Goal: Information Seeking & Learning: Learn about a topic

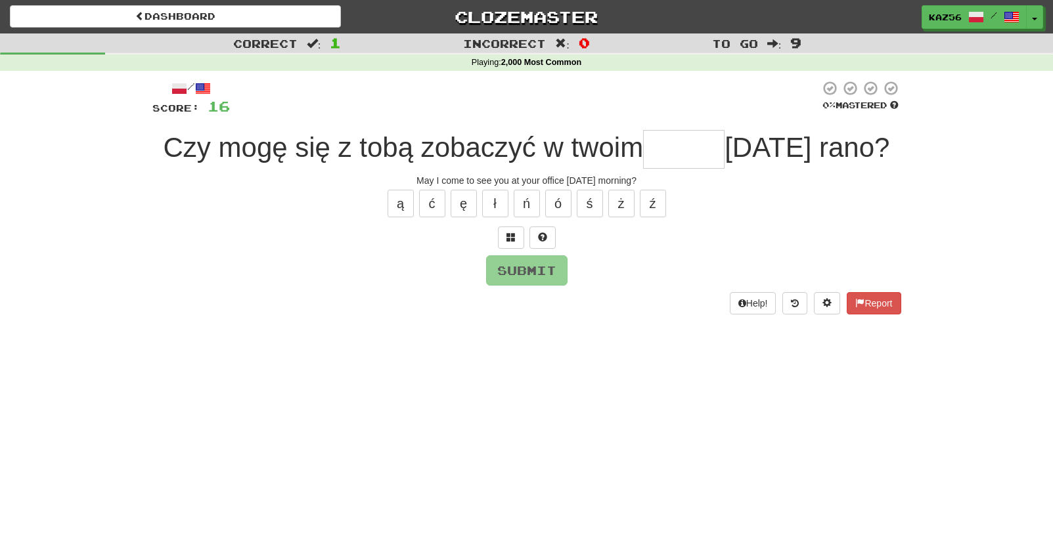
click at [694, 156] on input "text" at bounding box center [683, 149] width 81 height 39
type input "*"
type input "******"
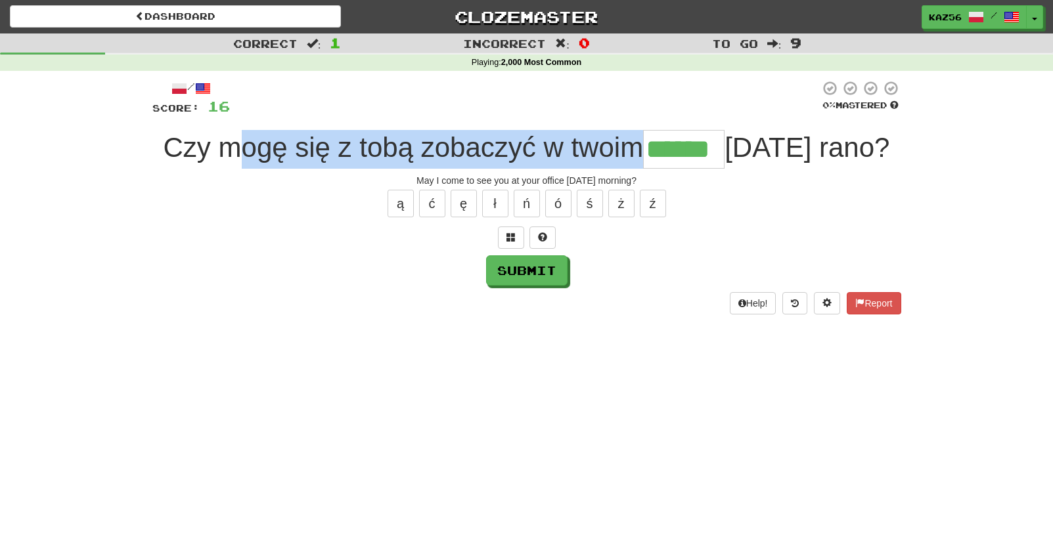
drag, startPoint x: 294, startPoint y: 160, endPoint x: 649, endPoint y: 138, distance: 356.1
click at [644, 138] on span "Czy mogę się z tobą zobaczyć w twoim" at bounding box center [404, 147] width 480 height 31
drag, startPoint x: 649, startPoint y: 138, endPoint x: 541, endPoint y: 135, distance: 108.4
click at [541, 135] on span "Czy mogę się z tobą zobaczyć w twoim" at bounding box center [404, 147] width 480 height 31
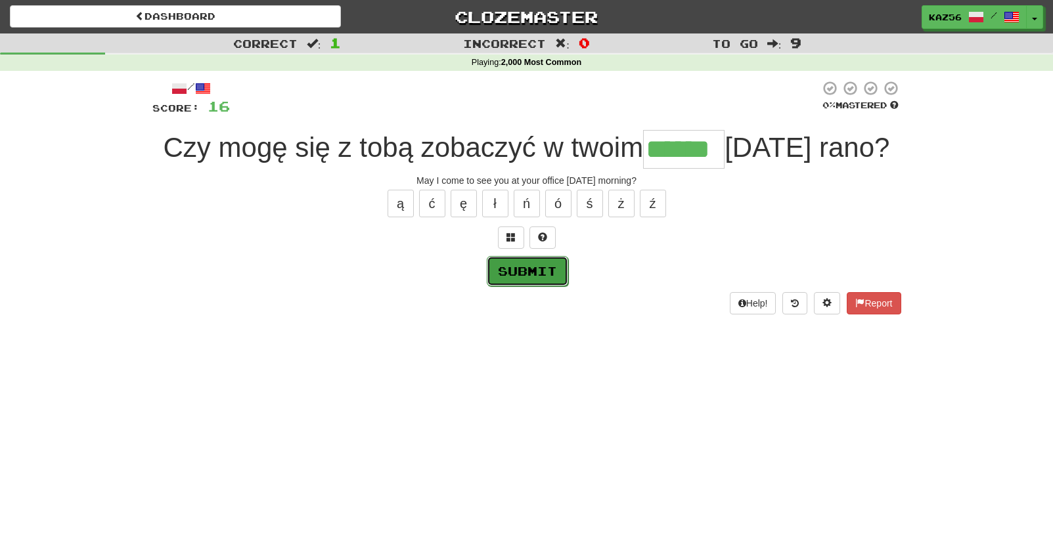
click at [509, 279] on button "Submit" at bounding box center [527, 271] width 81 height 30
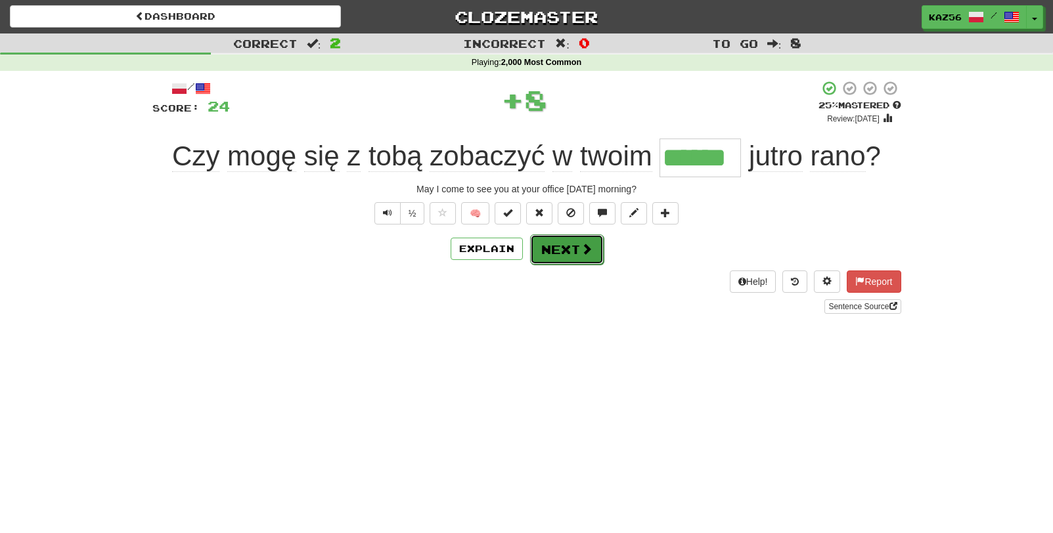
click at [555, 245] on button "Next" at bounding box center [567, 250] width 74 height 30
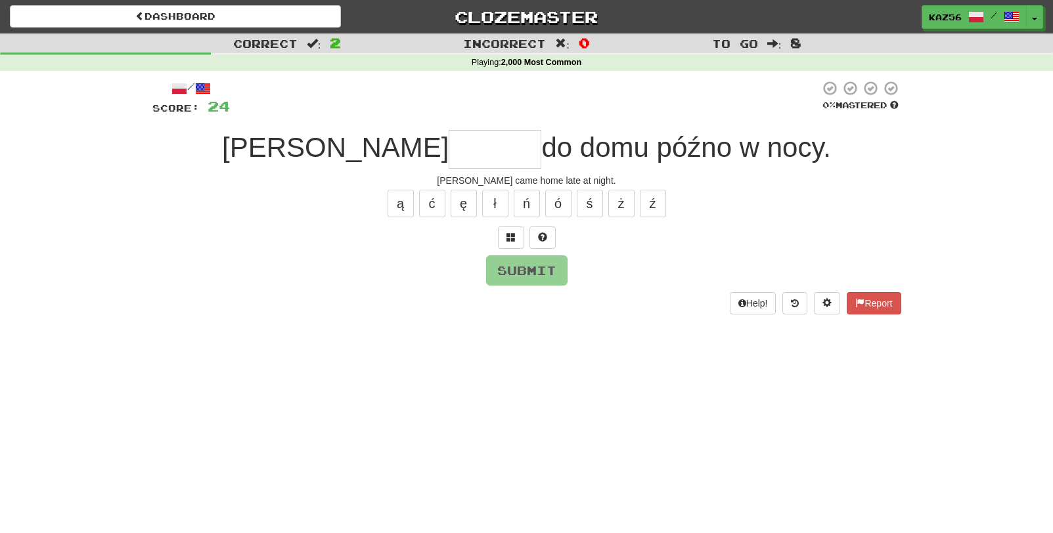
click at [449, 149] on input "text" at bounding box center [495, 149] width 93 height 39
click at [449, 142] on input "text" at bounding box center [495, 149] width 93 height 39
type input "*"
click at [449, 150] on input "text" at bounding box center [495, 149] width 93 height 39
type input "*"
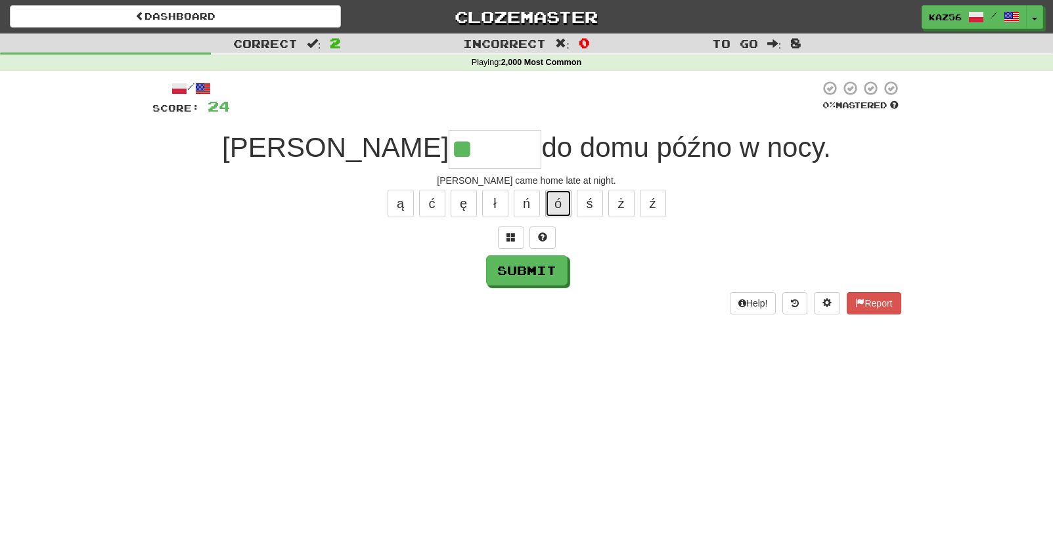
click at [551, 210] on button "ó" at bounding box center [558, 204] width 26 height 28
click at [432, 203] on button "ć" at bounding box center [432, 204] width 26 height 28
click at [487, 208] on button "ł" at bounding box center [495, 204] width 26 height 28
type input "*******"
click at [524, 281] on button "Submit" at bounding box center [526, 271] width 81 height 30
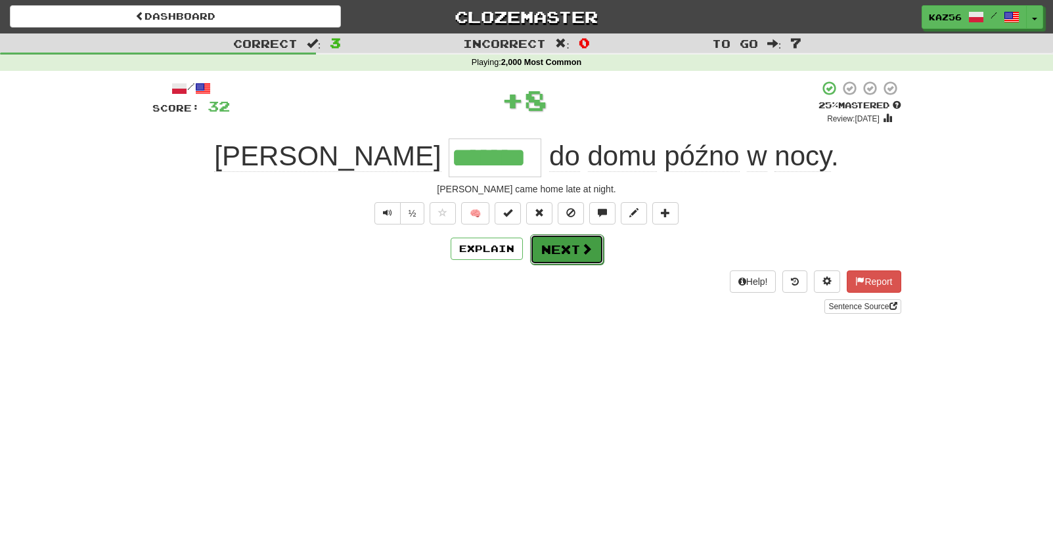
click at [585, 244] on span at bounding box center [587, 249] width 12 height 12
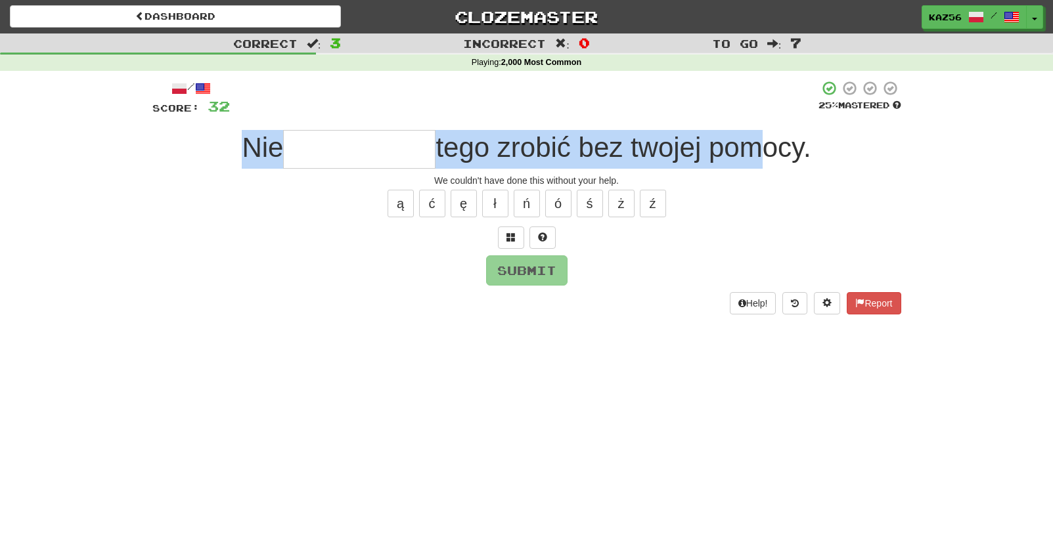
drag, startPoint x: 254, startPoint y: 145, endPoint x: 752, endPoint y: 151, distance: 497.4
click at [752, 151] on div "Nie tego zrobić bez twojej pomocy." at bounding box center [526, 149] width 749 height 39
drag, startPoint x: 752, startPoint y: 151, endPoint x: 511, endPoint y: 137, distance: 240.9
click at [511, 137] on span "tego zrobić bez twojej pomocy." at bounding box center [623, 147] width 375 height 31
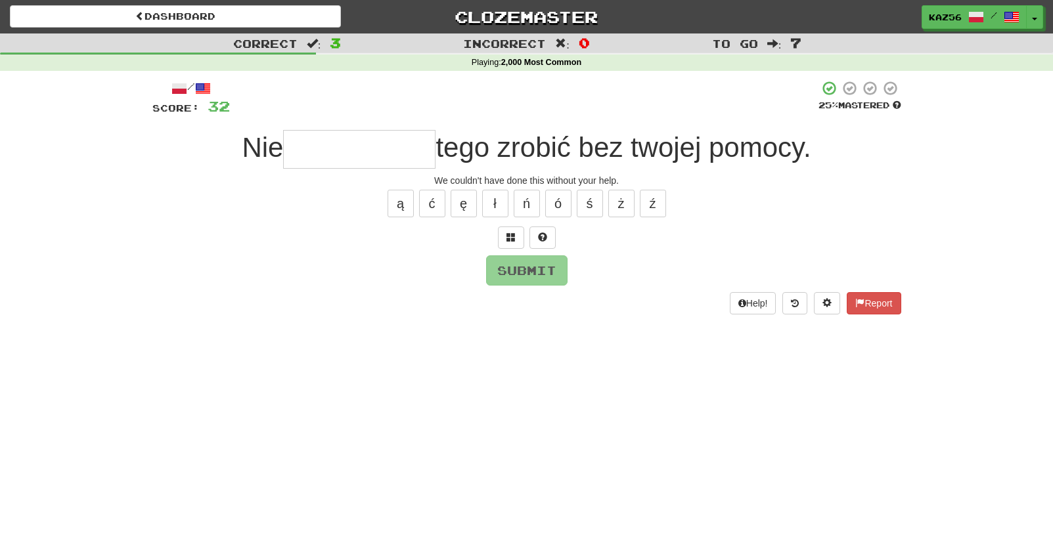
click at [352, 141] on input "text" at bounding box center [359, 149] width 152 height 39
click at [497, 199] on button "ł" at bounding box center [495, 204] width 26 height 28
click at [589, 206] on button "ś" at bounding box center [590, 204] width 26 height 28
type input "**********"
click at [522, 276] on button "Submit" at bounding box center [527, 271] width 81 height 30
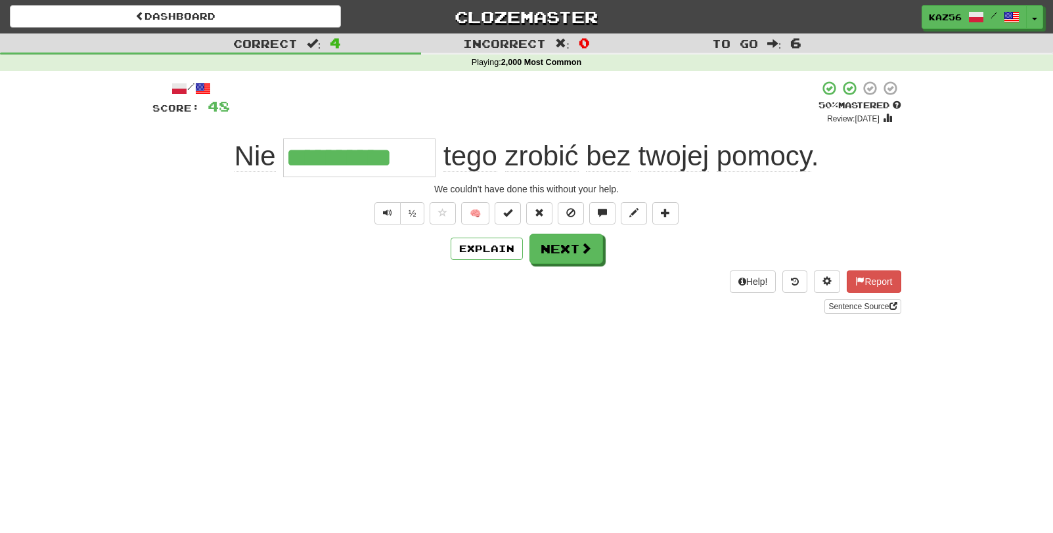
click at [1039, 329] on div "**********" at bounding box center [526, 183] width 1053 height 299
click at [560, 254] on button "Next" at bounding box center [567, 250] width 74 height 30
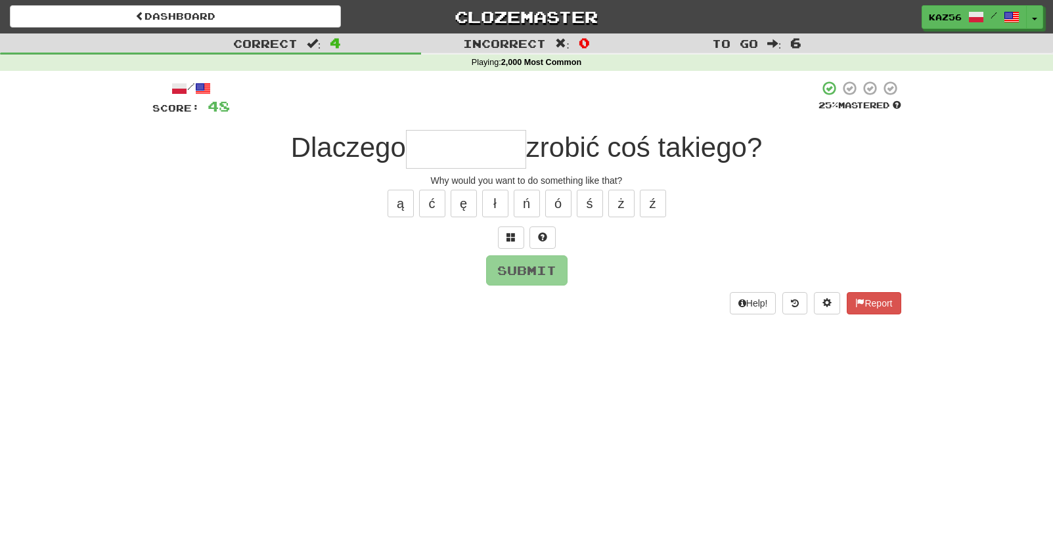
click at [436, 148] on input "text" at bounding box center [466, 149] width 120 height 39
drag, startPoint x: 659, startPoint y: 155, endPoint x: 782, endPoint y: 150, distance: 122.9
click at [782, 150] on div "Dlaczego zrobić coś takiego?" at bounding box center [526, 149] width 749 height 39
drag, startPoint x: 782, startPoint y: 150, endPoint x: 672, endPoint y: 156, distance: 109.8
click at [675, 156] on span "zrobić coś takiego?" at bounding box center [644, 147] width 237 height 31
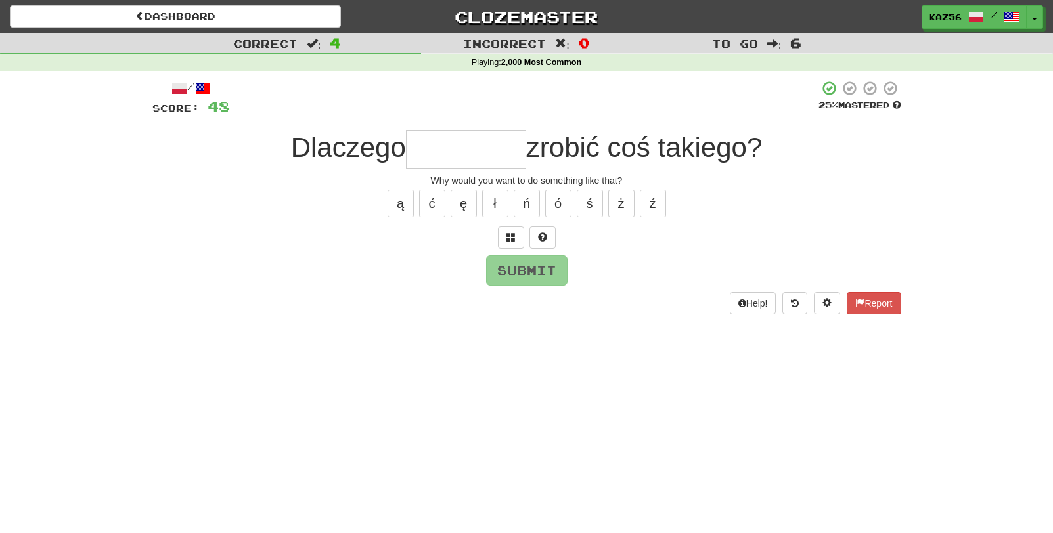
click at [505, 158] on input "text" at bounding box center [466, 149] width 120 height 39
click at [493, 202] on button "ł" at bounding box center [495, 204] width 26 height 28
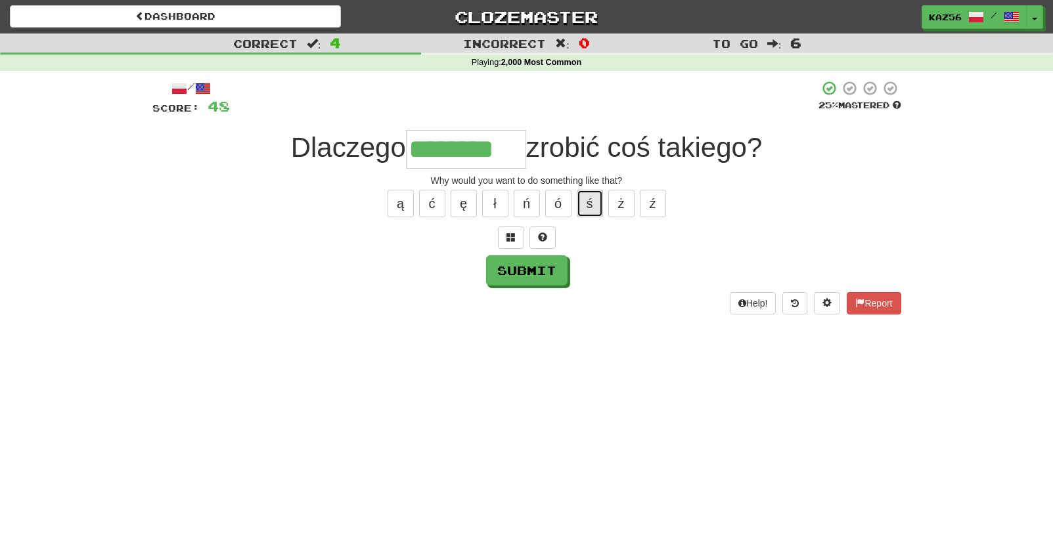
click at [595, 198] on button "ś" at bounding box center [590, 204] width 26 height 28
type input "*********"
drag, startPoint x: 420, startPoint y: 156, endPoint x: 527, endPoint y: 156, distance: 106.4
click at [527, 156] on div "Dlaczego ********* zrobić coś takiego?" at bounding box center [526, 149] width 749 height 39
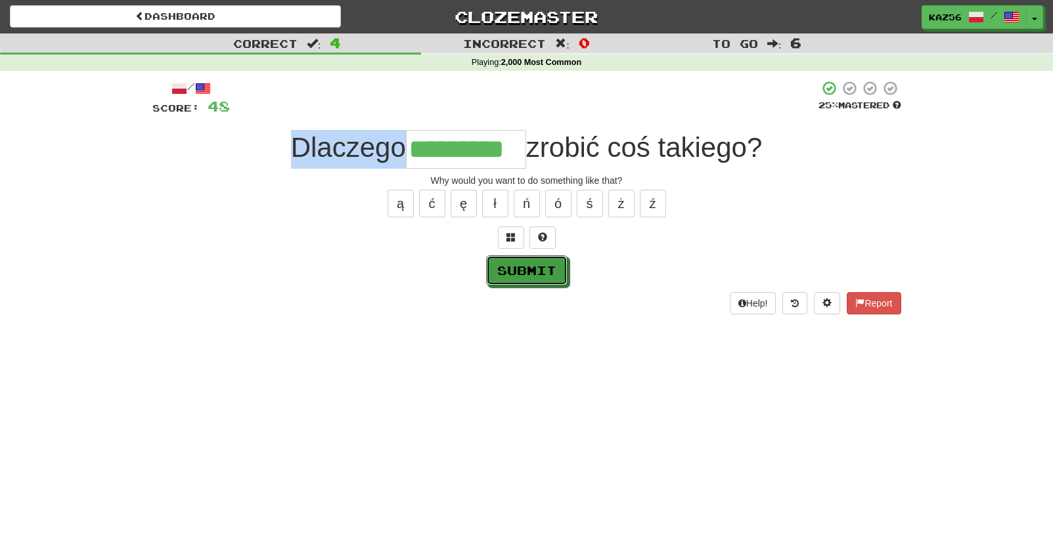
drag, startPoint x: 527, startPoint y: 156, endPoint x: 551, endPoint y: 273, distance: 119.3
click at [546, 274] on button "Submit" at bounding box center [526, 271] width 81 height 30
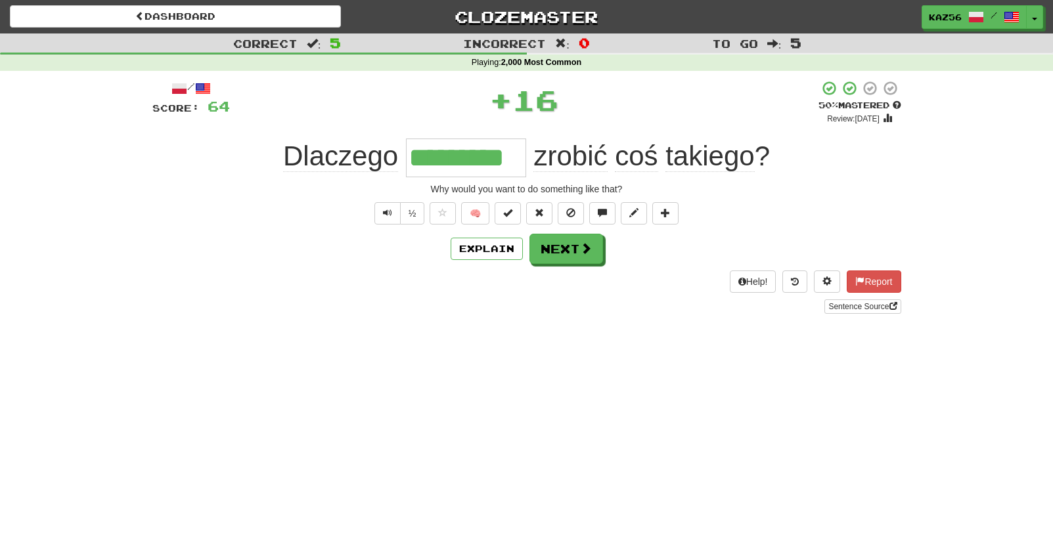
click at [549, 164] on span "zrobić" at bounding box center [570, 157] width 74 height 32
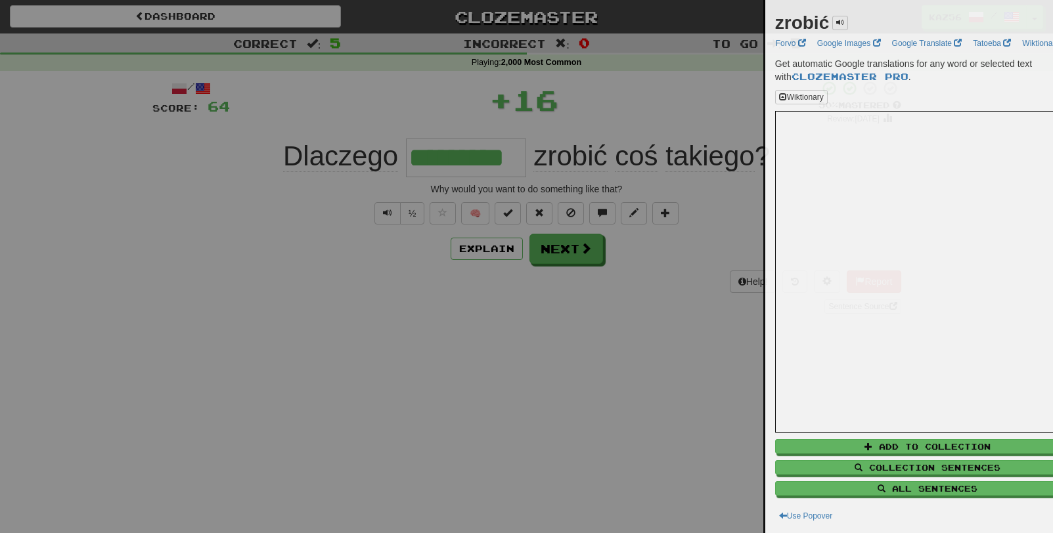
drag, startPoint x: 533, startPoint y: 164, endPoint x: 635, endPoint y: 163, distance: 101.8
click at [635, 163] on div at bounding box center [526, 266] width 1053 height 533
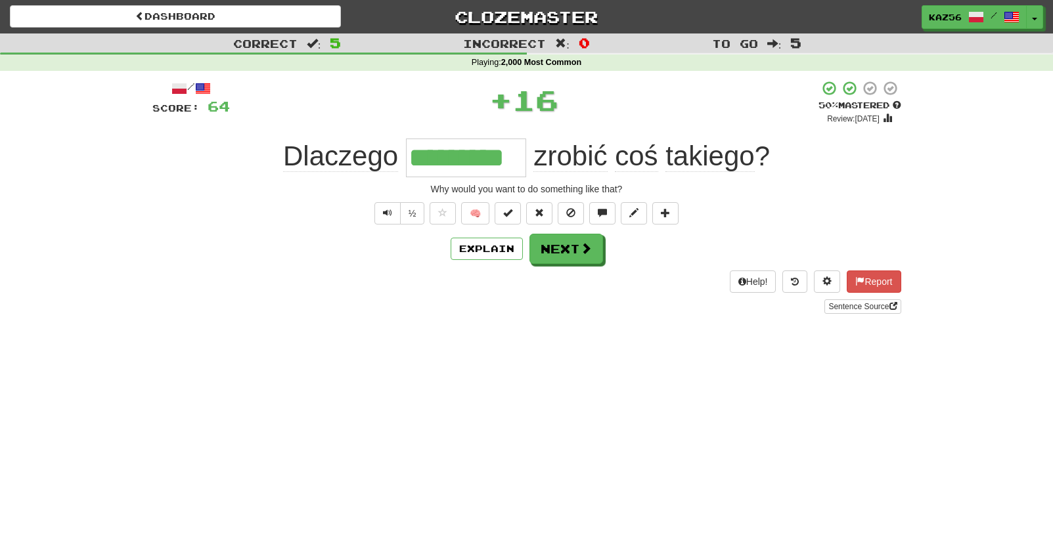
click at [567, 153] on span "zrobić" at bounding box center [570, 157] width 74 height 32
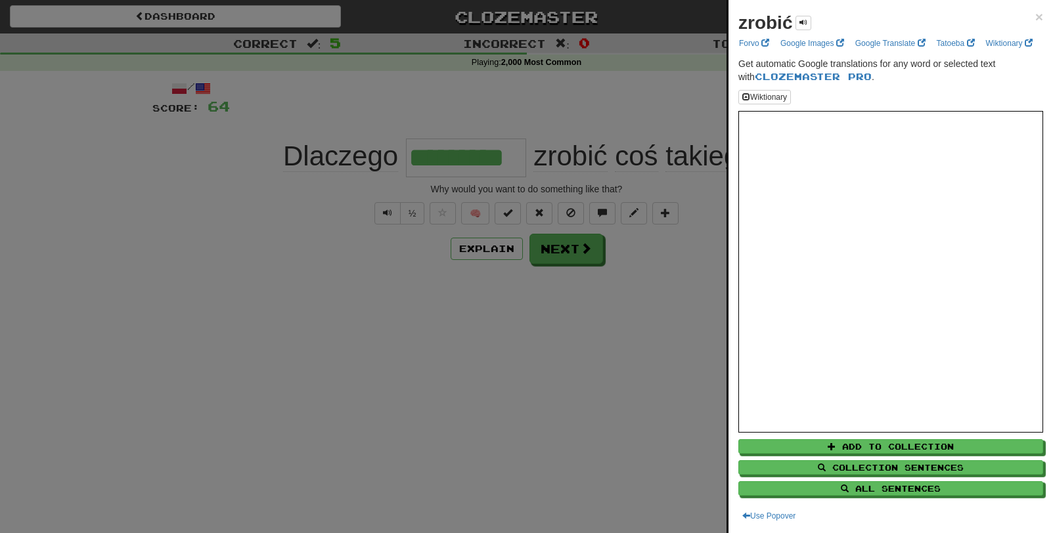
click at [722, 255] on div at bounding box center [526, 266] width 1053 height 533
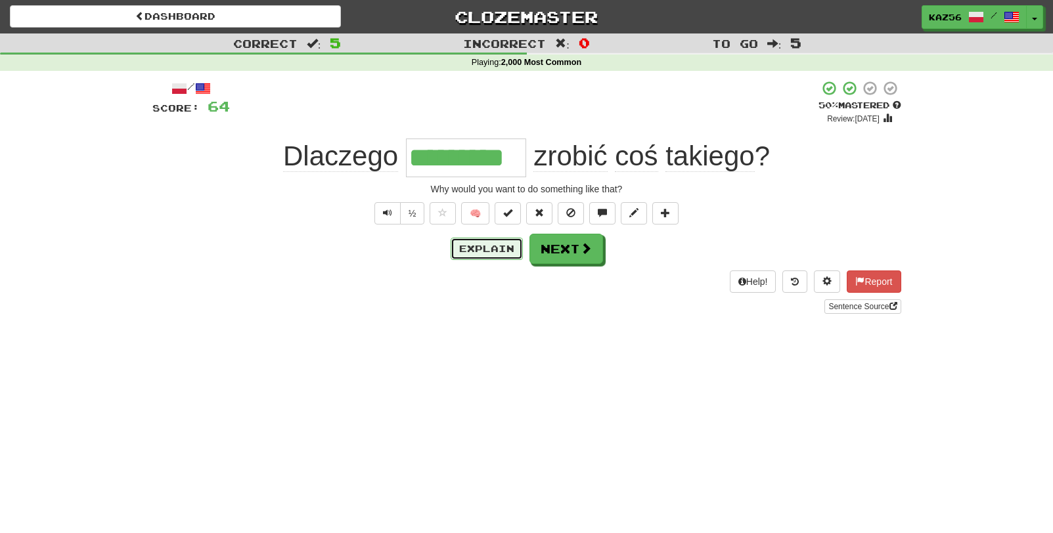
click at [500, 244] on button "Explain" at bounding box center [487, 249] width 72 height 22
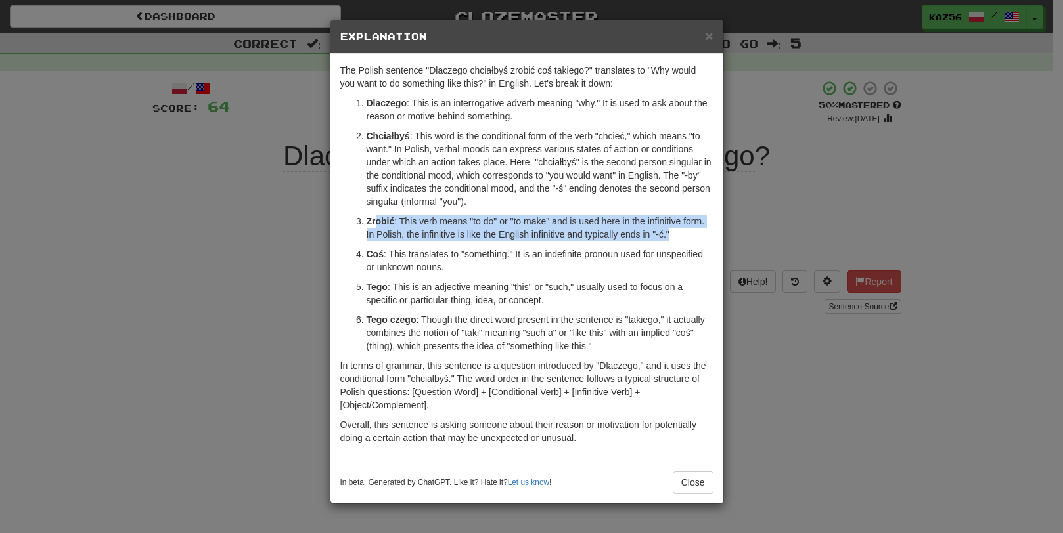
drag, startPoint x: 685, startPoint y: 239, endPoint x: 379, endPoint y: 223, distance: 305.9
click at [379, 223] on p "Zrobić : This verb means "to do" or "to make" and is used here in the infinitiv…" at bounding box center [540, 228] width 347 height 26
drag, startPoint x: 379, startPoint y: 223, endPoint x: 480, endPoint y: 238, distance: 101.7
click at [480, 238] on p "Zrobić : This verb means "to do" or "to make" and is used here in the infinitiv…" at bounding box center [540, 228] width 347 height 26
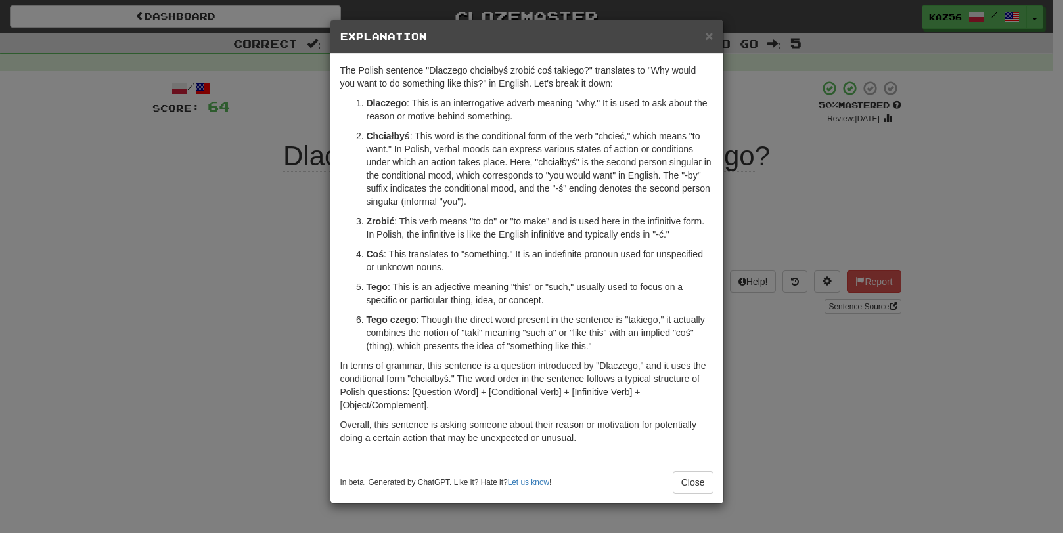
click at [223, 233] on div "× Explanation The Polish sentence "Dlaczego chciałbyś zrobić coś takiego?" tran…" at bounding box center [531, 266] width 1063 height 533
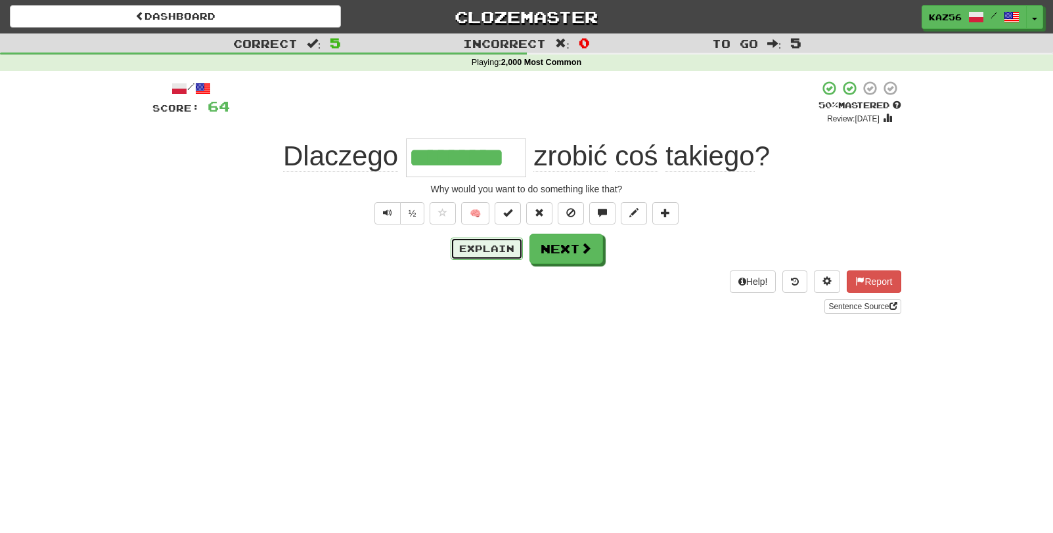
click at [479, 245] on button "Explain" at bounding box center [487, 249] width 72 height 22
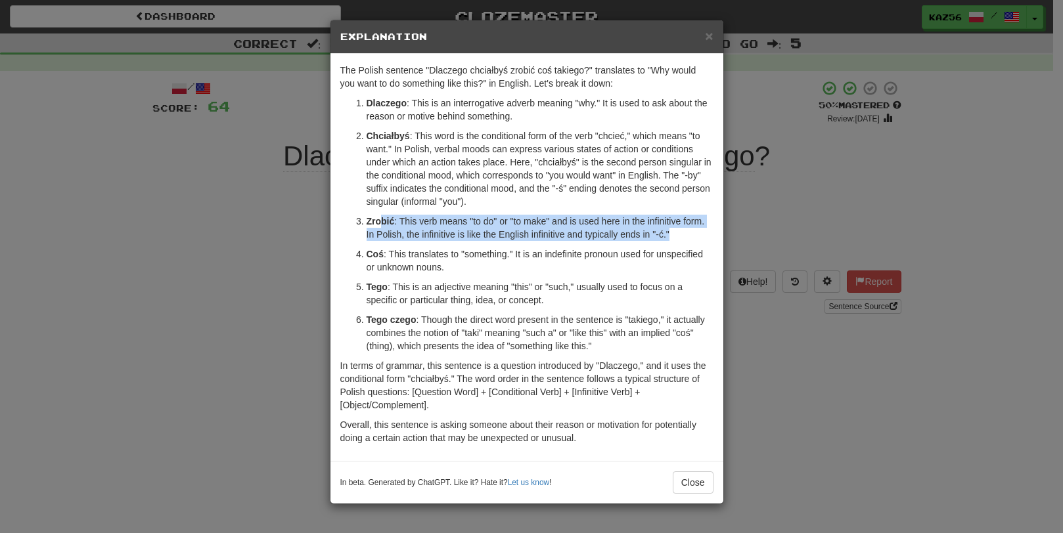
drag, startPoint x: 382, startPoint y: 222, endPoint x: 691, endPoint y: 230, distance: 308.9
click at [691, 230] on p "Zrobić : This verb means "to do" or "to make" and is used here in the infinitiv…" at bounding box center [540, 228] width 347 height 26
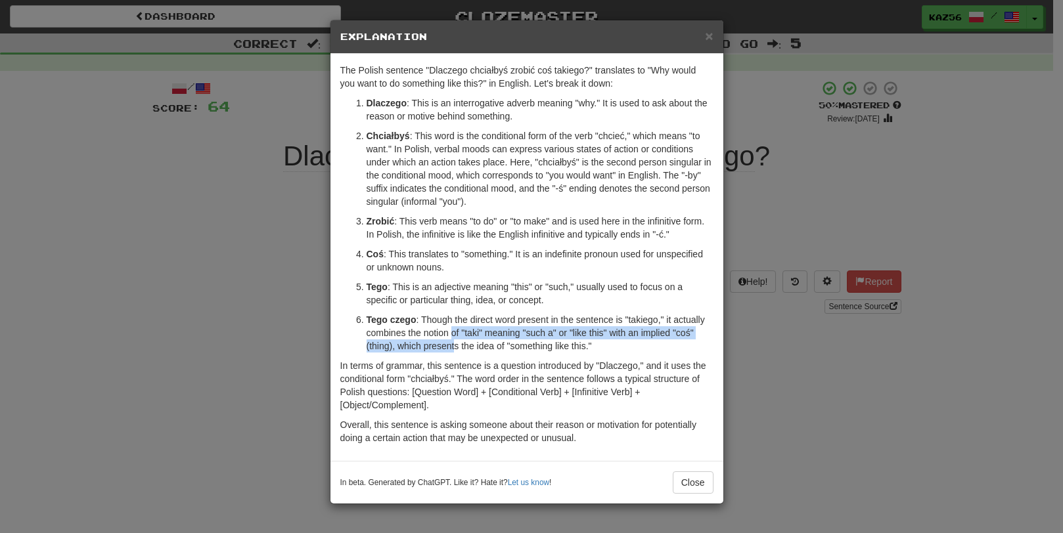
click at [455, 334] on p "Tego czego : Though the direct word present in the sentence is "takiego," it ac…" at bounding box center [540, 332] width 347 height 39
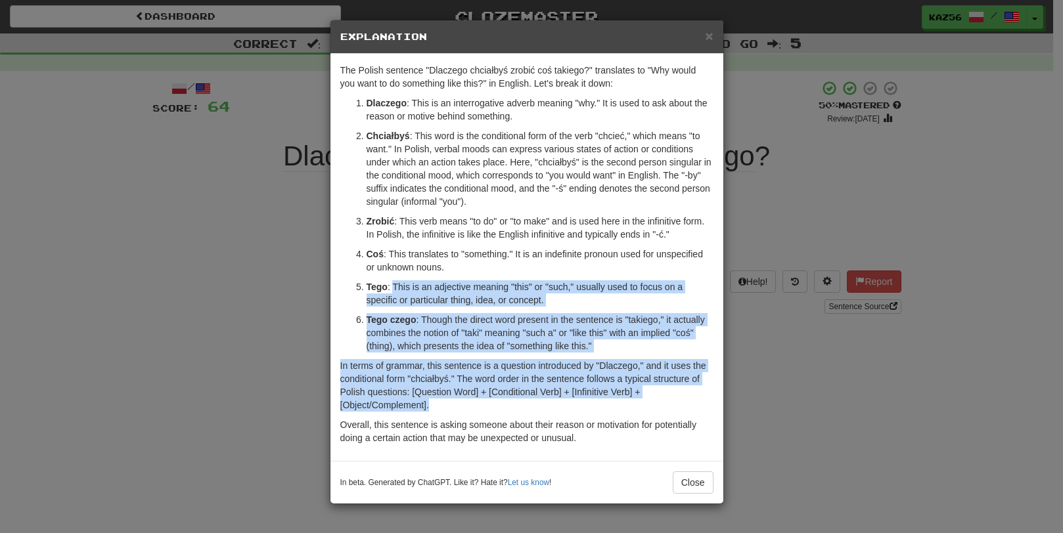
drag, startPoint x: 455, startPoint y: 334, endPoint x: 558, endPoint y: 405, distance: 125.7
click at [558, 405] on div "The Polish sentence "Dlaczego chciałbyś zrobić coś takiego?" translates to "Why…" at bounding box center [526, 257] width 393 height 407
click at [552, 405] on p "In terms of grammar, this sentence is a question introduced by "Dlaczego," and …" at bounding box center [526, 385] width 373 height 53
drag, startPoint x: 553, startPoint y: 404, endPoint x: 388, endPoint y: 284, distance: 204.1
click at [388, 284] on div "The Polish sentence "Dlaczego chciałbyś zrobić coś takiego?" translates to "Why…" at bounding box center [526, 257] width 393 height 407
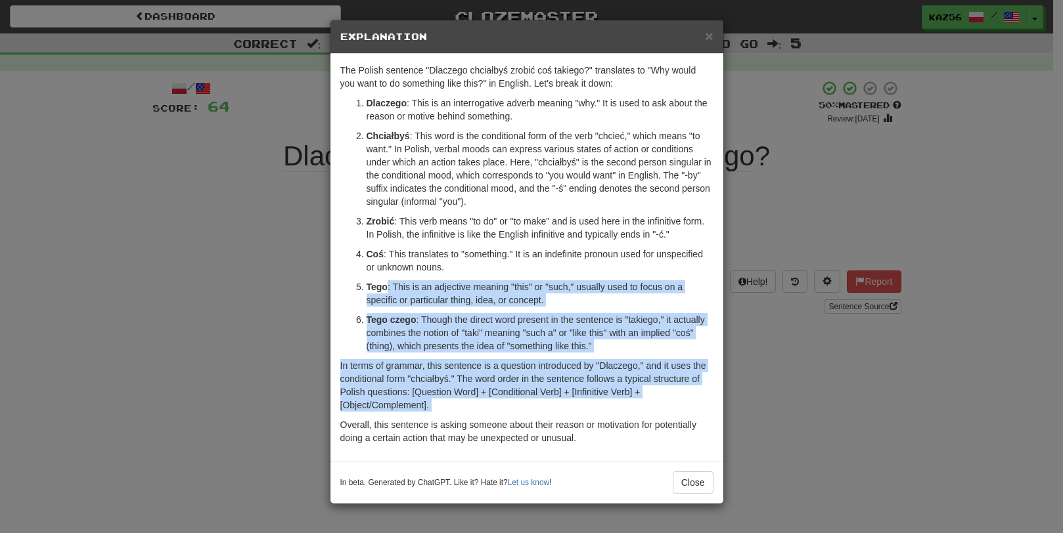
drag, startPoint x: 388, startPoint y: 284, endPoint x: 401, endPoint y: 346, distance: 63.7
click at [401, 349] on p "Tego czego : Though the direct word present in the sentence is "takiego," it ac…" at bounding box center [540, 332] width 347 height 39
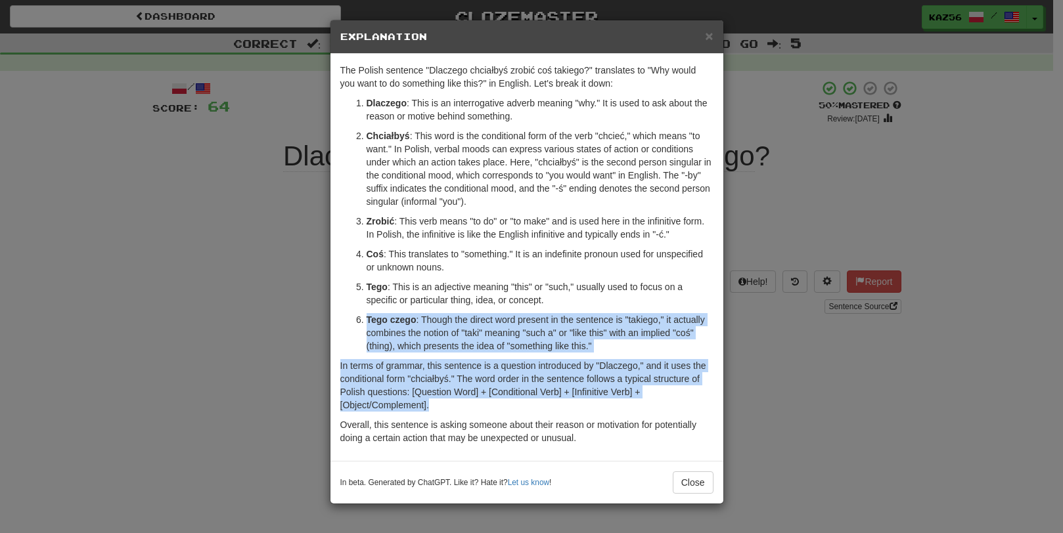
drag, startPoint x: 433, startPoint y: 353, endPoint x: 516, endPoint y: 406, distance: 98.6
click at [516, 406] on div "The Polish sentence "Dlaczego chciałbyś zrobić coś takiego?" translates to "Why…" at bounding box center [526, 257] width 393 height 407
click at [516, 406] on p "In terms of grammar, this sentence is a question introduced by "Dlaczego," and …" at bounding box center [526, 385] width 373 height 53
drag, startPoint x: 516, startPoint y: 406, endPoint x: 318, endPoint y: 334, distance: 210.9
click at [318, 334] on div "× Explanation The Polish sentence "Dlaczego chciałbyś zrobić coś takiego?" tran…" at bounding box center [531, 266] width 1063 height 533
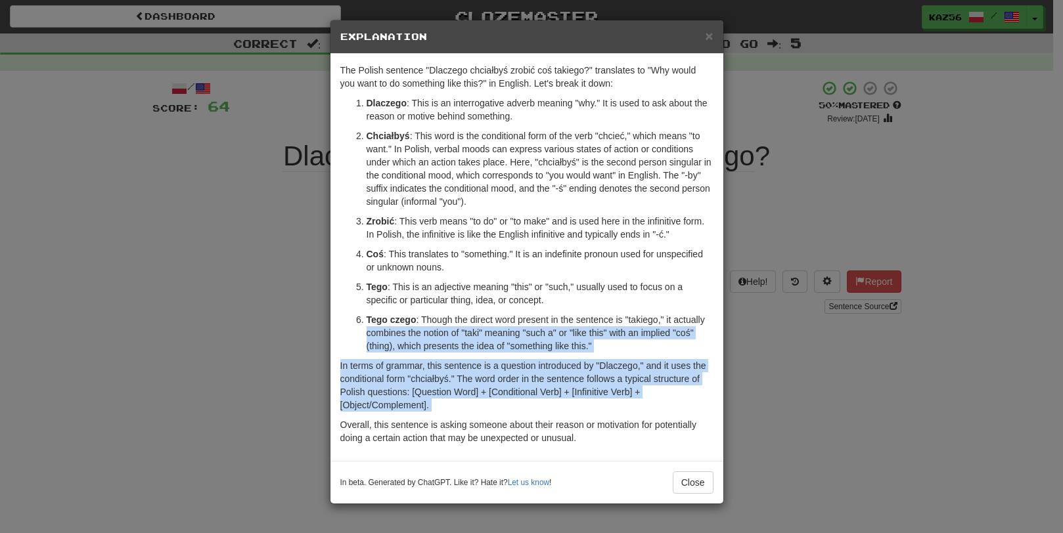
drag, startPoint x: 318, startPoint y: 334, endPoint x: 300, endPoint y: 339, distance: 18.3
click at [300, 339] on div "× Explanation The Polish sentence "Dlaczego chciałbyś zrobić coś takiego?" tran…" at bounding box center [531, 266] width 1063 height 533
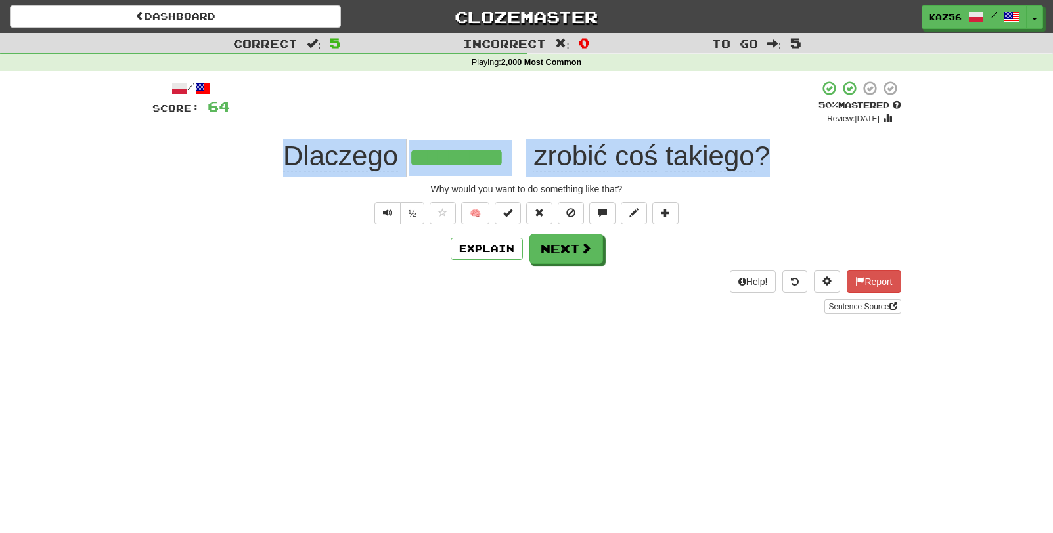
drag, startPoint x: 280, startPoint y: 161, endPoint x: 863, endPoint y: 167, distance: 582.8
click at [863, 167] on div "Dlaczego ********* zrobić coś takiego ?" at bounding box center [526, 158] width 749 height 39
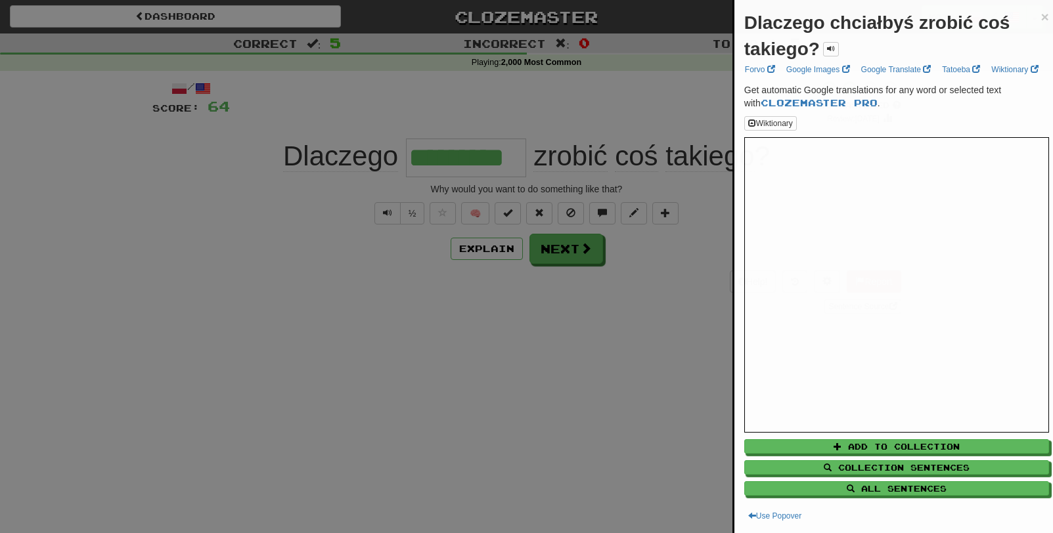
click at [665, 171] on div at bounding box center [526, 266] width 1053 height 533
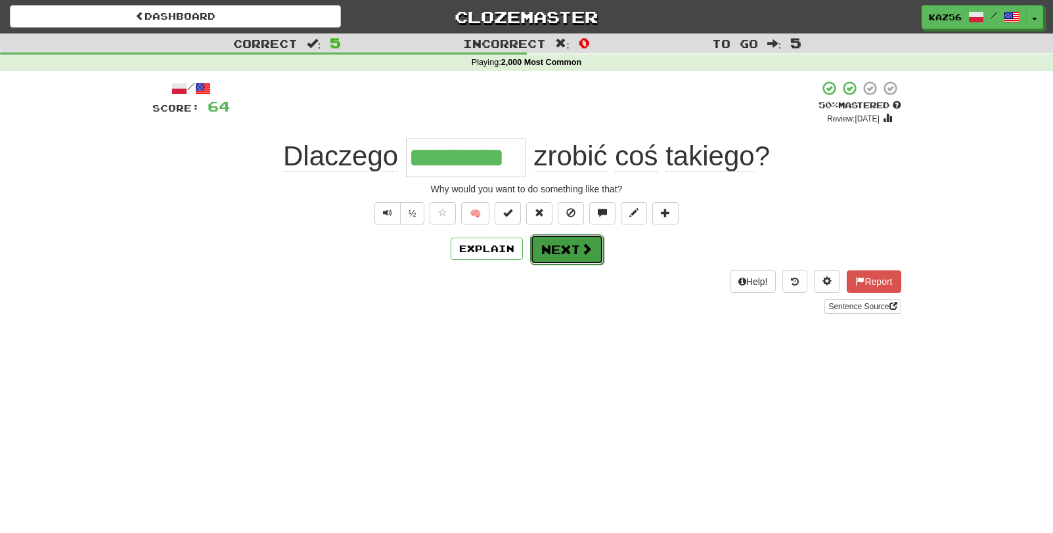
click at [579, 258] on button "Next" at bounding box center [567, 250] width 74 height 30
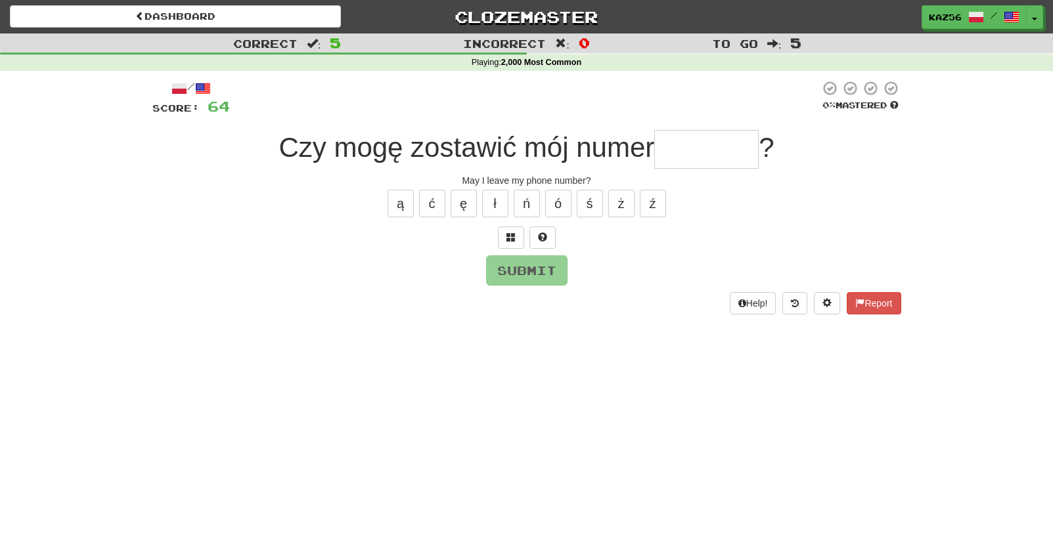
drag, startPoint x: 273, startPoint y: 154, endPoint x: 675, endPoint y: 166, distance: 402.3
click at [675, 166] on div "Czy mogę zostawić mój numer ?" at bounding box center [526, 149] width 749 height 39
click at [420, 139] on span "Czy mogę zostawić mój numer" at bounding box center [467, 147] width 376 height 31
click at [668, 154] on input "text" at bounding box center [706, 149] width 104 height 39
drag, startPoint x: 409, startPoint y: 157, endPoint x: 717, endPoint y: 160, distance: 308.1
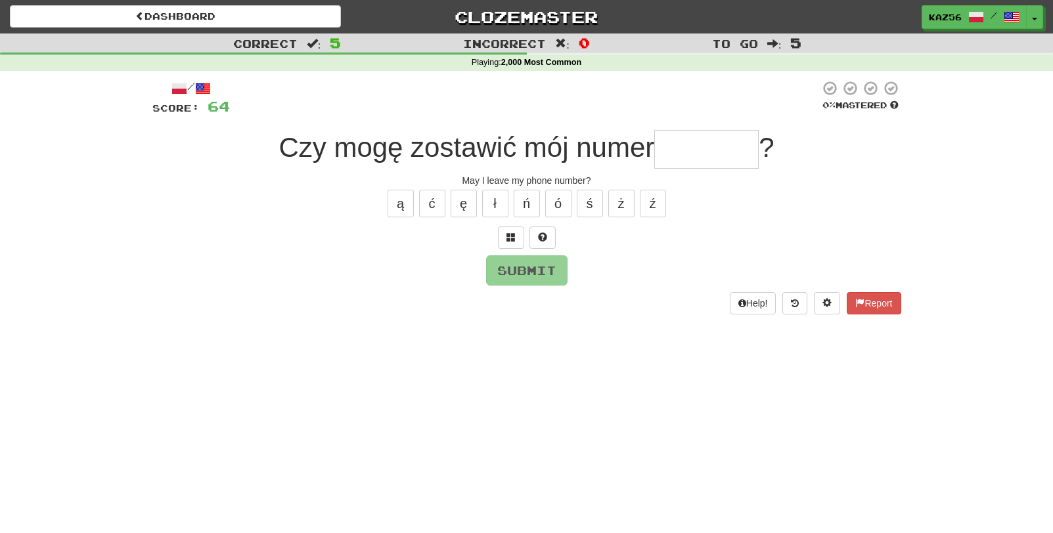
click at [717, 160] on div "Czy mogę zostawić mój numer ?" at bounding box center [526, 149] width 749 height 39
click at [512, 151] on span "Czy mogę zostawić mój numer" at bounding box center [467, 147] width 376 height 31
drag, startPoint x: 465, startPoint y: 183, endPoint x: 602, endPoint y: 186, distance: 136.7
click at [602, 186] on div "May I leave my phone number?" at bounding box center [526, 180] width 749 height 13
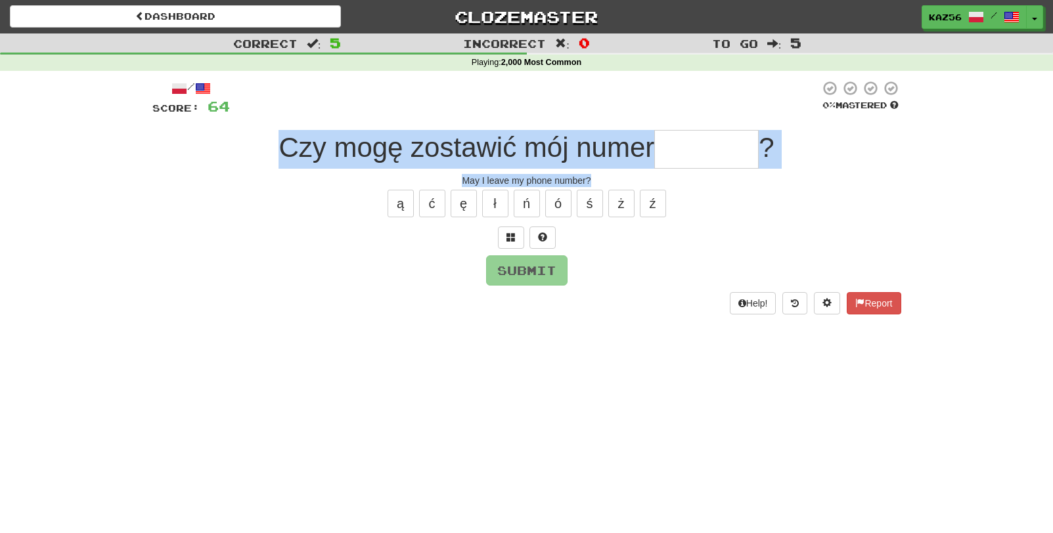
drag, startPoint x: 605, startPoint y: 184, endPoint x: 268, endPoint y: 139, distance: 340.1
click at [268, 139] on div "/ Score: 64 0 % Mastered Czy mogę zostawić mój numer ? May I leave my phone num…" at bounding box center [526, 197] width 749 height 234
click at [268, 139] on div "Czy mogę zostawić mój numer ?" at bounding box center [526, 149] width 749 height 39
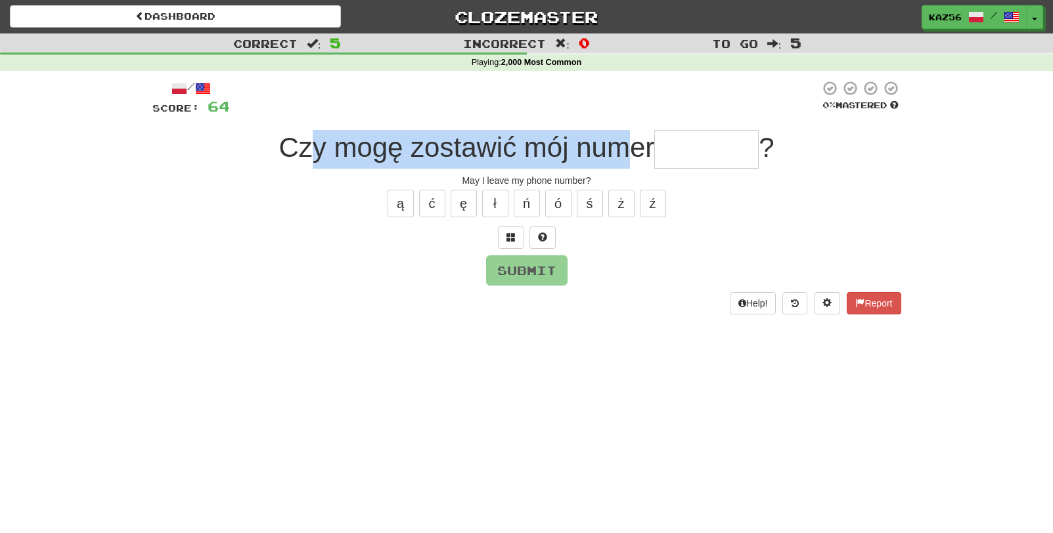
drag, startPoint x: 404, startPoint y: 148, endPoint x: 627, endPoint y: 167, distance: 223.5
click at [627, 167] on div "Czy mogę zostawić mój numer ?" at bounding box center [526, 149] width 749 height 39
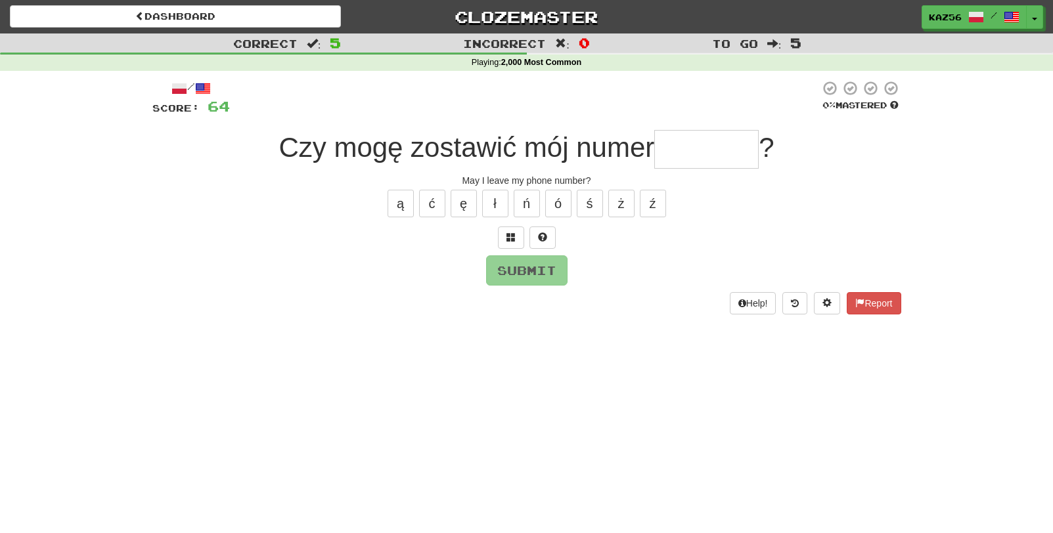
drag, startPoint x: 627, startPoint y: 167, endPoint x: 692, endPoint y: 166, distance: 65.7
click at [692, 166] on input "text" at bounding box center [706, 149] width 104 height 39
click at [560, 208] on button "ó" at bounding box center [558, 204] width 26 height 28
click at [394, 202] on button "ą" at bounding box center [401, 204] width 26 height 28
click at [564, 194] on button "ó" at bounding box center [558, 204] width 26 height 28
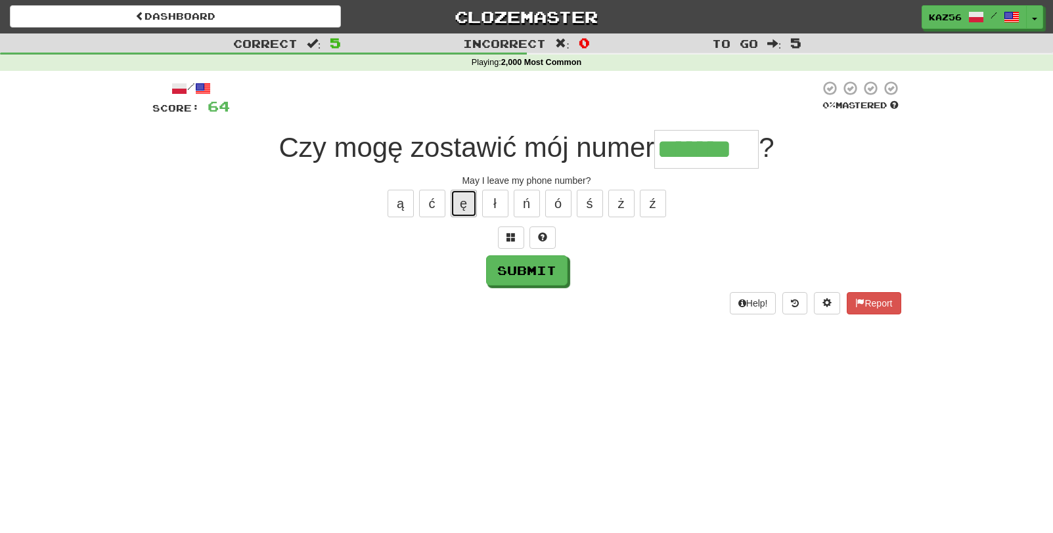
click at [465, 207] on button "ę" at bounding box center [464, 204] width 26 height 28
drag, startPoint x: 758, startPoint y: 154, endPoint x: 739, endPoint y: 162, distance: 20.4
click at [739, 162] on input "********" at bounding box center [706, 149] width 104 height 39
click at [556, 270] on button "Submit" at bounding box center [527, 271] width 81 height 30
click at [752, 154] on input "********" at bounding box center [706, 149] width 104 height 39
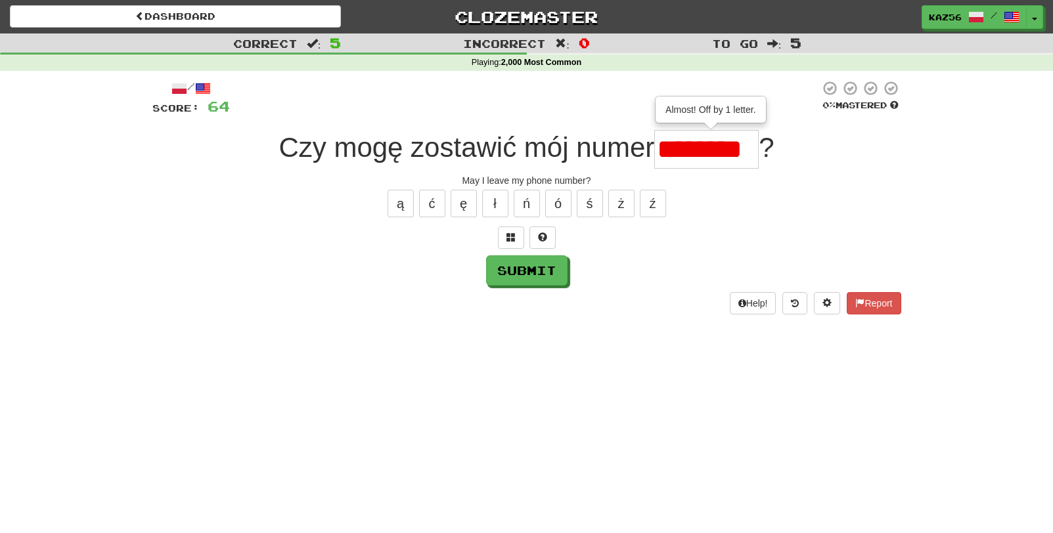
drag, startPoint x: 573, startPoint y: 268, endPoint x: 560, endPoint y: 268, distance: 13.1
click at [572, 268] on div "Submit" at bounding box center [526, 271] width 749 height 30
click at [560, 268] on button "Submit" at bounding box center [527, 271] width 81 height 30
click at [536, 267] on button "Submit" at bounding box center [527, 271] width 81 height 30
type input "********"
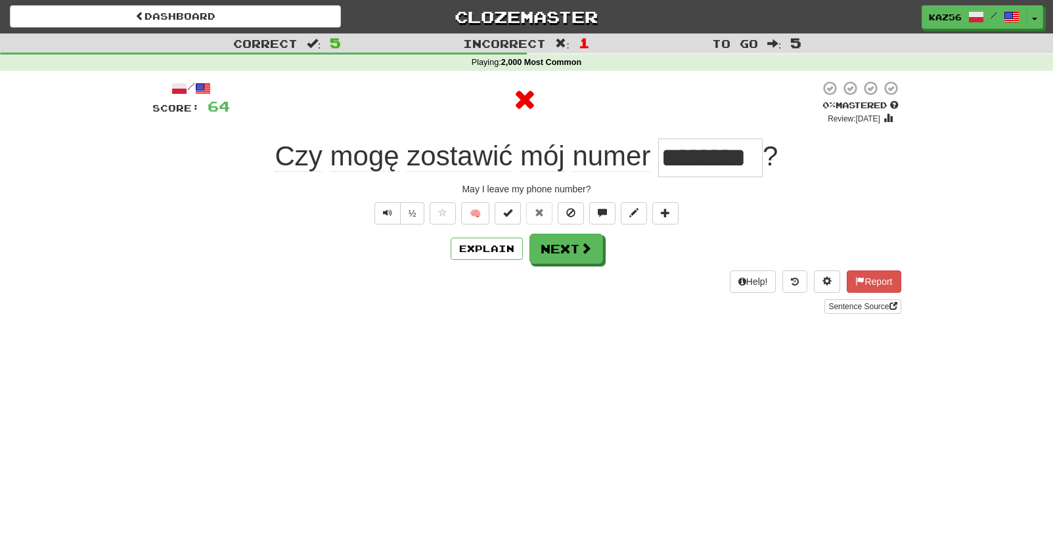
drag, startPoint x: 665, startPoint y: 160, endPoint x: 752, endPoint y: 164, distance: 86.8
click at [752, 164] on div "Czy mogę zostawić mój numer ******** ?" at bounding box center [526, 158] width 749 height 39
drag, startPoint x: 748, startPoint y: 164, endPoint x: 655, endPoint y: 159, distance: 92.8
click at [655, 159] on div "Czy mogę zostawić mój numer ******** ?" at bounding box center [526, 158] width 749 height 39
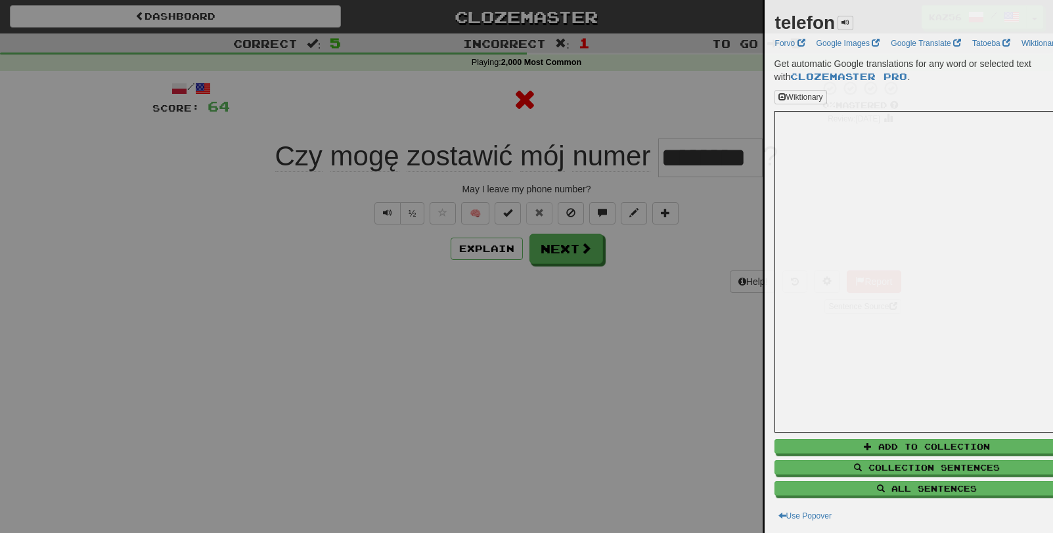
click at [699, 169] on div at bounding box center [526, 266] width 1053 height 533
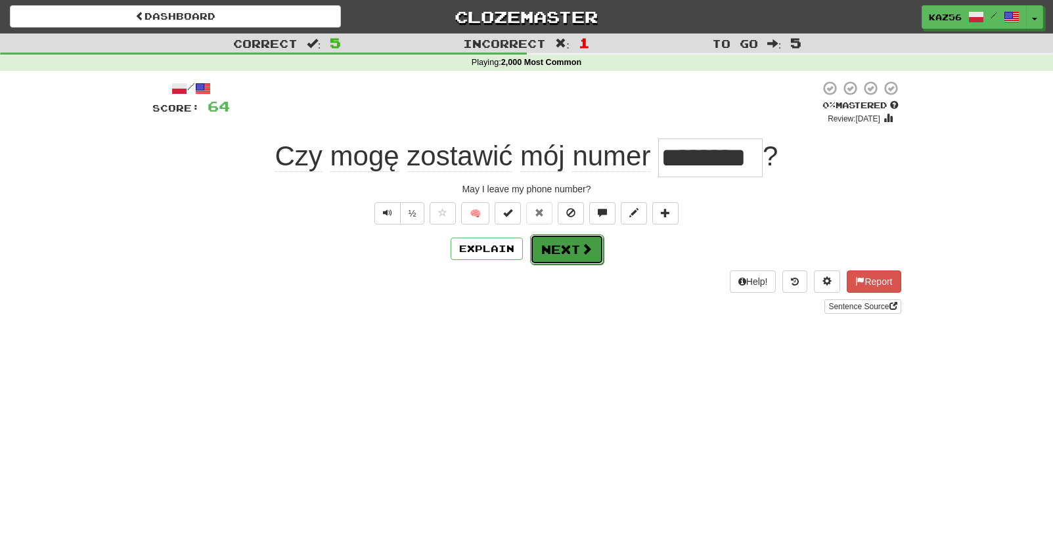
click at [557, 246] on button "Next" at bounding box center [567, 250] width 74 height 30
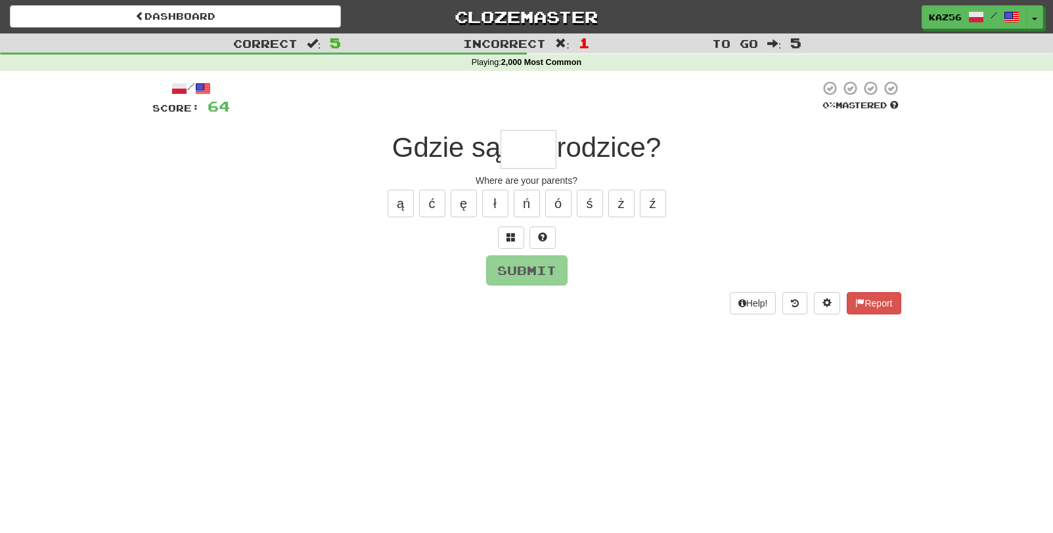
click at [537, 147] on input "text" at bounding box center [529, 149] width 56 height 39
type input "****"
click at [547, 288] on div "/ Score: 64 0 % Mastered Gdzie są **** rodzice? Where are your parents? ą ć ę ł…" at bounding box center [526, 197] width 749 height 234
click at [543, 280] on button "Submit" at bounding box center [527, 271] width 81 height 30
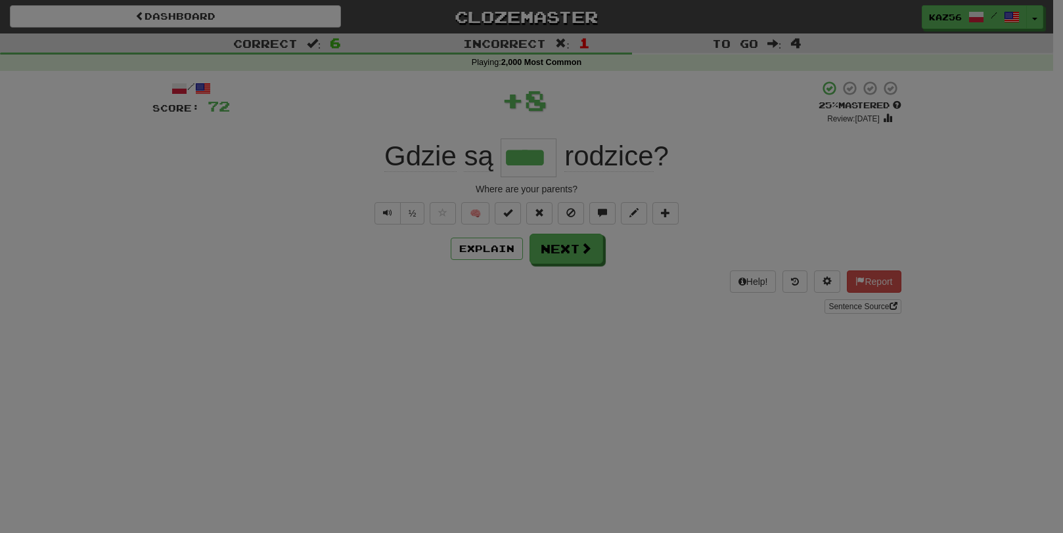
click at [0, 0] on div "Close" at bounding box center [0, 0] width 0 height 0
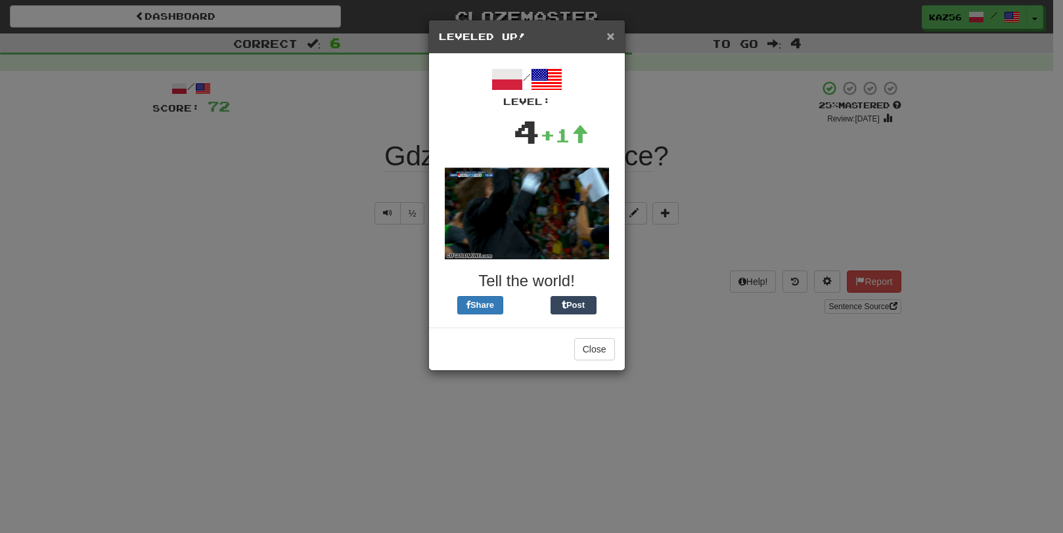
click at [608, 37] on span "×" at bounding box center [610, 35] width 8 height 15
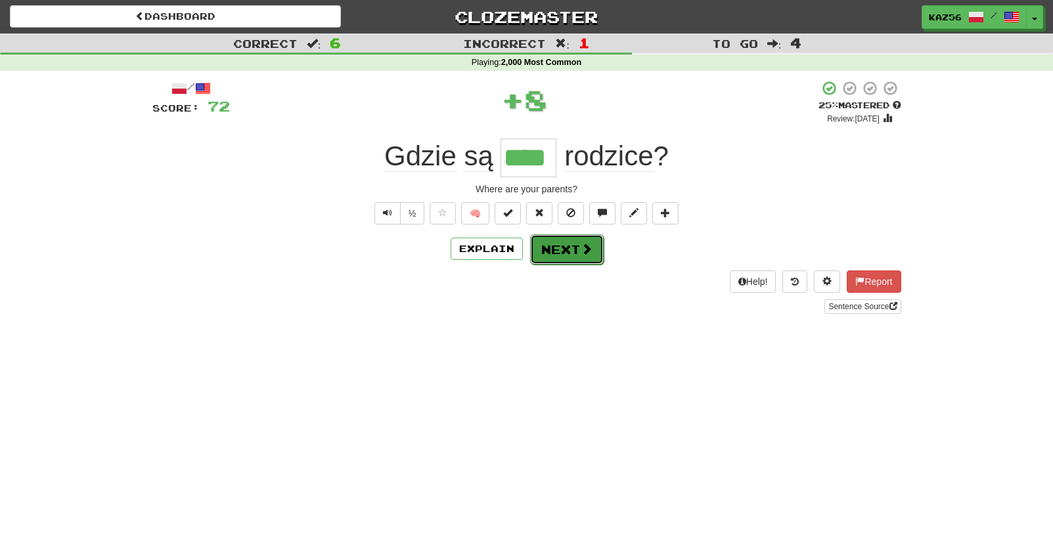
click at [576, 258] on button "Next" at bounding box center [567, 250] width 74 height 30
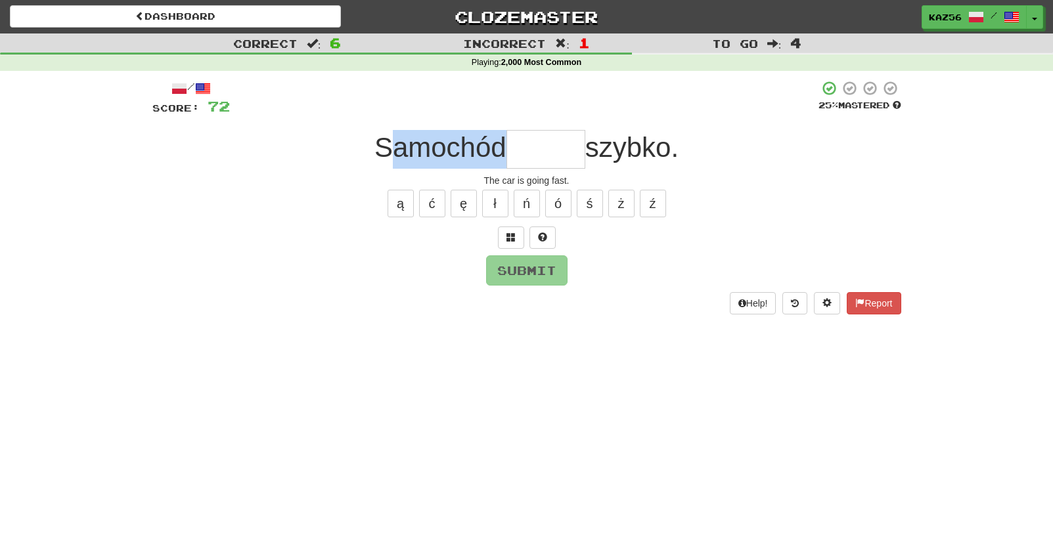
drag, startPoint x: 392, startPoint y: 150, endPoint x: 503, endPoint y: 154, distance: 110.5
click at [503, 154] on span "Samochód" at bounding box center [440, 147] width 132 height 31
drag, startPoint x: 503, startPoint y: 154, endPoint x: 573, endPoint y: 156, distance: 70.3
click at [573, 156] on input "text" at bounding box center [546, 149] width 79 height 39
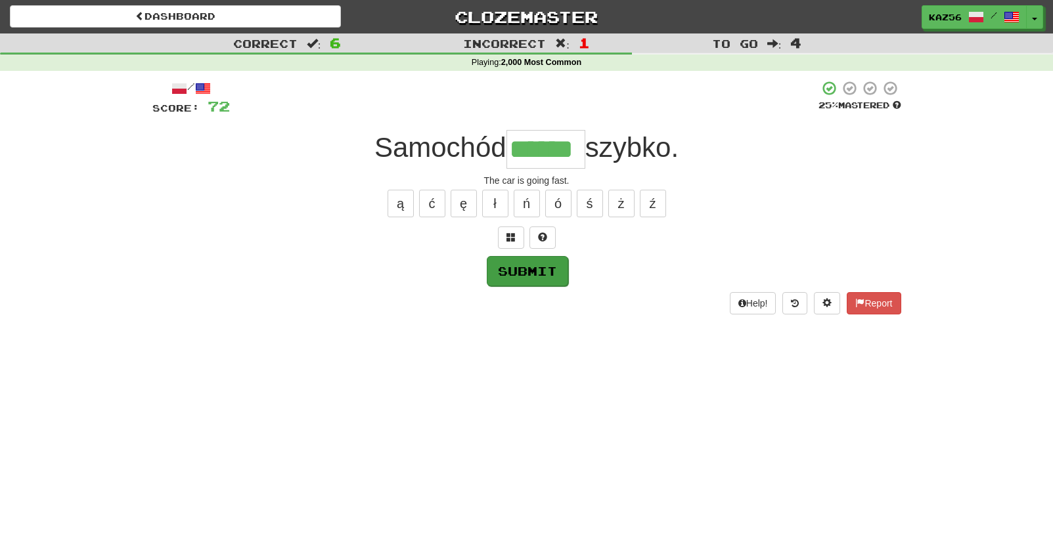
type input "******"
click at [513, 280] on button "Submit" at bounding box center [527, 271] width 81 height 30
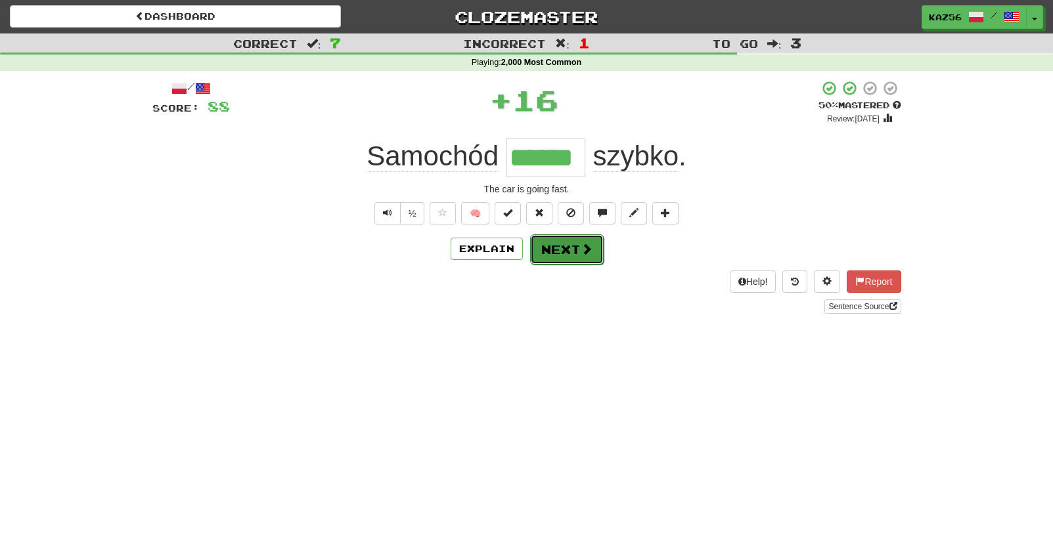
click at [589, 238] on button "Next" at bounding box center [567, 250] width 74 height 30
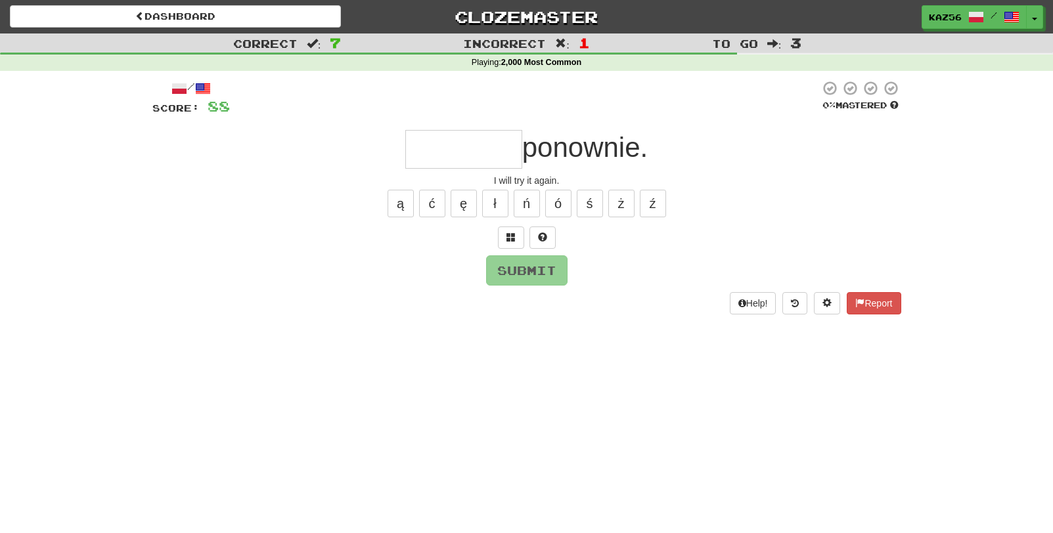
click at [459, 156] on input "text" at bounding box center [463, 149] width 117 height 39
click at [554, 200] on button "ó" at bounding box center [558, 204] width 26 height 28
click at [466, 204] on button "ę" at bounding box center [464, 204] width 26 height 28
click at [518, 276] on button "Submit" at bounding box center [527, 271] width 81 height 30
type input "********"
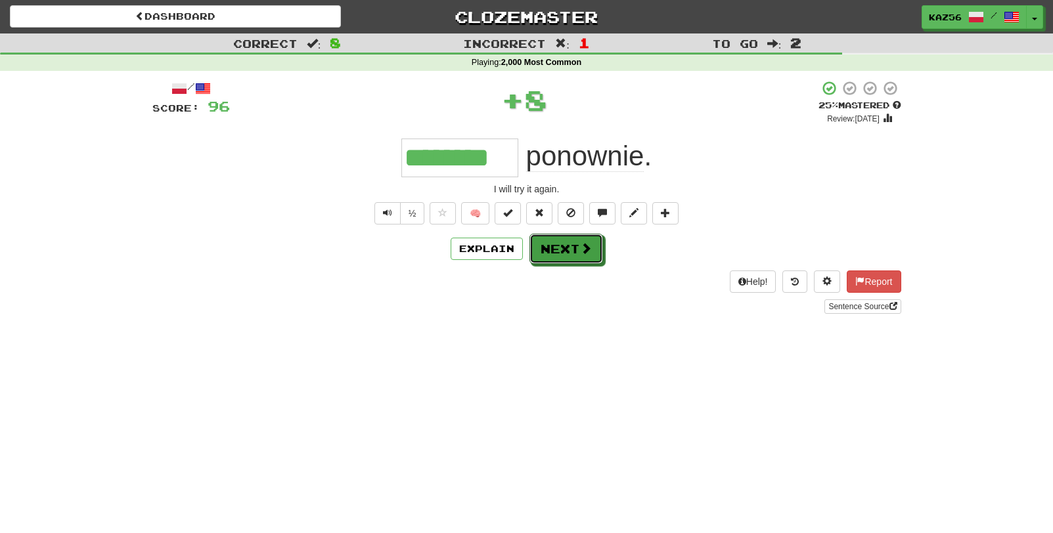
click at [568, 247] on button "Next" at bounding box center [567, 249] width 74 height 30
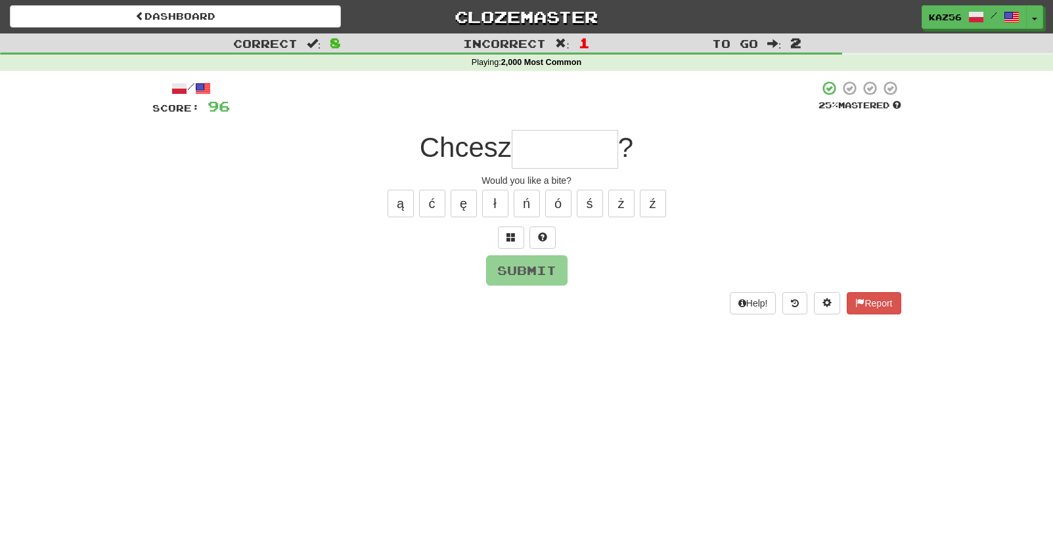
click at [566, 158] on input "text" at bounding box center [565, 149] width 106 height 39
click at [501, 200] on button "ł" at bounding box center [495, 204] width 26 height 28
type input "*******"
click at [544, 265] on button "Submit" at bounding box center [527, 271] width 81 height 30
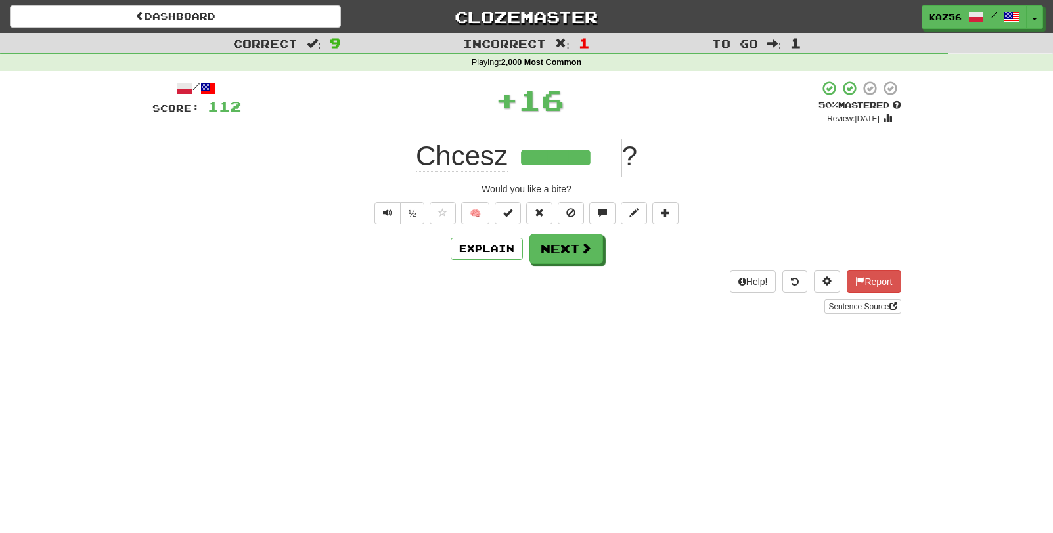
drag, startPoint x: 585, startPoint y: 276, endPoint x: 623, endPoint y: 279, distance: 37.6
click at [581, 291] on div "Help! Report Sentence Source" at bounding box center [526, 292] width 749 height 43
click at [588, 236] on button "Next" at bounding box center [567, 250] width 74 height 30
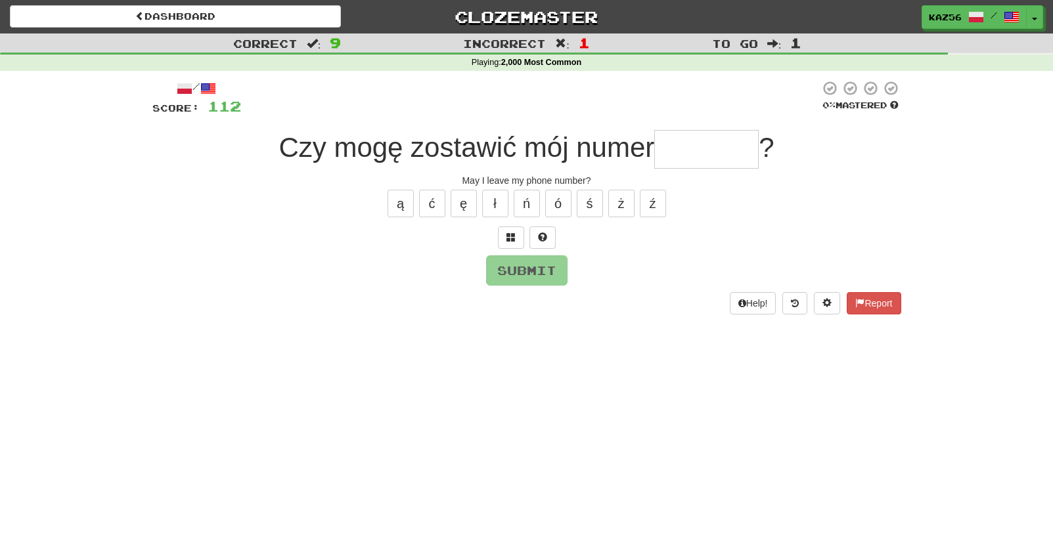
click at [720, 141] on input "text" at bounding box center [706, 149] width 104 height 39
type input "********"
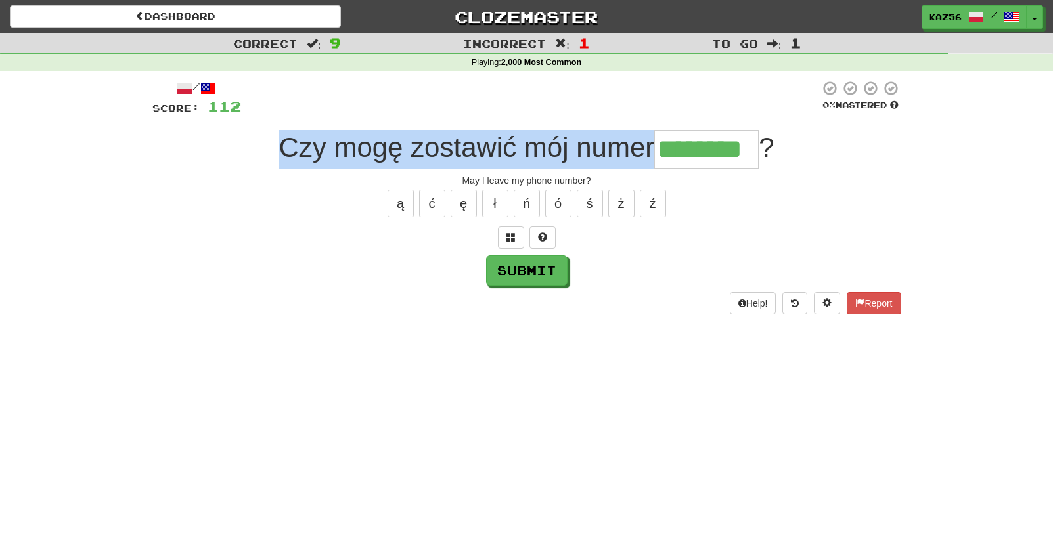
drag, startPoint x: 283, startPoint y: 153, endPoint x: 650, endPoint y: 138, distance: 366.9
click at [650, 138] on span "Czy mogę zostawić mój numer" at bounding box center [467, 147] width 376 height 31
copy span "Czy mogę zostawić mój numer"
click at [472, 144] on span "Czy mogę zostawić mój numer" at bounding box center [467, 147] width 376 height 31
click at [528, 266] on button "Submit" at bounding box center [527, 271] width 81 height 30
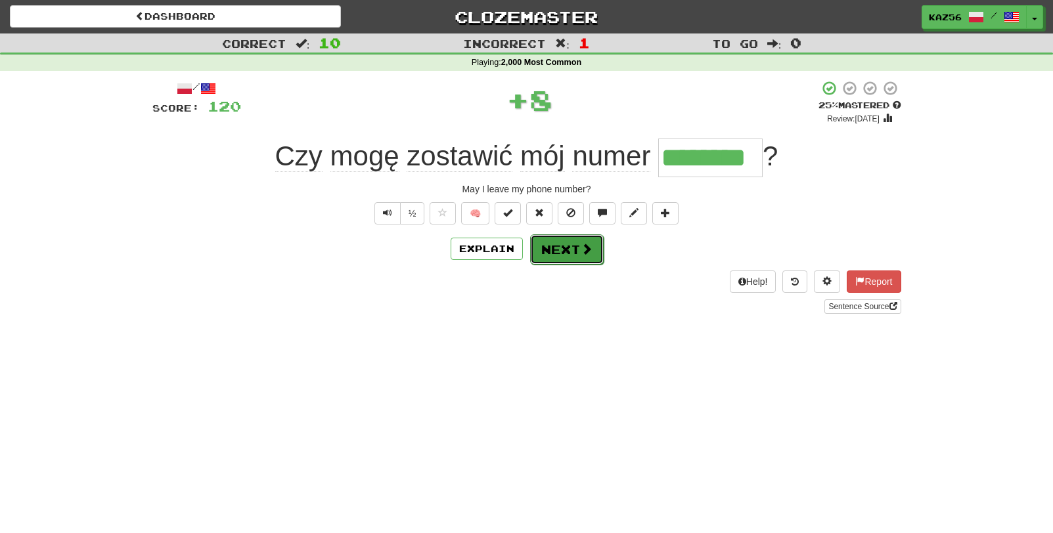
click at [567, 256] on button "Next" at bounding box center [567, 250] width 74 height 30
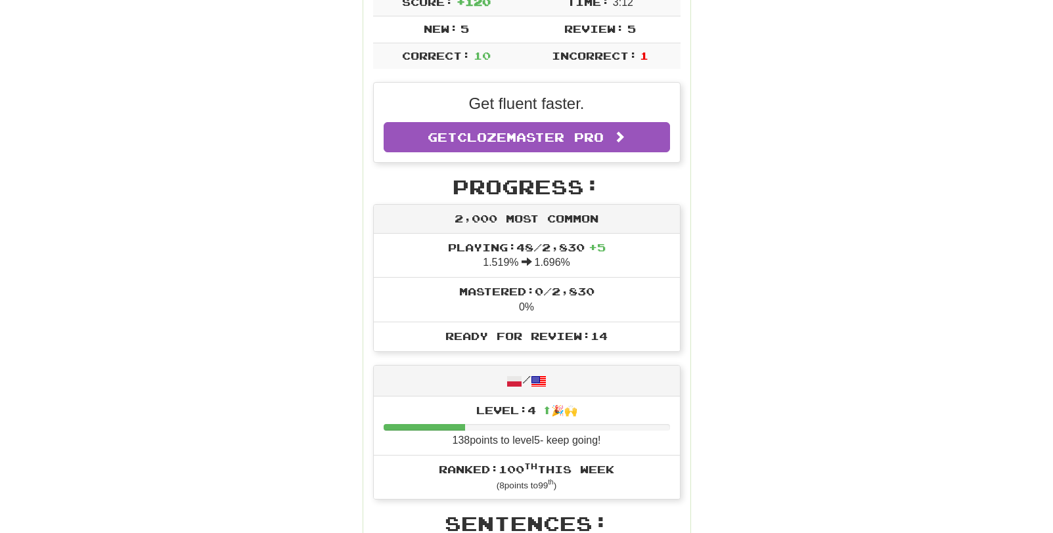
scroll to position [263, 0]
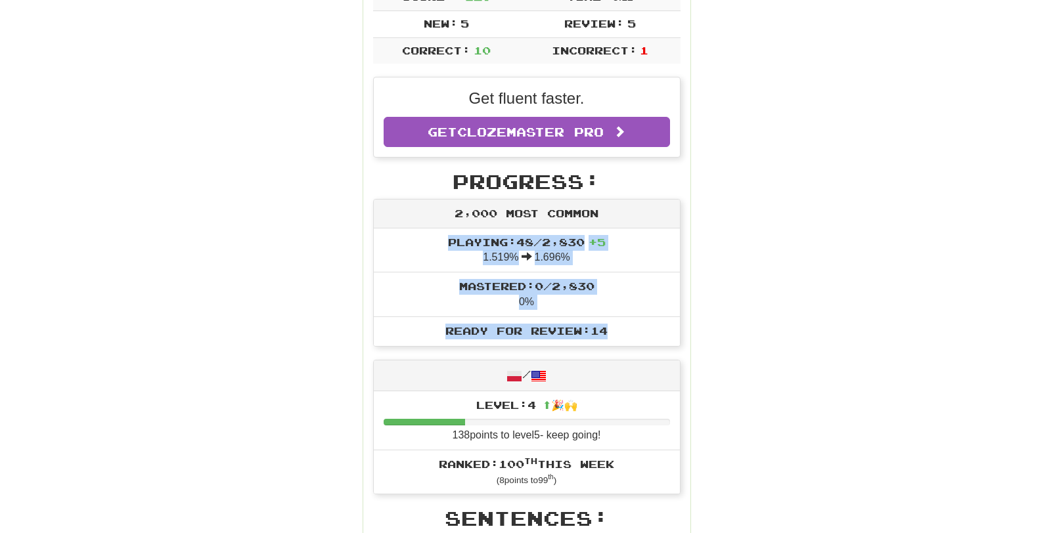
drag, startPoint x: 435, startPoint y: 240, endPoint x: 696, endPoint y: 341, distance: 280.1
click at [696, 341] on div "Round Results Stats: Score: + 120 Time: 3 : 12 New: 5 Review: 5 Correct: 10 Inc…" at bounding box center [526, 540] width 749 height 1274
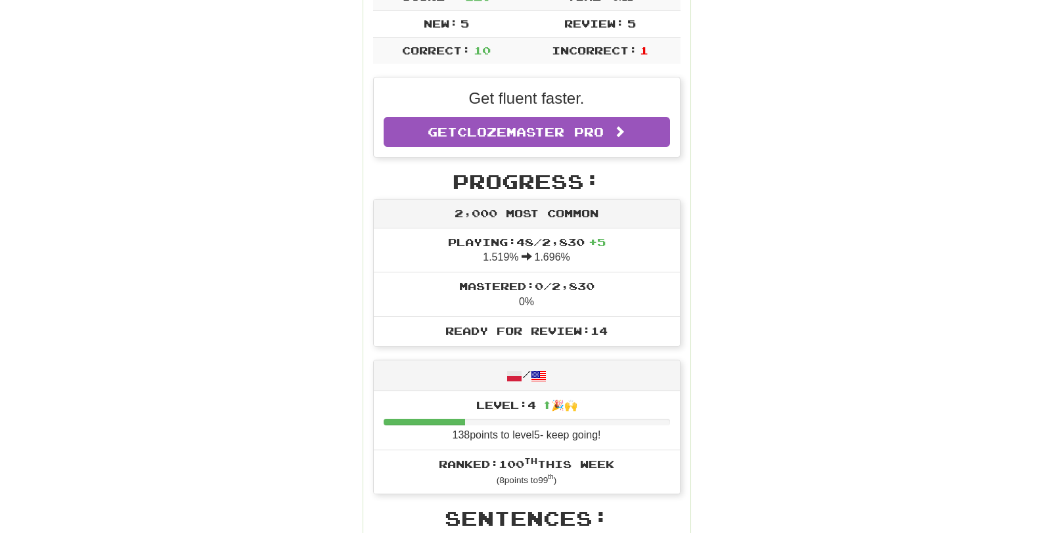
click at [319, 209] on div "Round Results Stats: Score: + 120 Time: 3 : 12 New: 5 Review: 5 Correct: 10 Inc…" at bounding box center [526, 540] width 749 height 1274
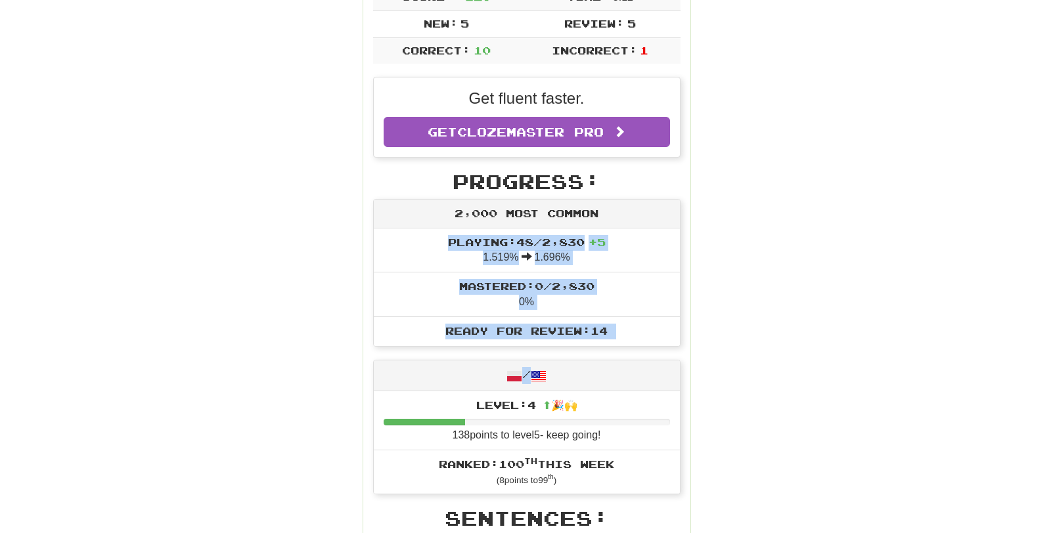
drag, startPoint x: 389, startPoint y: 234, endPoint x: 632, endPoint y: 350, distance: 269.2
click at [632, 350] on div "Progress: 2,000 Most Common Playing: 48 / 2,830 + 5 1.519% 1.696% Mastered: 0 /…" at bounding box center [526, 333] width 307 height 325
click at [281, 275] on div "Round Results Stats: Score: + 120 Time: 3 : 12 New: 5 Review: 5 Correct: 10 Inc…" at bounding box center [526, 540] width 749 height 1274
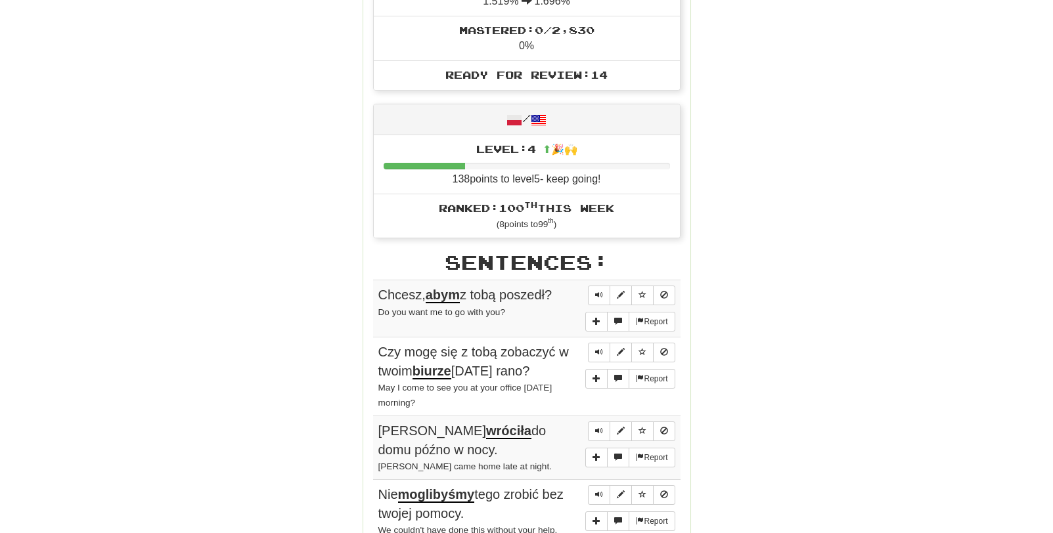
scroll to position [591, 0]
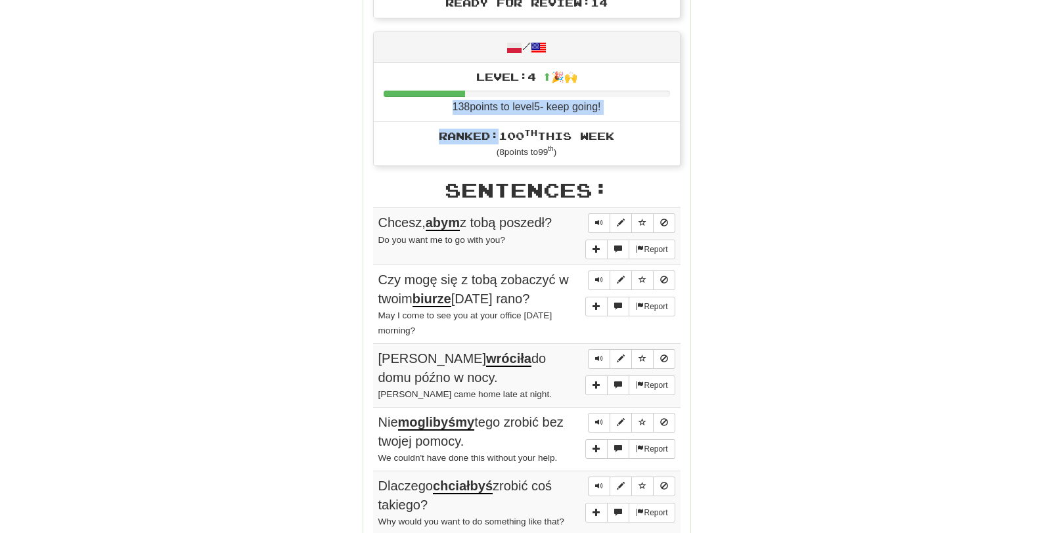
drag, startPoint x: 486, startPoint y: 134, endPoint x: 411, endPoint y: 108, distance: 79.4
click at [411, 108] on ul "Level: 4 ⬆🎉🙌 138 points to level 5 - keep going! Ranked: 100 th this week ( 8 p…" at bounding box center [527, 114] width 306 height 102
drag, startPoint x: 411, startPoint y: 108, endPoint x: 429, endPoint y: 111, distance: 18.7
click at [429, 111] on ul "Level: 4 ⬆🎉🙌 138 points to level 5 - keep going! Ranked: 100 th this week ( 8 p…" at bounding box center [527, 114] width 306 height 102
drag, startPoint x: 429, startPoint y: 111, endPoint x: 357, endPoint y: 154, distance: 83.7
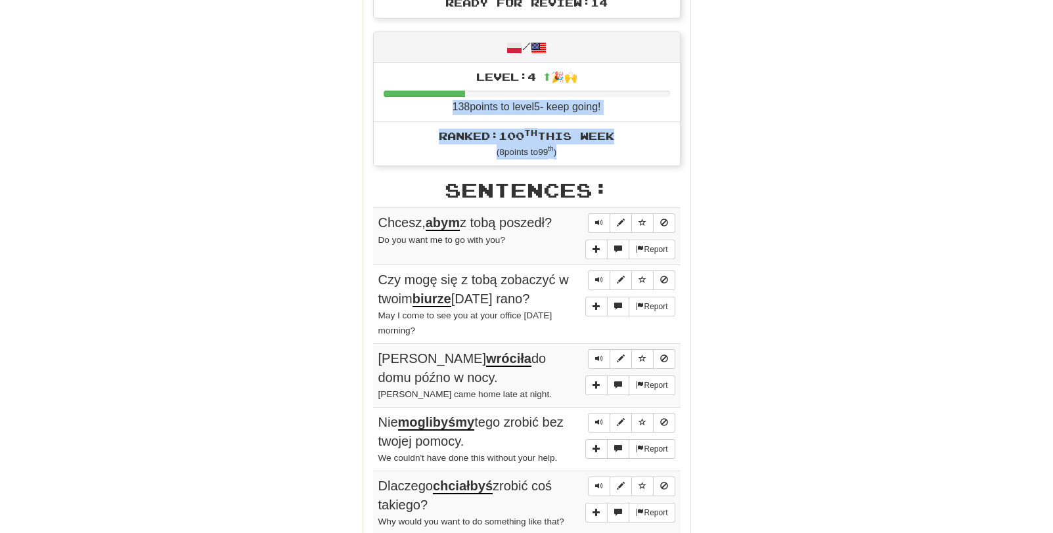
click at [361, 156] on div "Round Results Stats: Score: + 120 Time: 3 : 12 New: 5 Review: 5 Correct: 10 Inc…" at bounding box center [526, 211] width 749 height 1274
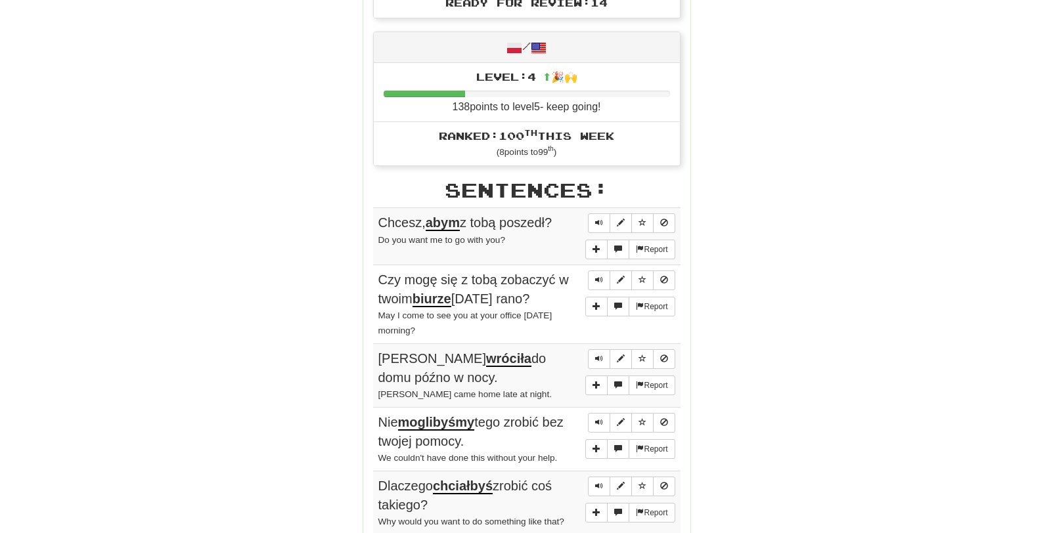
drag, startPoint x: 504, startPoint y: 225, endPoint x: 559, endPoint y: 221, distance: 55.3
click at [559, 221] on td "Report Chcesz, abym z tobą poszedł? Do you want me to go with you?" at bounding box center [526, 236] width 307 height 57
drag, startPoint x: 559, startPoint y: 221, endPoint x: 623, endPoint y: 223, distance: 64.4
click at [623, 223] on span "Sentence controls" at bounding box center [621, 223] width 8 height 8
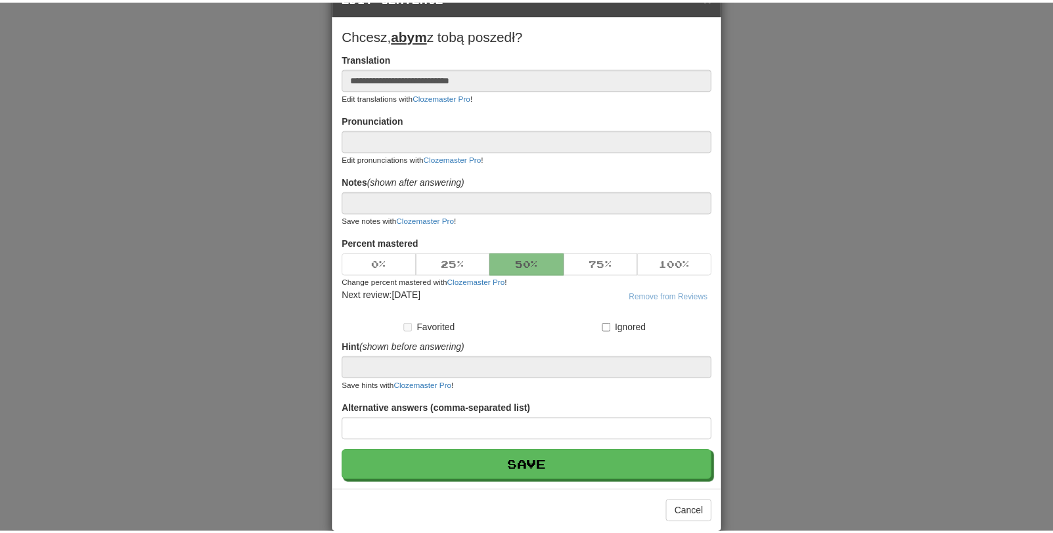
scroll to position [59, 0]
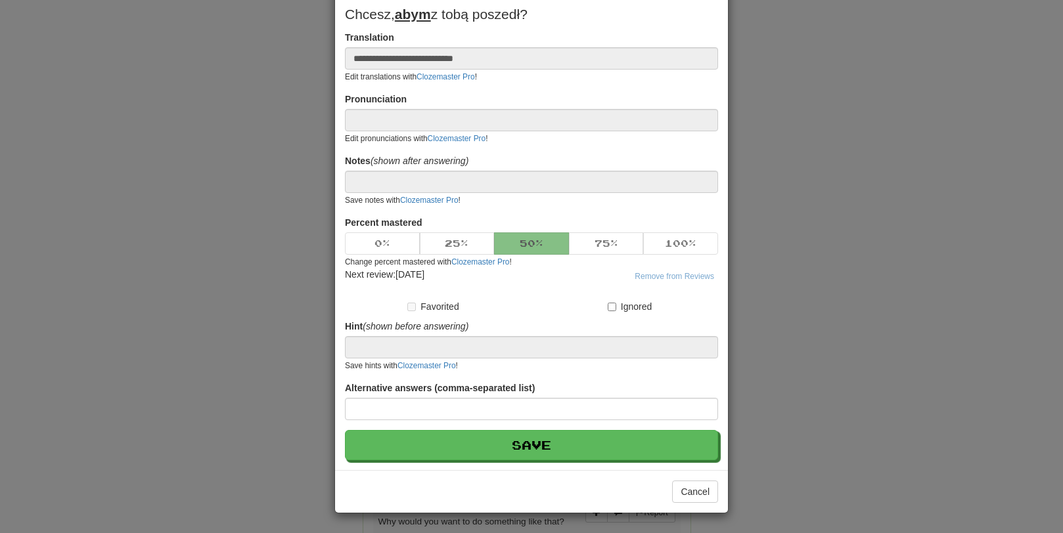
click at [249, 151] on div "**********" at bounding box center [531, 266] width 1063 height 533
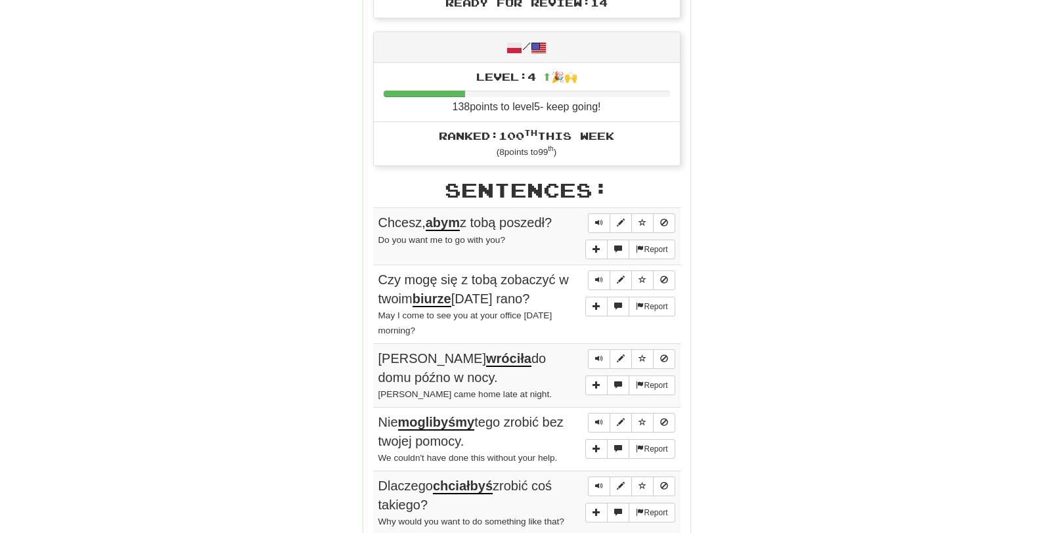
drag, startPoint x: 373, startPoint y: 229, endPoint x: 561, endPoint y: 223, distance: 188.0
click at [561, 223] on td "Report Chcesz, abym z tobą poszedł? Do you want me to go with you?" at bounding box center [526, 236] width 307 height 57
click at [316, 248] on div "Round Results Stats: Score: + 120 Time: 3 : 12 New: 5 Review: 5 Correct: 10 Inc…" at bounding box center [526, 211] width 749 height 1274
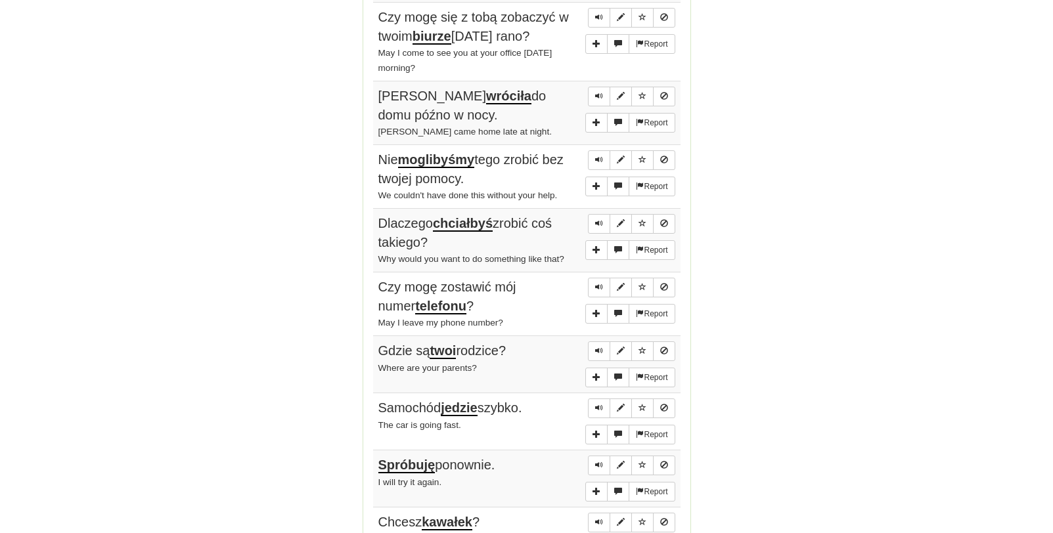
scroll to position [1248, 0]
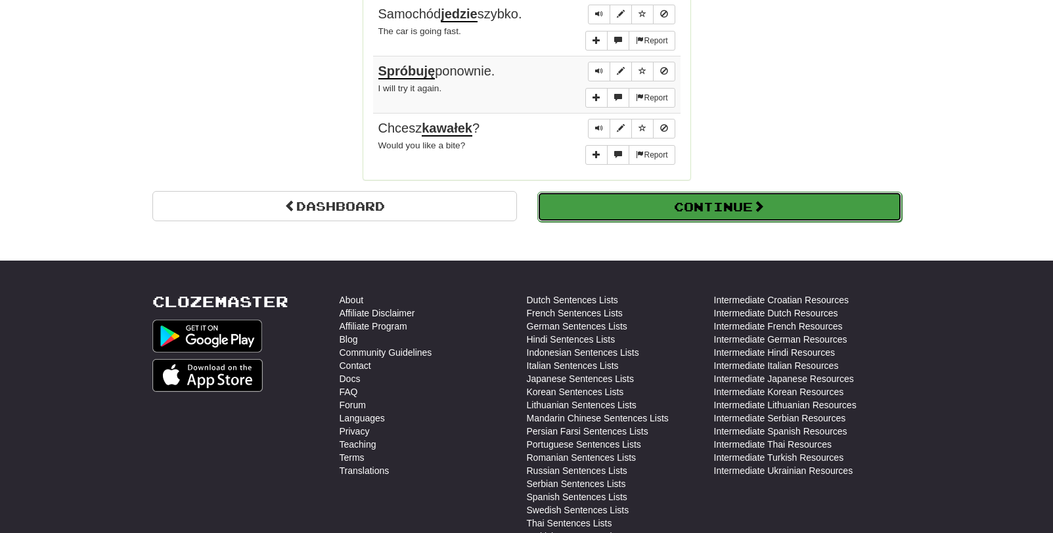
click at [618, 208] on button "Continue" at bounding box center [719, 207] width 365 height 30
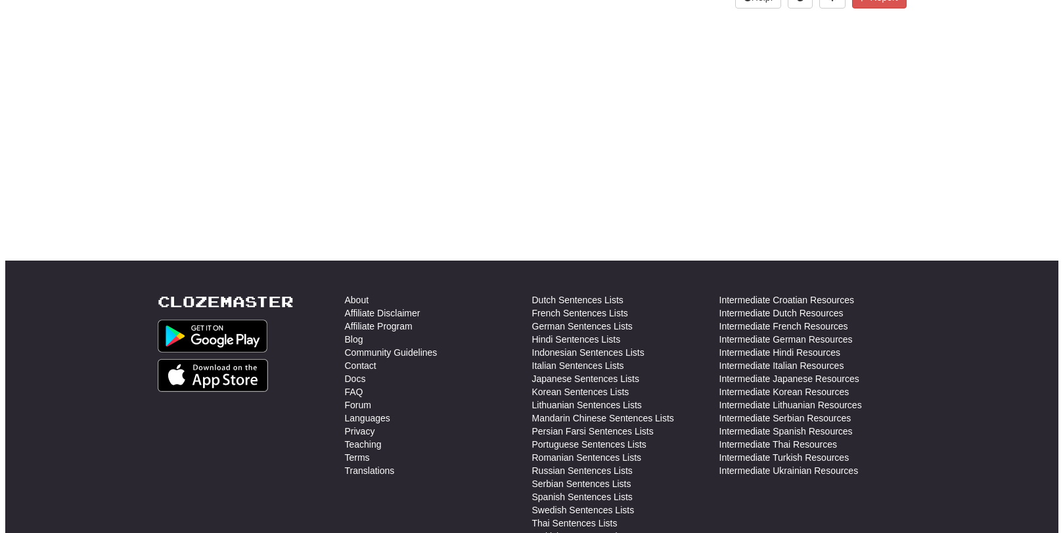
scroll to position [0, 0]
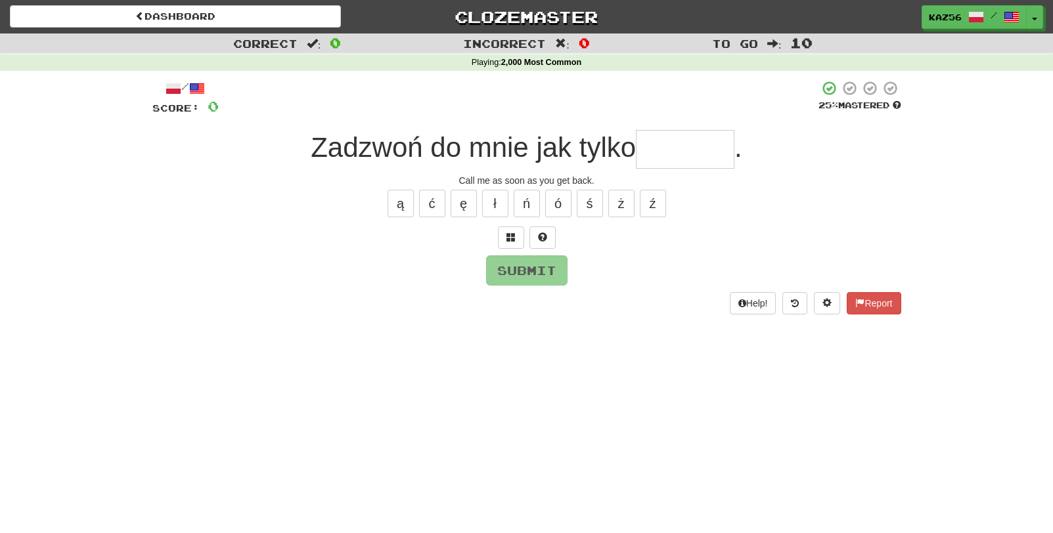
click at [690, 154] on input "text" at bounding box center [685, 149] width 99 height 39
click at [667, 156] on input "text" at bounding box center [685, 149] width 99 height 39
click at [560, 206] on button "ó" at bounding box center [558, 204] width 26 height 28
type input "*******"
click at [516, 269] on button "Submit" at bounding box center [527, 271] width 81 height 30
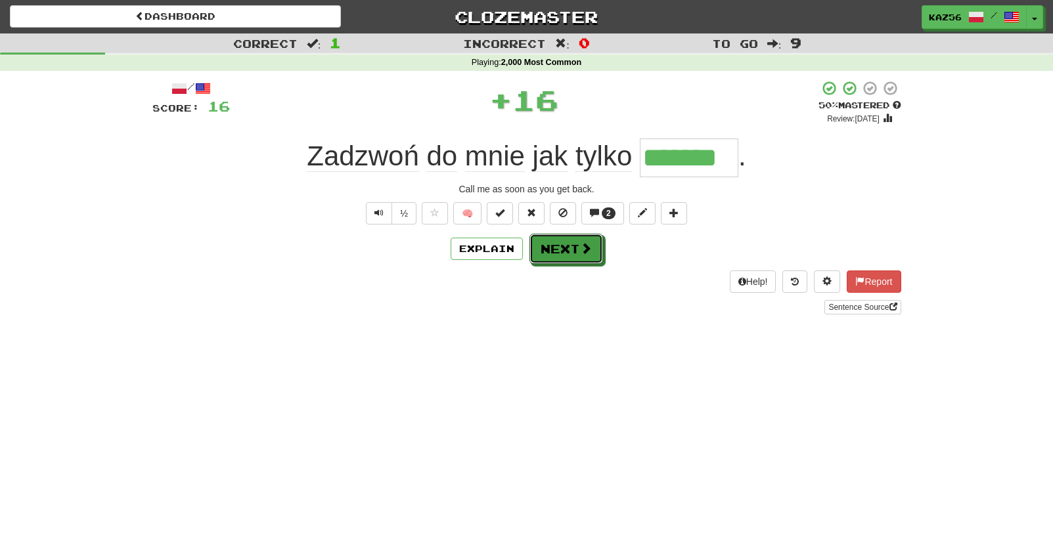
click at [558, 254] on button "Next" at bounding box center [567, 249] width 74 height 30
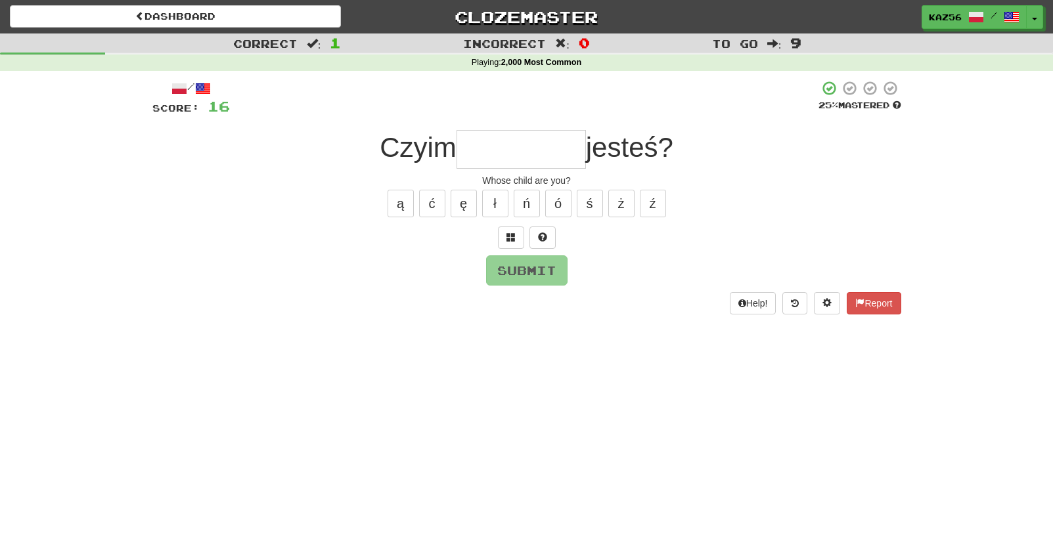
click at [526, 160] on input "text" at bounding box center [521, 149] width 129 height 39
type input "*********"
click at [516, 269] on button "Submit" at bounding box center [526, 271] width 81 height 30
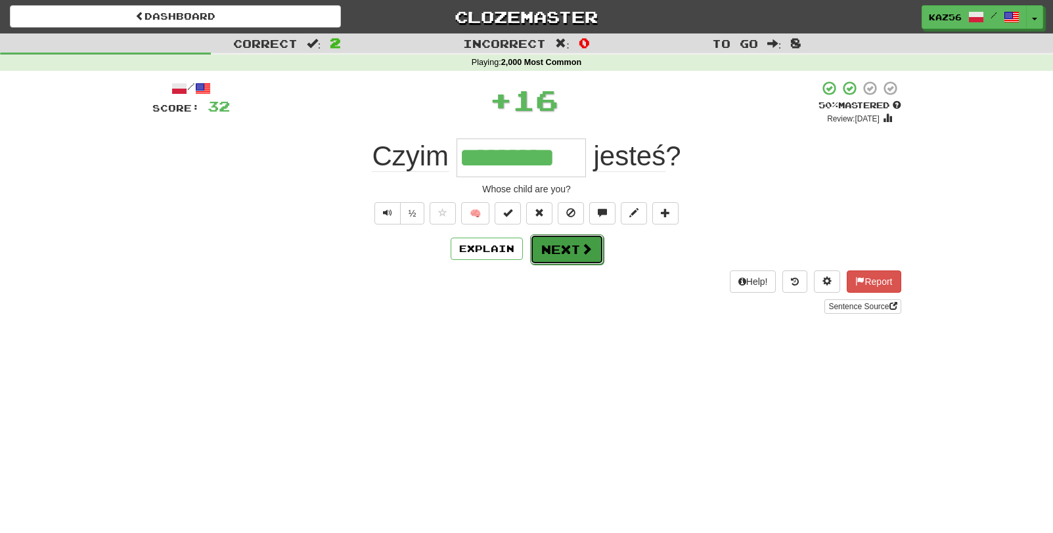
click at [581, 250] on span at bounding box center [587, 249] width 12 height 12
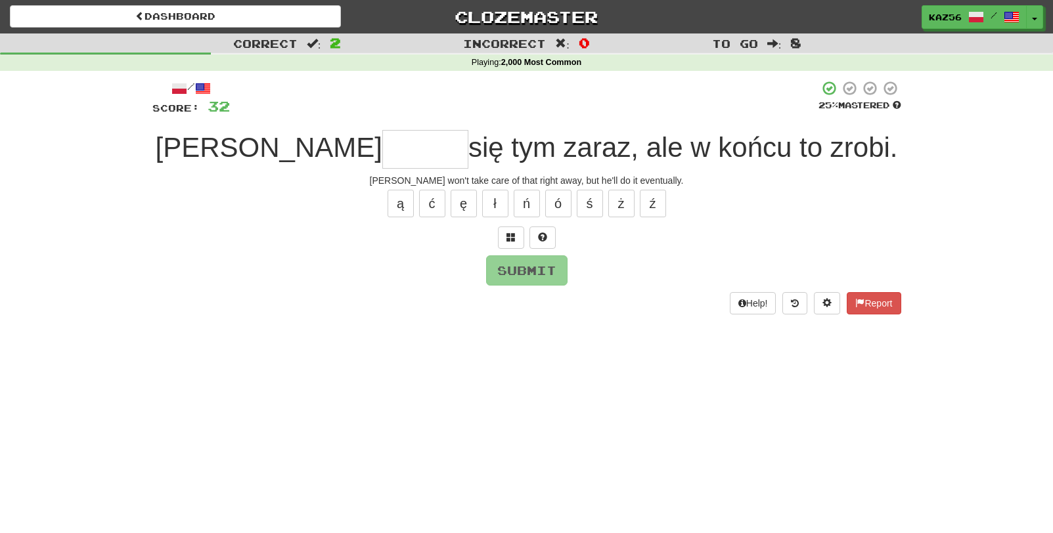
click at [382, 152] on input "text" at bounding box center [425, 149] width 86 height 39
drag, startPoint x: 392, startPoint y: 185, endPoint x: 742, endPoint y: 182, distance: 349.5
click at [742, 182] on div "Tom won't take care of that right away, but he'll do it eventually." at bounding box center [526, 180] width 749 height 13
click at [382, 146] on input "text" at bounding box center [425, 149] width 86 height 39
type input "*"
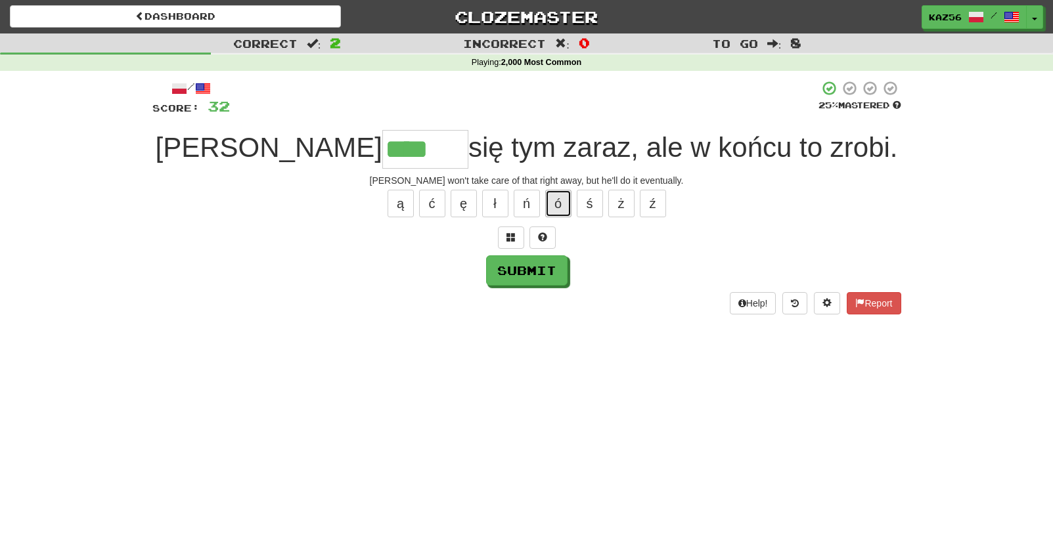
click at [556, 202] on button "ó" at bounding box center [558, 204] width 26 height 28
type input "******"
click at [523, 272] on button "Submit" at bounding box center [527, 271] width 81 height 30
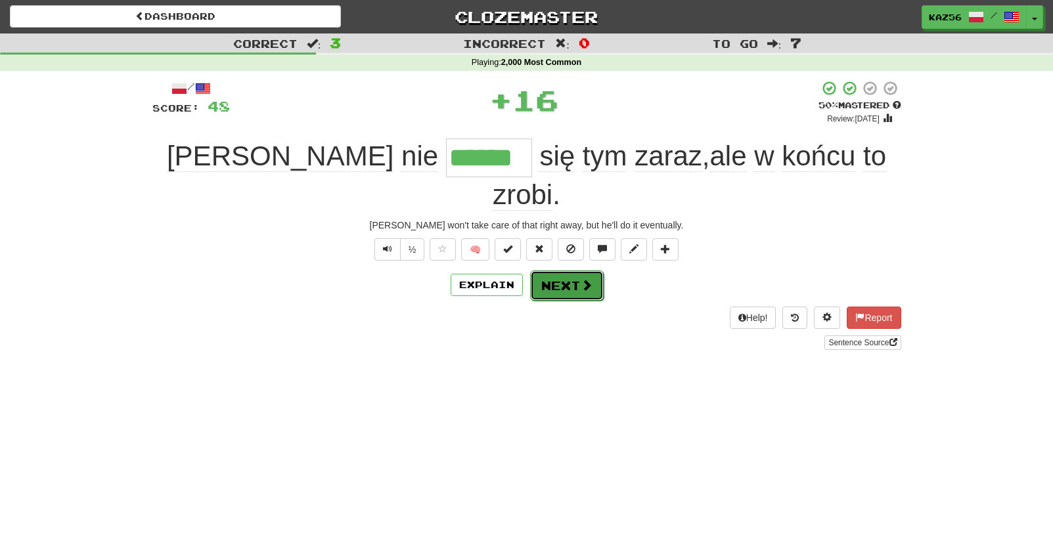
click at [546, 271] on button "Next" at bounding box center [567, 286] width 74 height 30
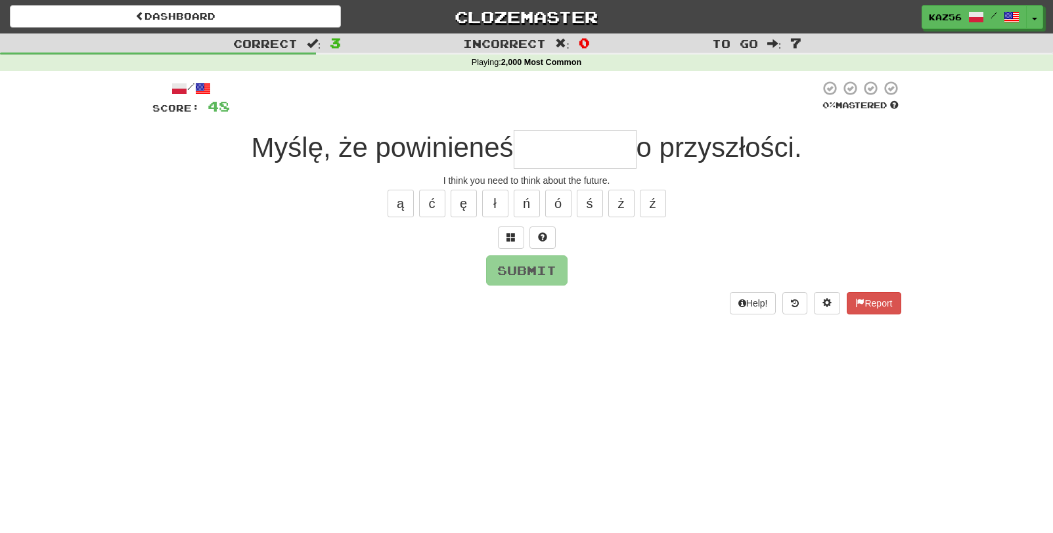
drag, startPoint x: 260, startPoint y: 152, endPoint x: 530, endPoint y: 149, distance: 270.7
click at [532, 149] on div "Myślę, że powinieneś o przyszłości." at bounding box center [526, 149] width 749 height 39
click at [591, 146] on input "text" at bounding box center [575, 149] width 123 height 39
click at [597, 206] on button "ś" at bounding box center [590, 204] width 26 height 28
click at [434, 210] on button "ć" at bounding box center [432, 204] width 26 height 28
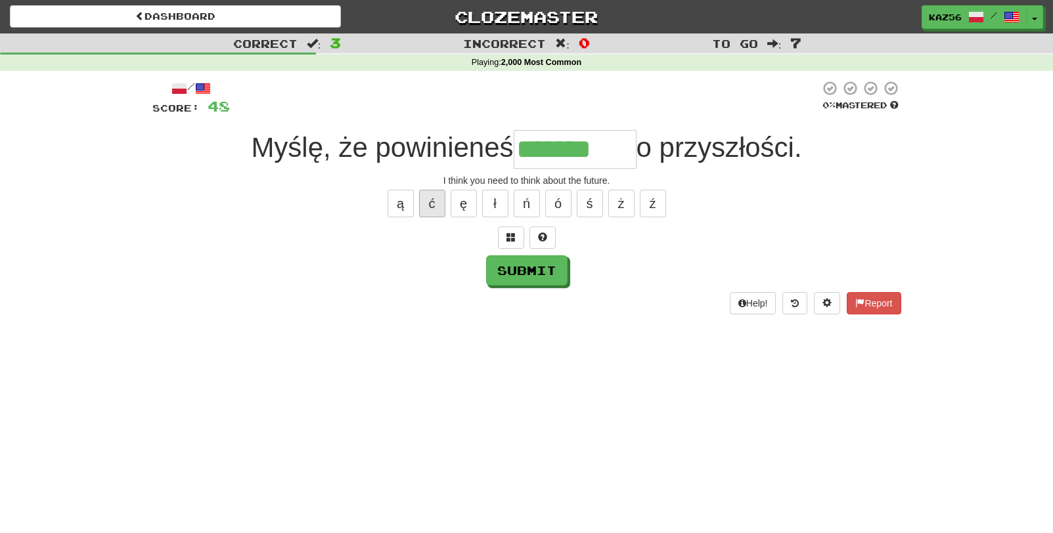
type input "********"
click at [532, 263] on button "Submit" at bounding box center [527, 271] width 81 height 30
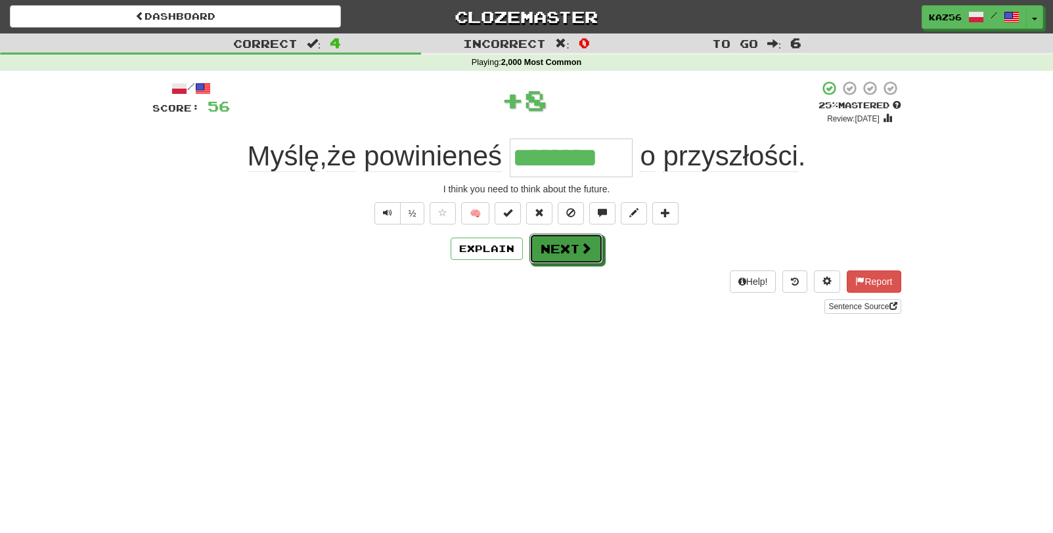
click at [585, 254] on span at bounding box center [586, 248] width 12 height 12
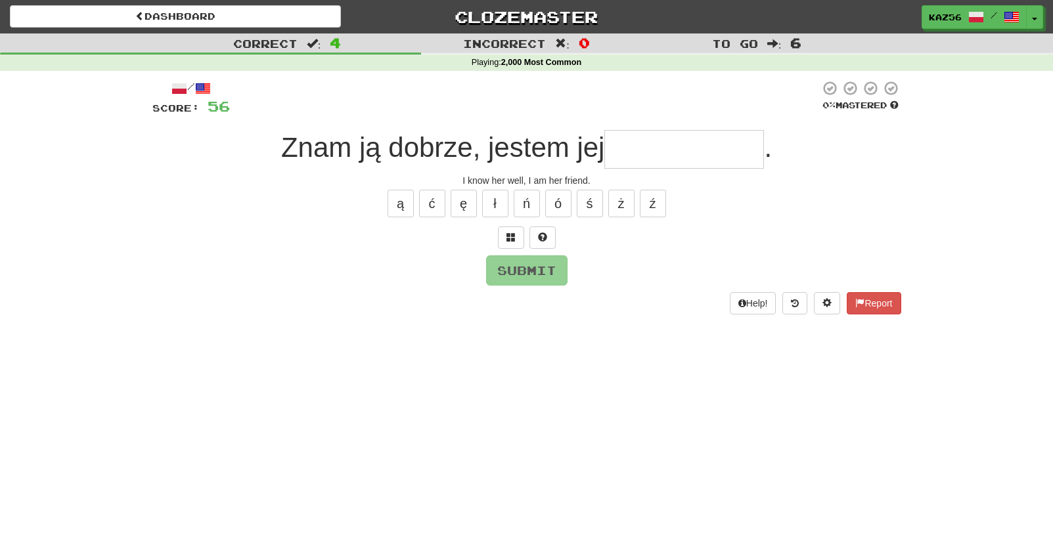
drag, startPoint x: 269, startPoint y: 152, endPoint x: 617, endPoint y: 166, distance: 347.9
click at [622, 168] on div "Znam ją dobrze, jestem jej ." at bounding box center [526, 149] width 749 height 39
click at [562, 152] on span "Znam ją dobrze, jestem jej" at bounding box center [443, 147] width 324 height 31
click at [637, 143] on input "text" at bounding box center [684, 149] width 160 height 39
type input "*"
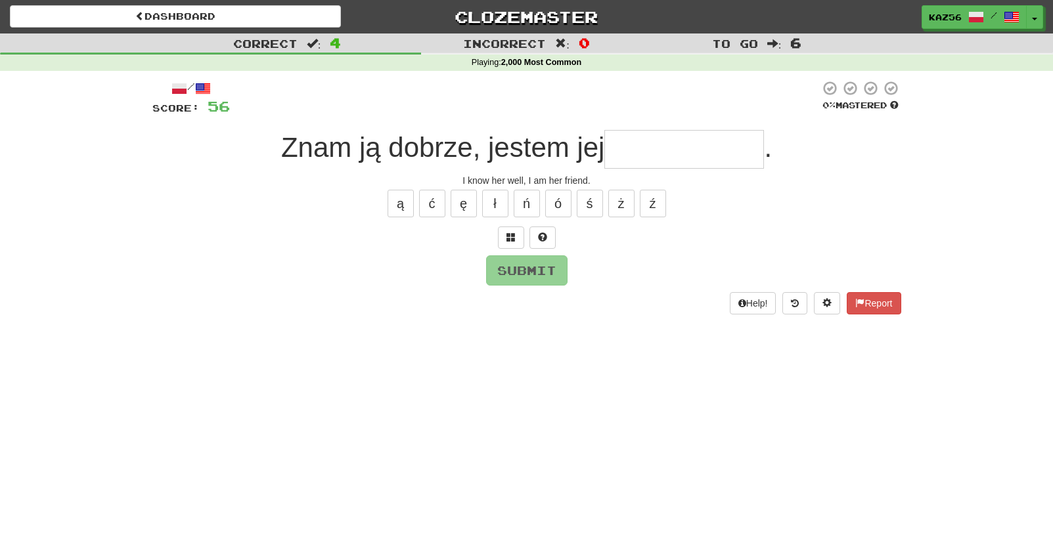
type input "*"
click at [554, 203] on button "ó" at bounding box center [558, 204] width 26 height 28
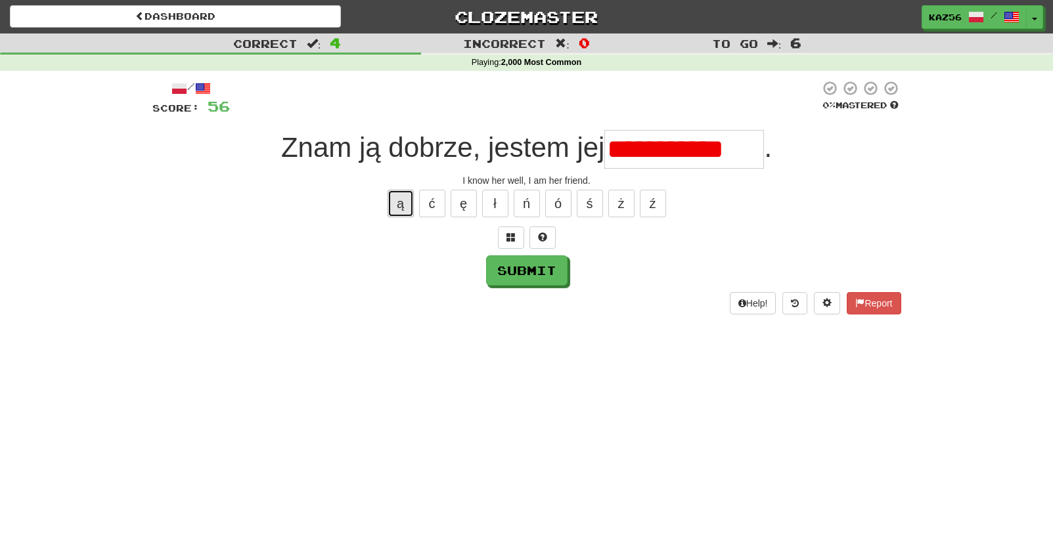
click at [389, 199] on button "ą" at bounding box center [401, 204] width 26 height 28
drag, startPoint x: 771, startPoint y: 151, endPoint x: 704, endPoint y: 148, distance: 67.1
click at [702, 150] on div "**********" at bounding box center [526, 149] width 749 height 39
click at [705, 148] on input "**********" at bounding box center [684, 149] width 160 height 39
click at [729, 150] on input "**********" at bounding box center [684, 149] width 160 height 39
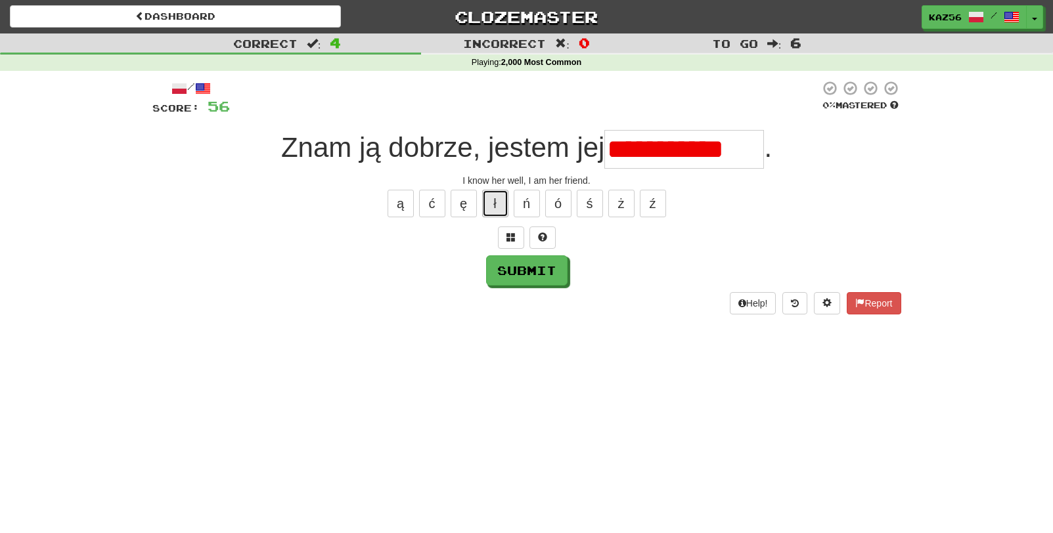
click at [502, 203] on button "ł" at bounding box center [495, 204] width 26 height 28
click at [742, 127] on div "**********" at bounding box center [526, 197] width 749 height 234
drag, startPoint x: 738, startPoint y: 147, endPoint x: 698, endPoint y: 148, distance: 40.7
click at [698, 148] on input "**********" at bounding box center [684, 149] width 160 height 39
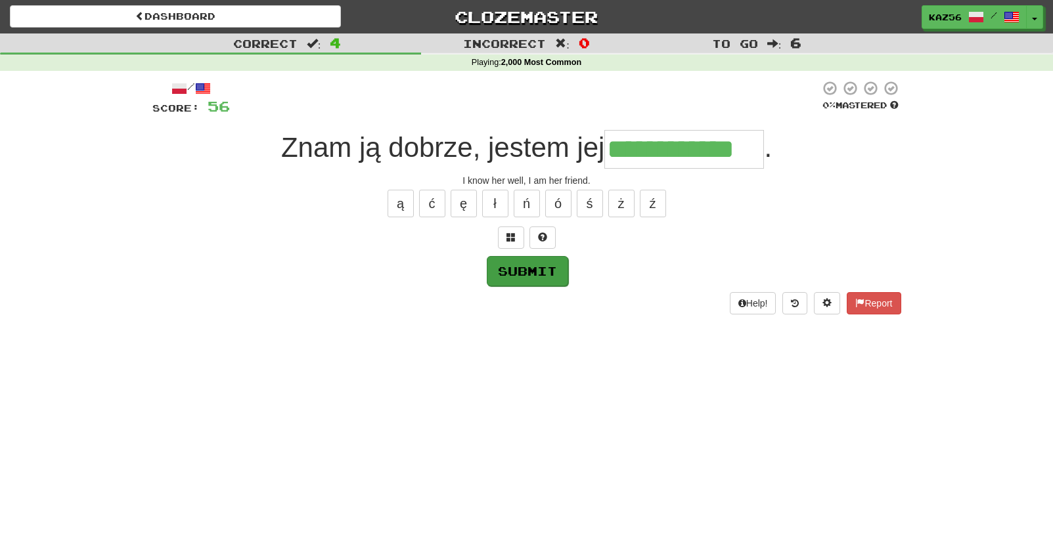
type input "**********"
click at [539, 281] on button "Submit" at bounding box center [527, 271] width 81 height 30
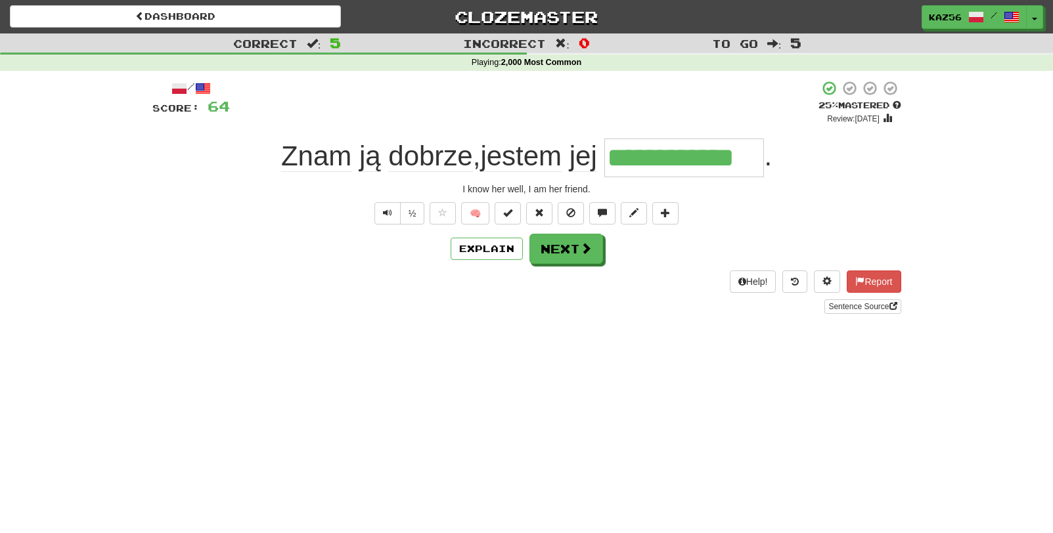
click at [668, 168] on input "**********" at bounding box center [684, 158] width 160 height 39
click at [768, 168] on span "." at bounding box center [768, 156] width 8 height 31
click at [800, 177] on div "**********" at bounding box center [526, 197] width 749 height 234
drag, startPoint x: 691, startPoint y: 156, endPoint x: 765, endPoint y: 159, distance: 74.3
click at [764, 159] on input "**********" at bounding box center [684, 158] width 160 height 39
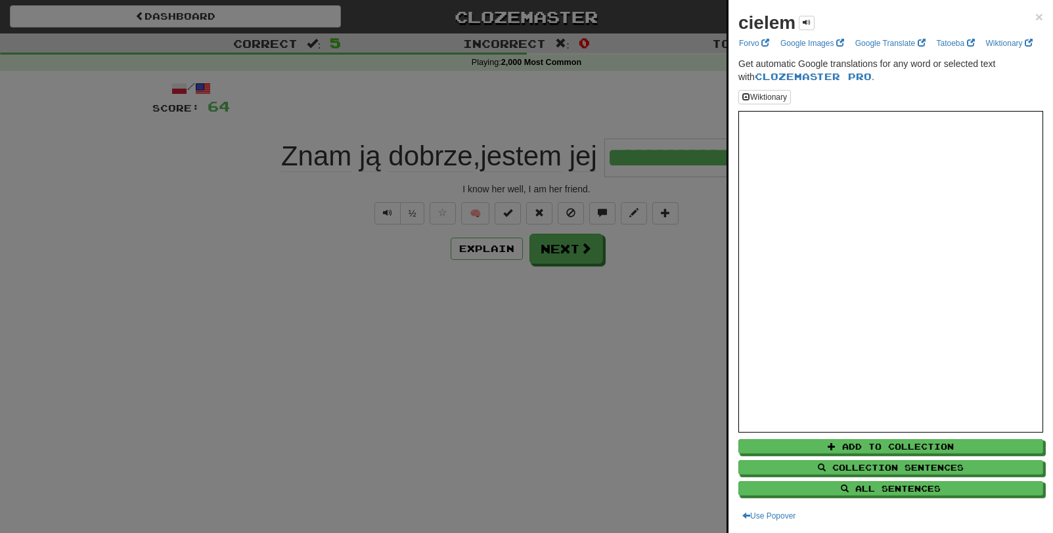
click at [661, 156] on div at bounding box center [526, 266] width 1053 height 533
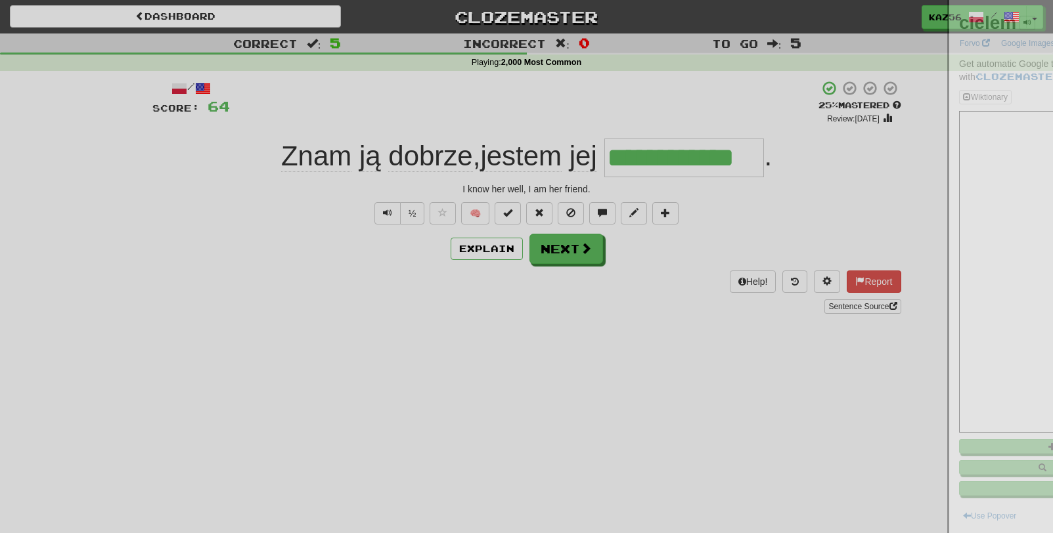
click at [649, 166] on div at bounding box center [526, 266] width 1053 height 533
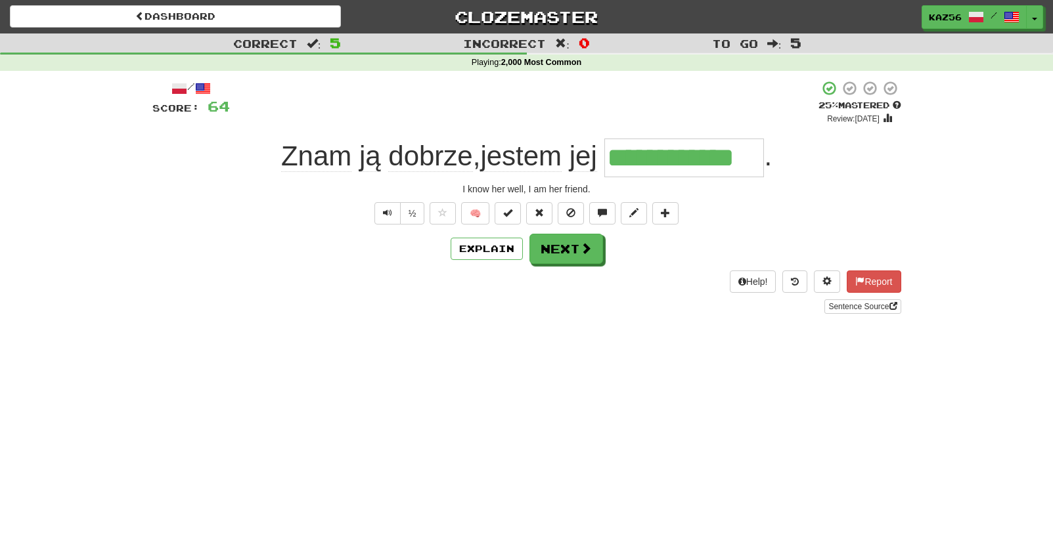
click at [652, 161] on input "**********" at bounding box center [684, 158] width 160 height 39
click at [769, 211] on div "½ 🧠" at bounding box center [526, 213] width 749 height 22
drag, startPoint x: 616, startPoint y: 164, endPoint x: 771, endPoint y: 165, distance: 155.1
click at [771, 165] on div "**********" at bounding box center [526, 158] width 749 height 39
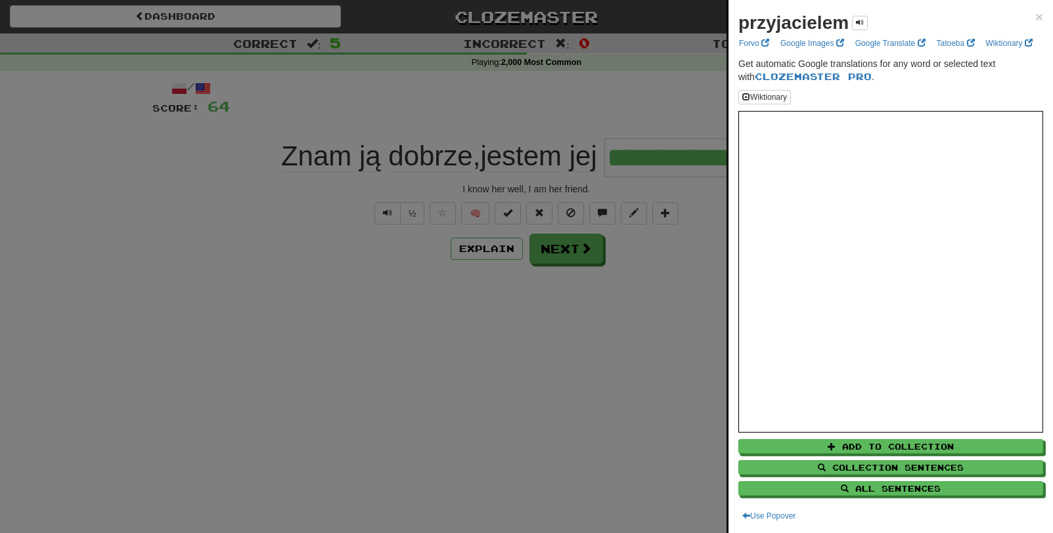
click at [660, 290] on div at bounding box center [526, 266] width 1053 height 533
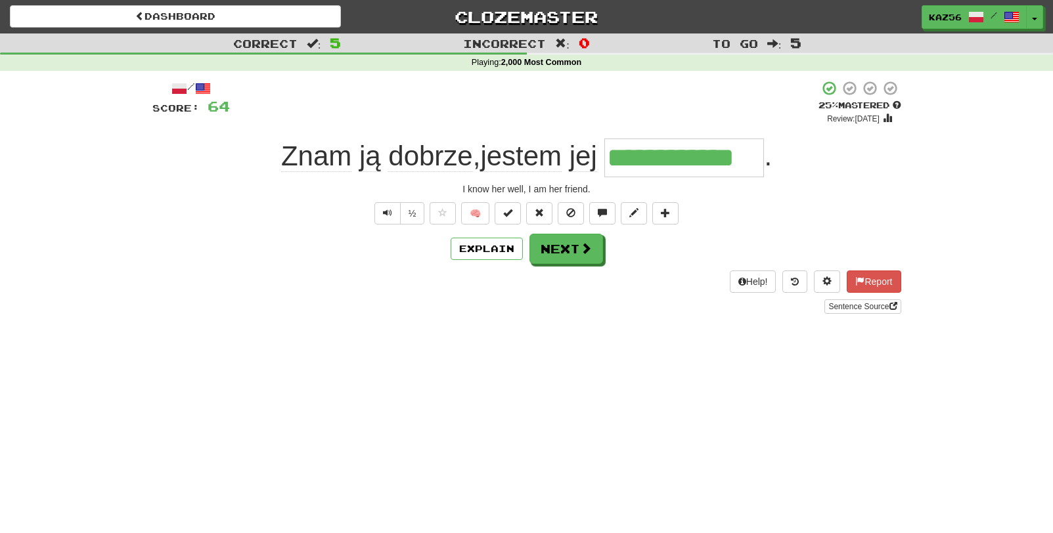
click at [775, 194] on div "I know her well, I am her friend." at bounding box center [526, 189] width 749 height 13
click at [754, 281] on button "Help!" at bounding box center [753, 282] width 47 height 22
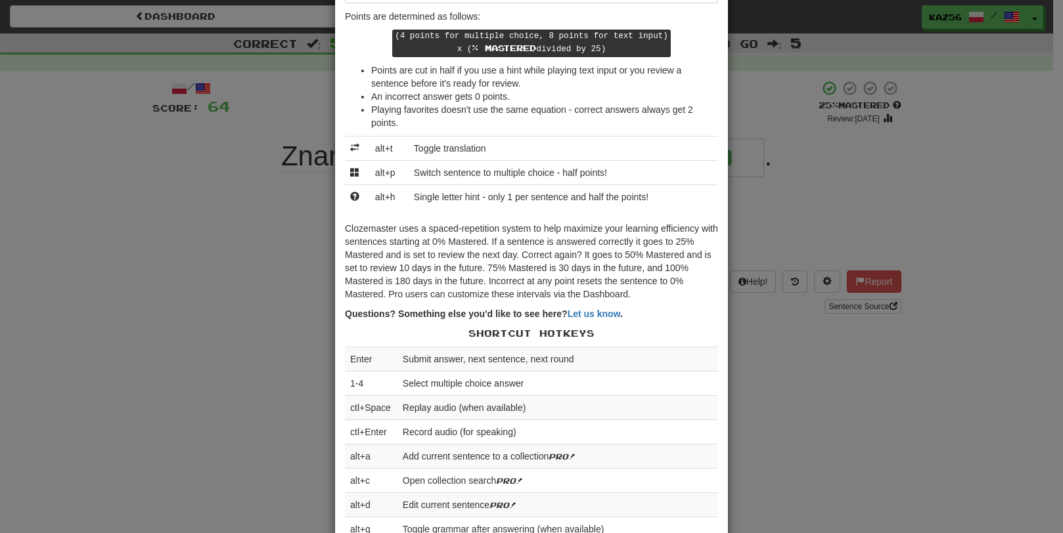
scroll to position [131, 0]
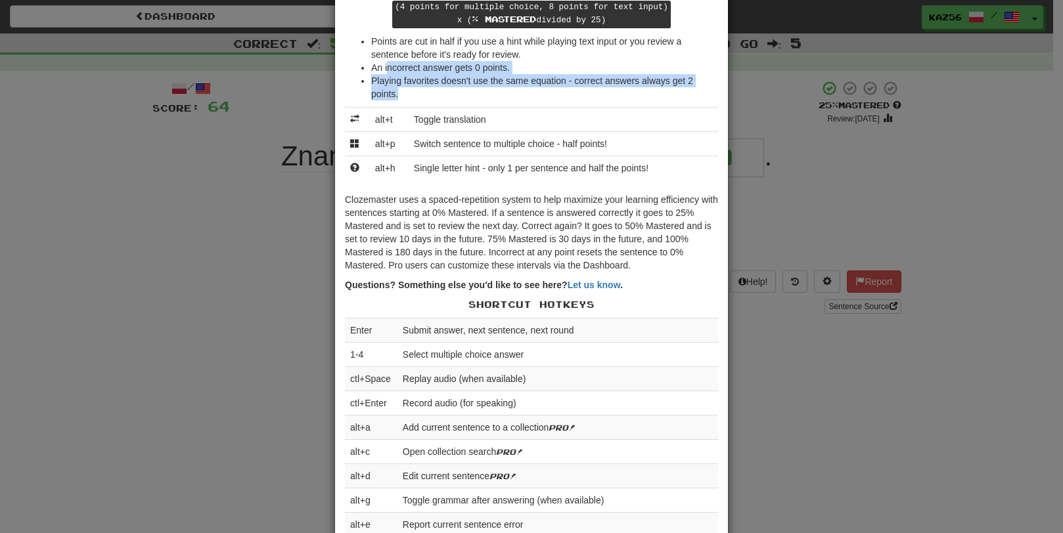
drag, startPoint x: 384, startPoint y: 60, endPoint x: 461, endPoint y: 98, distance: 86.1
click at [461, 98] on ul "Points are cut in half if you use a hint while playing text input or you review…" at bounding box center [531, 68] width 373 height 66
click at [461, 97] on li "Playing favorites doesn't use the same equation - correct answers always get 2 …" at bounding box center [544, 87] width 347 height 26
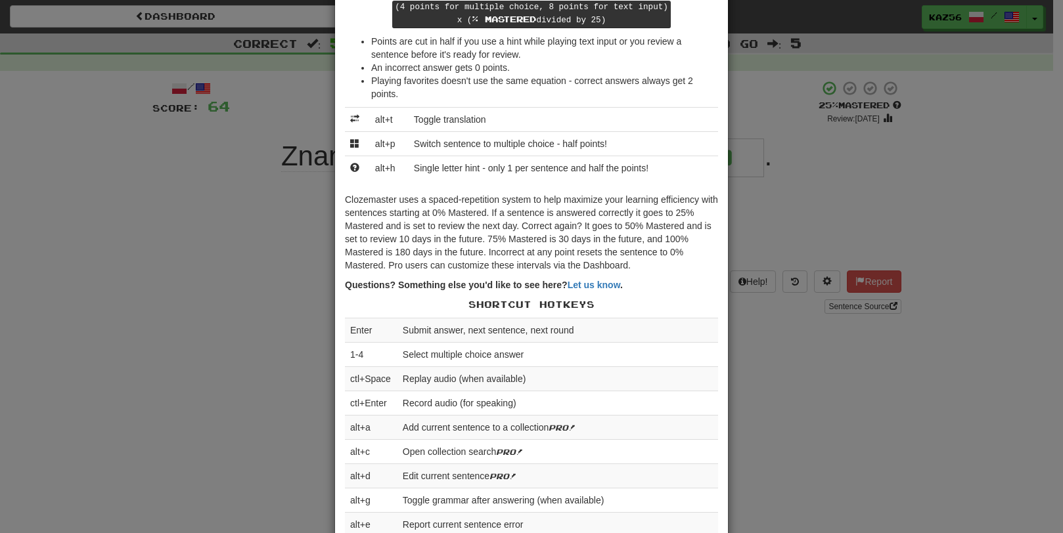
drag, startPoint x: 461, startPoint y: 97, endPoint x: 378, endPoint y: 34, distance: 104.1
click at [378, 35] on ul "Points are cut in half if you use a hint while playing text input or you review…" at bounding box center [531, 68] width 373 height 66
click at [378, 35] on li "Points are cut in half if you use a hint while playing text input or you review…" at bounding box center [544, 48] width 347 height 26
drag, startPoint x: 378, startPoint y: 34, endPoint x: 449, endPoint y: 91, distance: 91.1
click at [449, 91] on ul "Points are cut in half if you use a hint while playing text input or you review…" at bounding box center [531, 68] width 373 height 66
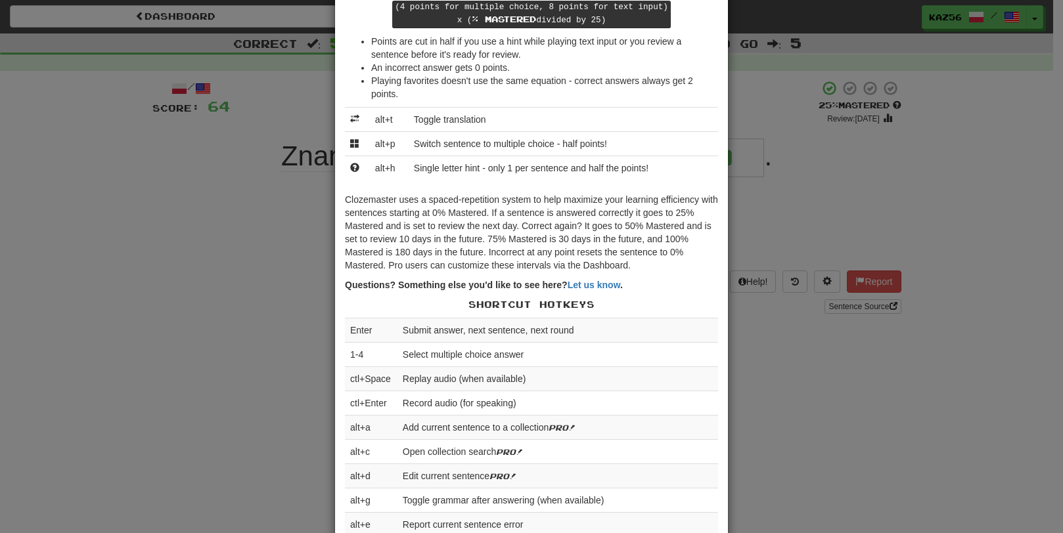
click at [449, 91] on li "Playing favorites doesn't use the same equation - correct answers always get 2 …" at bounding box center [544, 87] width 347 height 26
drag, startPoint x: 449, startPoint y: 91, endPoint x: 366, endPoint y: 23, distance: 107.8
click at [366, 23] on div "Complete the sentence with the correct missing word! 👉 Run Tutorial 👈 Points ar…" at bounding box center [531, 412] width 393 height 980
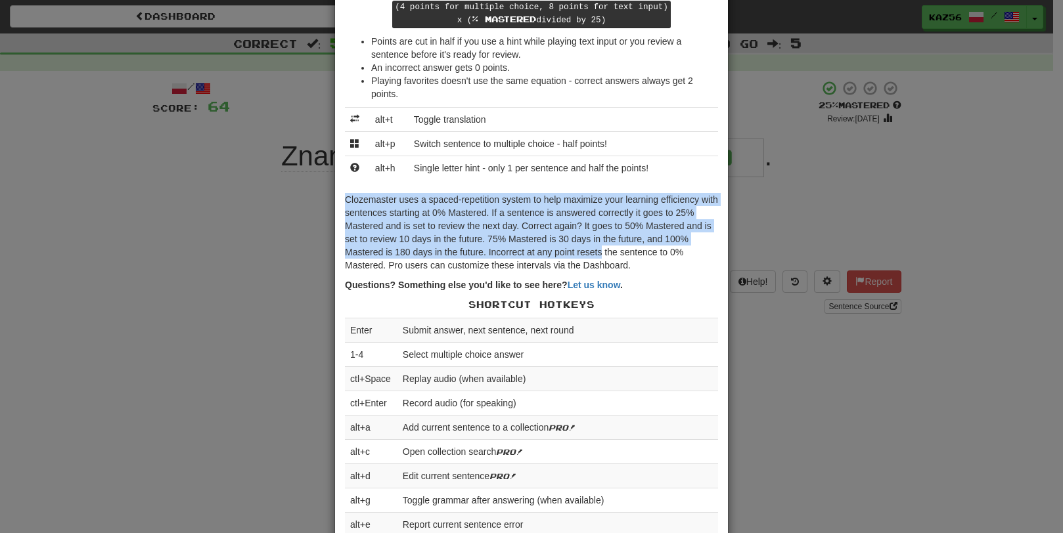
drag, startPoint x: 353, startPoint y: 200, endPoint x: 598, endPoint y: 258, distance: 251.0
click at [598, 258] on div "Complete the sentence with the correct missing word! 👉 Run Tutorial 👈 Points ar…" at bounding box center [531, 412] width 393 height 980
drag, startPoint x: 598, startPoint y: 258, endPoint x: 465, endPoint y: 213, distance: 140.0
click at [478, 232] on p "Clozemaster uses a spaced-repetition system to help maximize your learning effi…" at bounding box center [531, 232] width 373 height 79
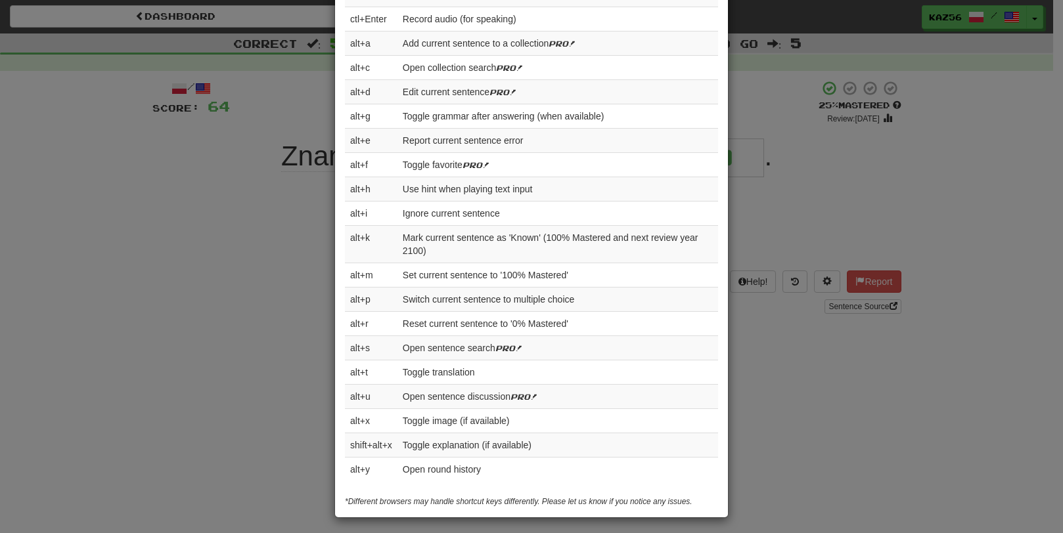
scroll to position [519, 0]
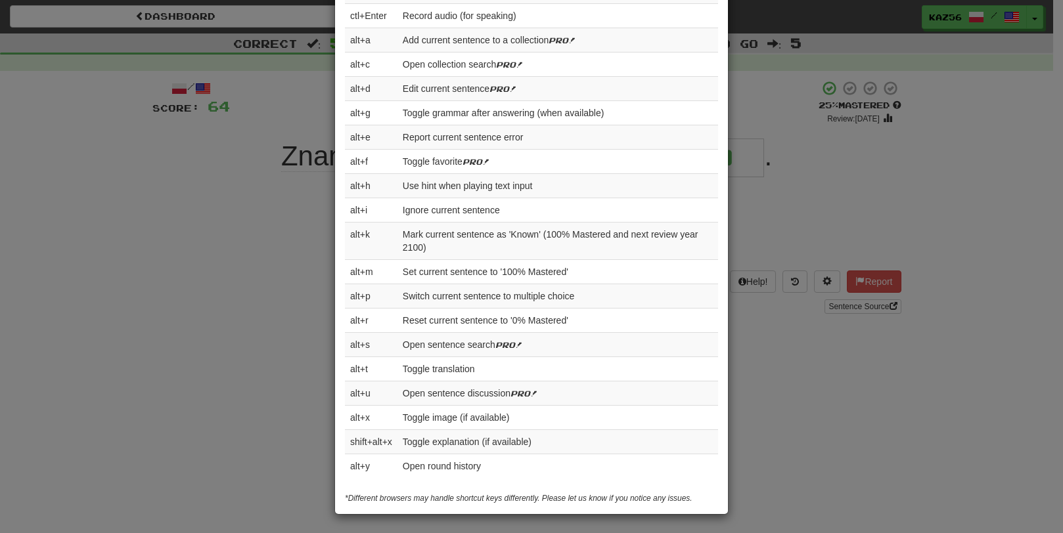
click at [832, 200] on div "× Help Complete the sentence with the correct missing word! 👉 Run Tutorial 👈 Po…" at bounding box center [531, 266] width 1063 height 533
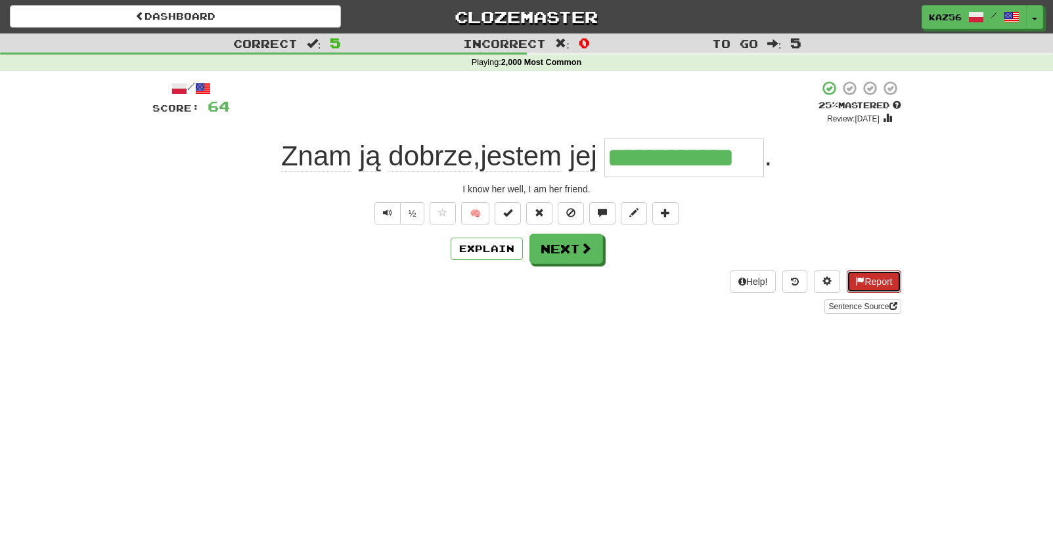
click at [874, 283] on button "Report" at bounding box center [874, 282] width 54 height 22
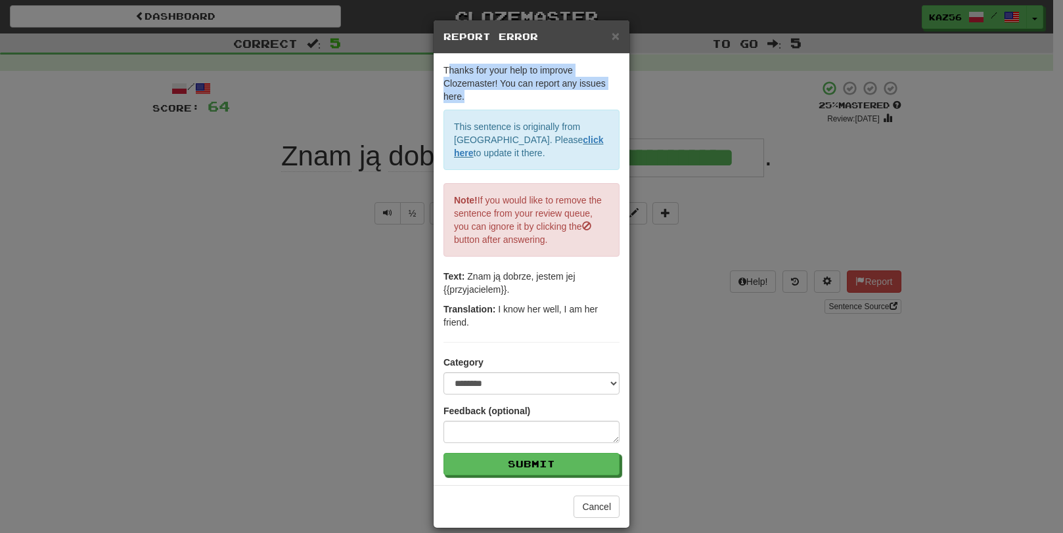
drag, startPoint x: 489, startPoint y: 89, endPoint x: 516, endPoint y: 100, distance: 28.3
click at [516, 100] on p "Thanks for your help to improve Clozemaster! You can report any issues here." at bounding box center [531, 83] width 176 height 39
drag, startPoint x: 441, startPoint y: 75, endPoint x: 499, endPoint y: 101, distance: 64.1
click at [499, 101] on p "Thanks for your help to improve Clozemaster! You can report any issues here." at bounding box center [531, 83] width 176 height 39
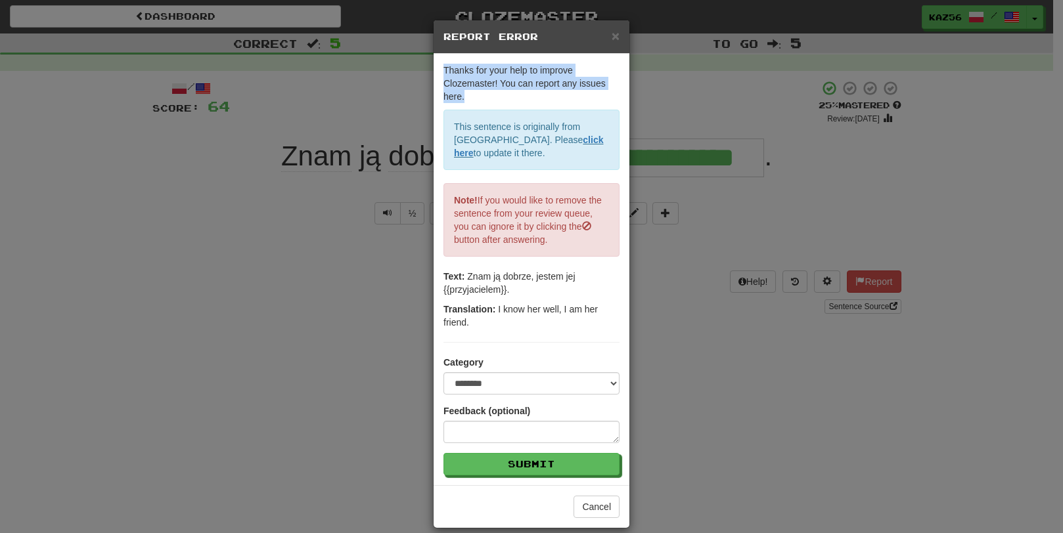
click at [497, 102] on p "Thanks for your help to improve Clozemaster! You can report any issues here." at bounding box center [531, 83] width 176 height 39
drag, startPoint x: 552, startPoint y: 241, endPoint x: 484, endPoint y: 200, distance: 79.0
click at [484, 200] on p "Note! If you would like to remove the sentence from your review queue, you can …" at bounding box center [531, 220] width 176 height 74
drag, startPoint x: 484, startPoint y: 200, endPoint x: 523, endPoint y: 240, distance: 55.8
click at [523, 240] on p "Note! If you would like to remove the sentence from your review queue, you can …" at bounding box center [531, 220] width 176 height 74
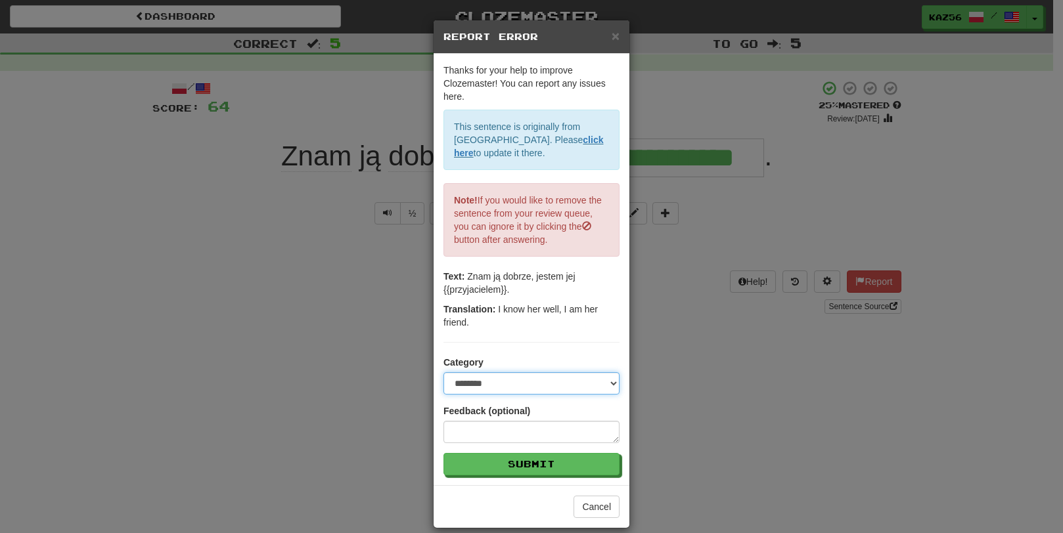
click at [532, 378] on select "**********" at bounding box center [531, 384] width 176 height 22
click at [532, 377] on select "**********" at bounding box center [531, 384] width 176 height 22
click at [535, 434] on textarea at bounding box center [531, 432] width 176 height 22
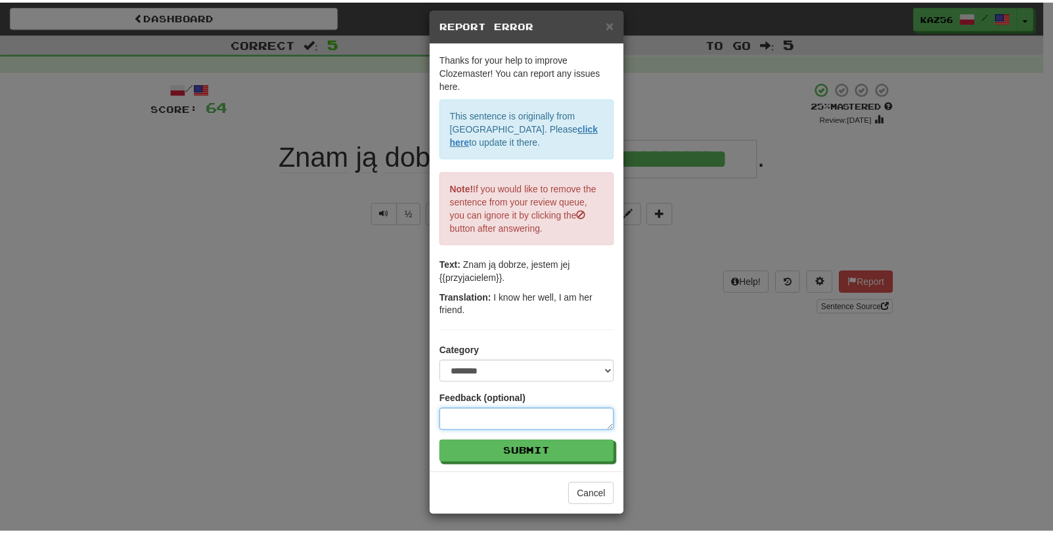
scroll to position [15, 0]
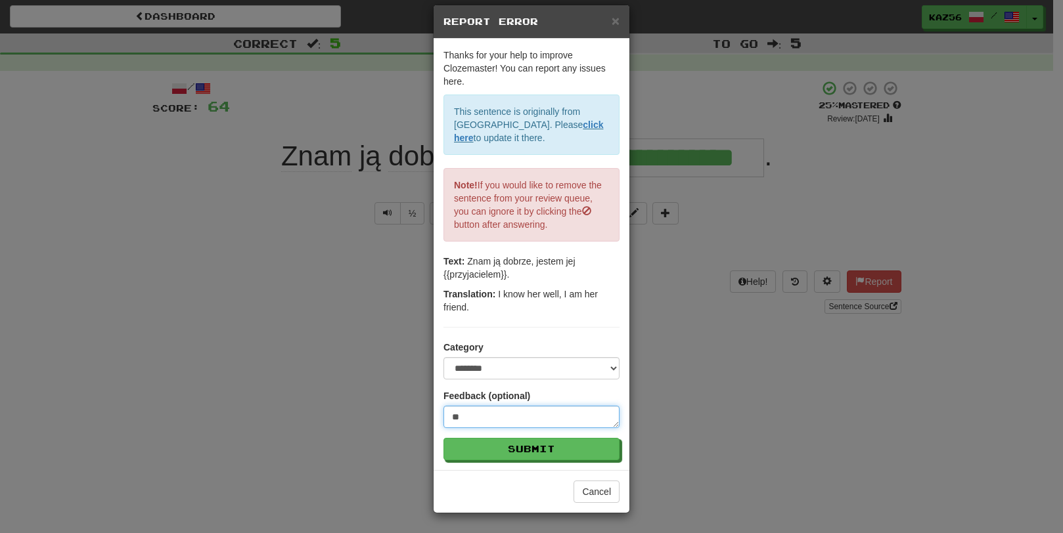
type textarea "*"
click at [489, 415] on textarea "**********" at bounding box center [531, 417] width 176 height 22
click at [574, 418] on textarea "**********" at bounding box center [531, 417] width 176 height 22
drag, startPoint x: 449, startPoint y: 420, endPoint x: 602, endPoint y: 416, distance: 153.1
click at [603, 416] on textarea "**********" at bounding box center [531, 417] width 176 height 22
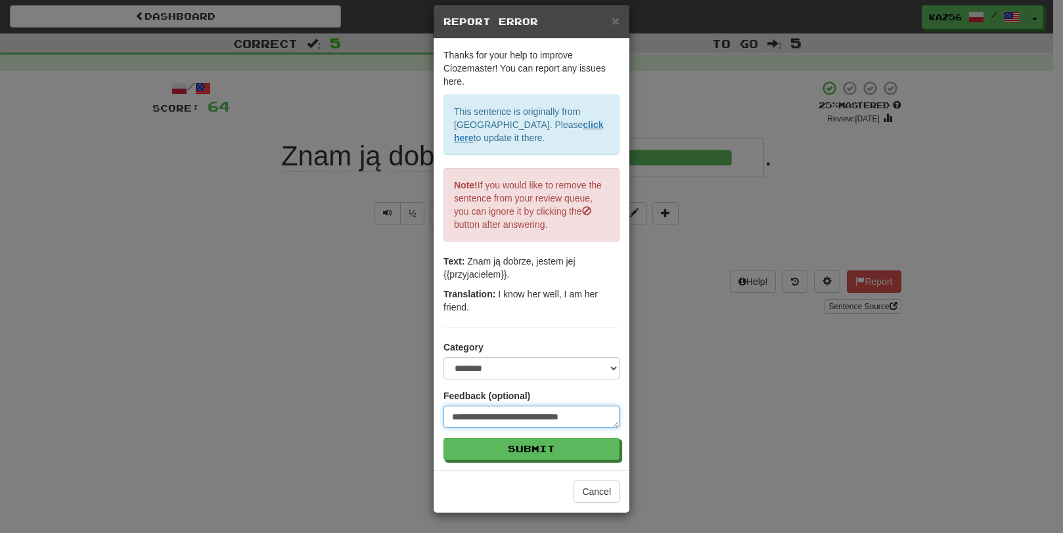
click at [588, 422] on textarea "**********" at bounding box center [531, 417] width 176 height 22
drag, startPoint x: 593, startPoint y: 413, endPoint x: 401, endPoint y: 407, distance: 191.9
click at [399, 407] on div "**********" at bounding box center [531, 266] width 1063 height 533
click at [510, 409] on textarea "**********" at bounding box center [531, 417] width 176 height 22
type textarea "**********"
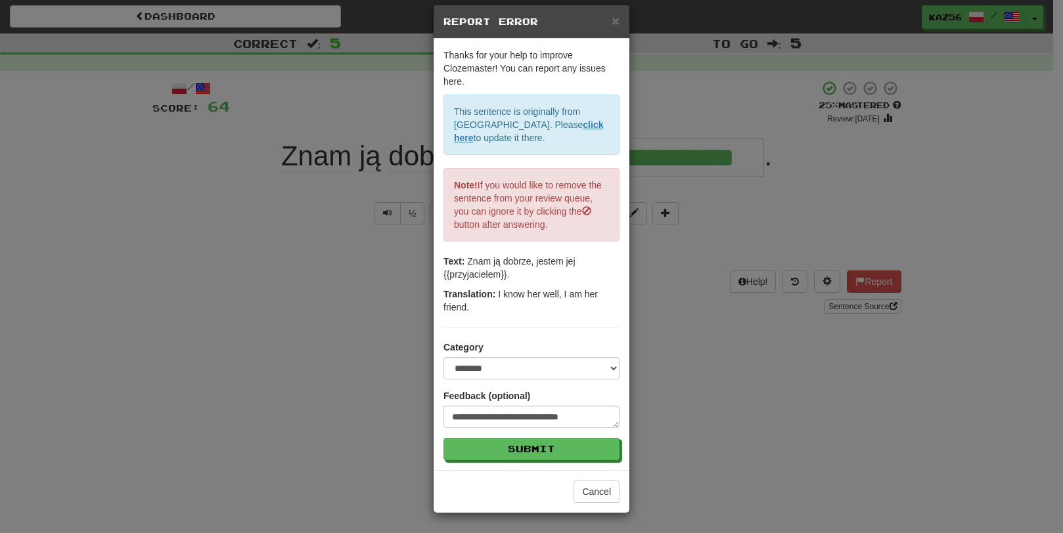
click at [535, 18] on h5 "Report Error" at bounding box center [531, 21] width 176 height 13
drag, startPoint x: 542, startPoint y: 16, endPoint x: 431, endPoint y: 15, distance: 111.0
click at [434, 15] on div "× Report Error" at bounding box center [532, 22] width 196 height 34
drag, startPoint x: 431, startPoint y: 15, endPoint x: 557, endPoint y: 110, distance: 158.1
click at [557, 110] on p "This sentence is originally from Tatoeba. Please click here to update it there." at bounding box center [531, 125] width 176 height 60
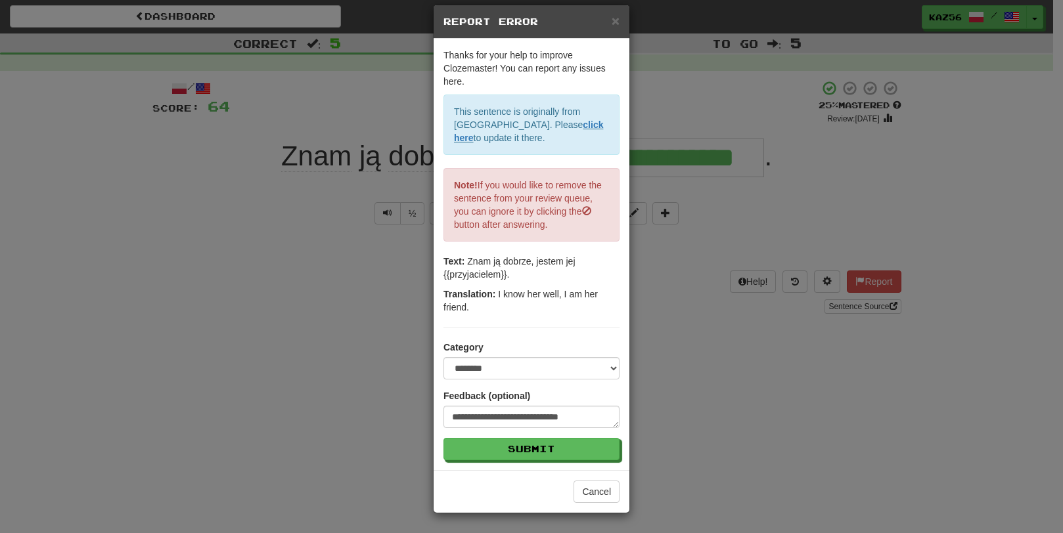
click at [604, 23] on h5 "Report Error" at bounding box center [531, 21] width 176 height 13
click at [612, 20] on span "×" at bounding box center [616, 20] width 8 height 15
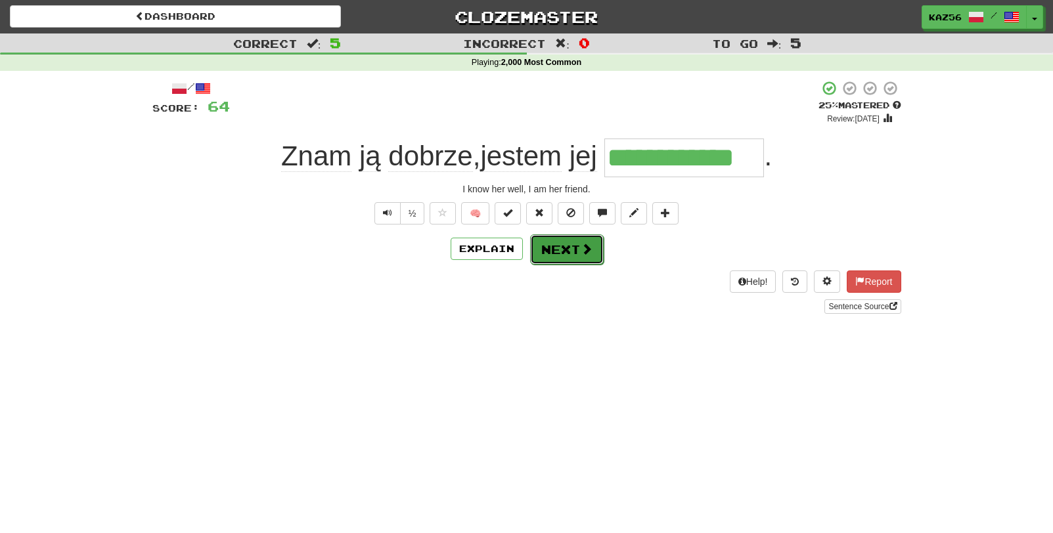
click at [559, 252] on button "Next" at bounding box center [567, 250] width 74 height 30
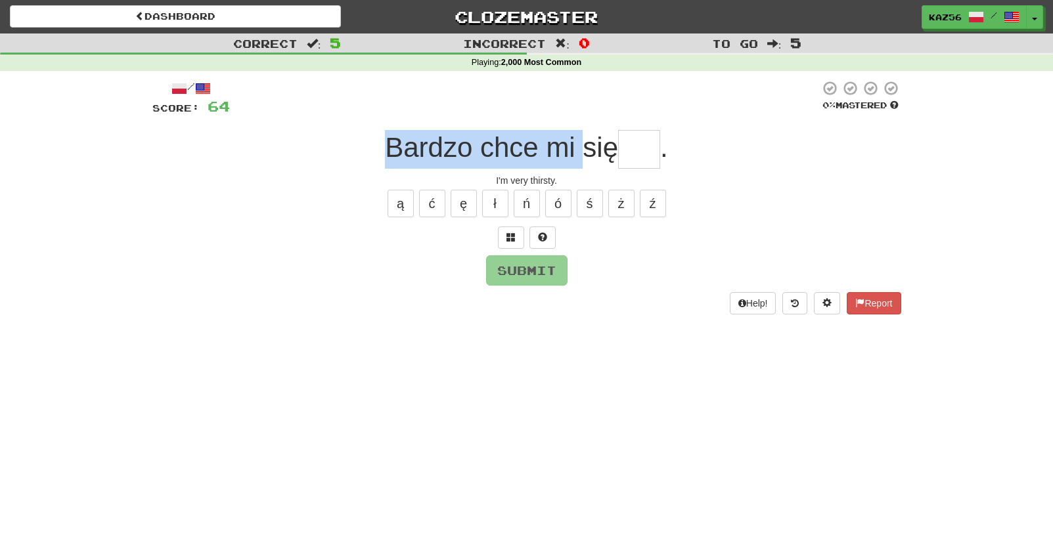
drag, startPoint x: 374, startPoint y: 142, endPoint x: 582, endPoint y: 149, distance: 207.7
click at [582, 149] on div "Bardzo chce mi się ." at bounding box center [526, 149] width 749 height 39
click at [580, 154] on span "Bardzo chce mi się" at bounding box center [501, 147] width 233 height 31
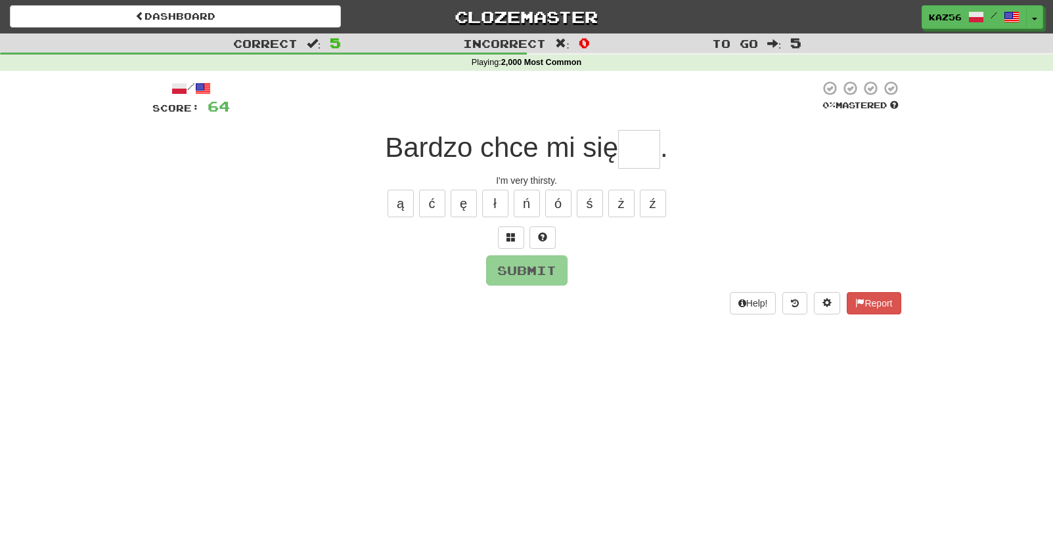
click at [625, 151] on input "text" at bounding box center [639, 149] width 42 height 39
click at [436, 210] on button "ć" at bounding box center [432, 204] width 26 height 28
type input "***"
click at [513, 268] on button "Submit" at bounding box center [527, 271] width 81 height 30
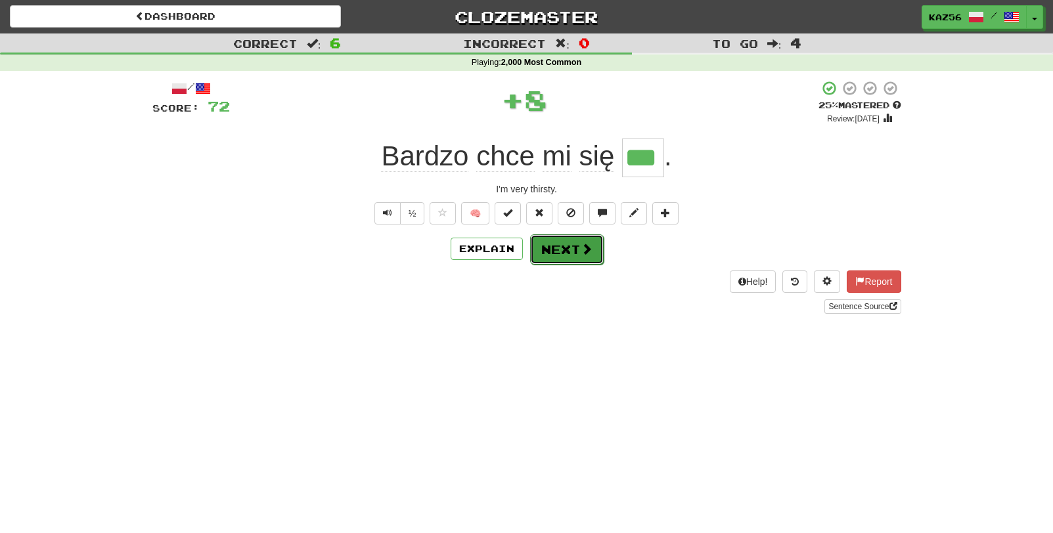
click at [556, 255] on button "Next" at bounding box center [567, 250] width 74 height 30
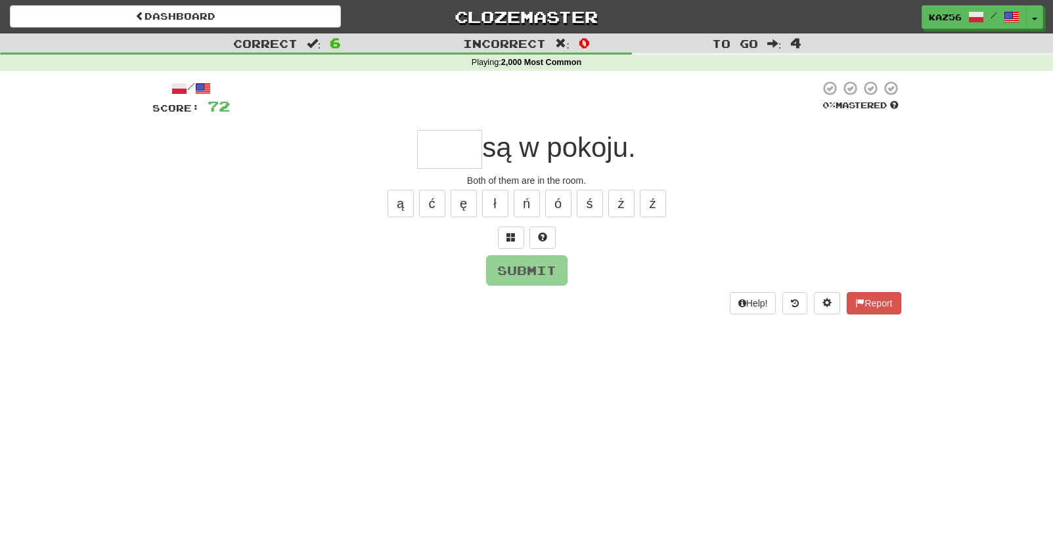
drag, startPoint x: 653, startPoint y: 158, endPoint x: 665, endPoint y: 158, distance: 11.8
click at [665, 158] on div "są w pokoju." at bounding box center [526, 149] width 749 height 39
drag, startPoint x: 665, startPoint y: 158, endPoint x: 474, endPoint y: 154, distance: 191.2
click at [558, 156] on span "są w pokoju." at bounding box center [558, 147] width 153 height 31
click at [447, 155] on input "text" at bounding box center [449, 149] width 65 height 39
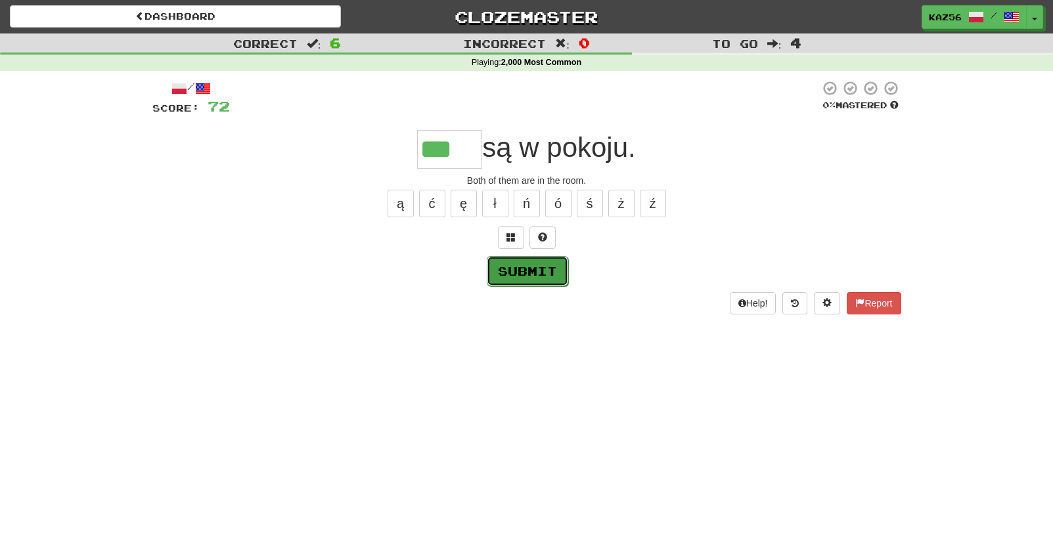
click at [550, 272] on button "Submit" at bounding box center [527, 271] width 81 height 30
click at [468, 149] on input "***" at bounding box center [449, 149] width 65 height 39
click at [527, 273] on button "Submit" at bounding box center [527, 271] width 81 height 30
type input "****"
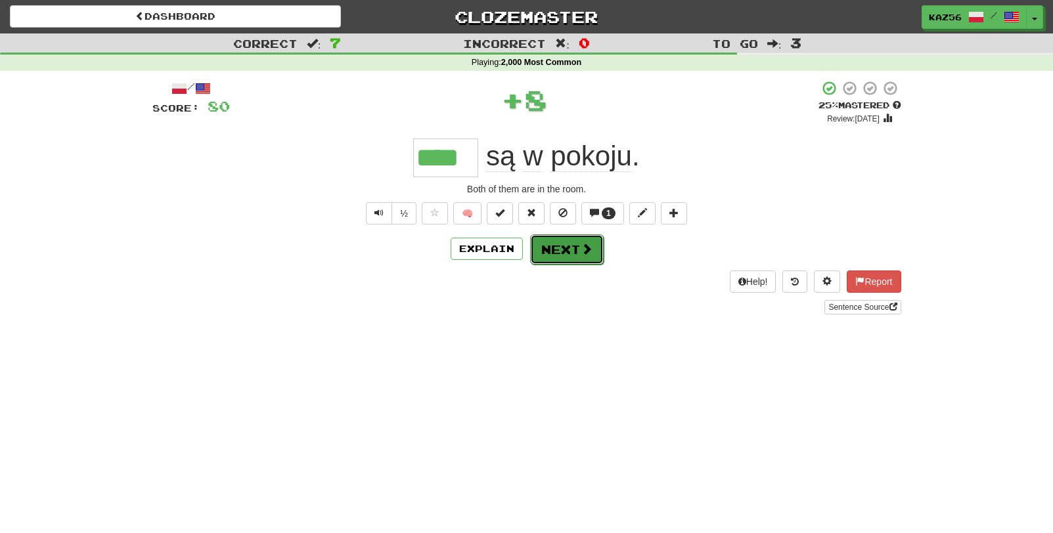
click at [550, 243] on button "Next" at bounding box center [567, 250] width 74 height 30
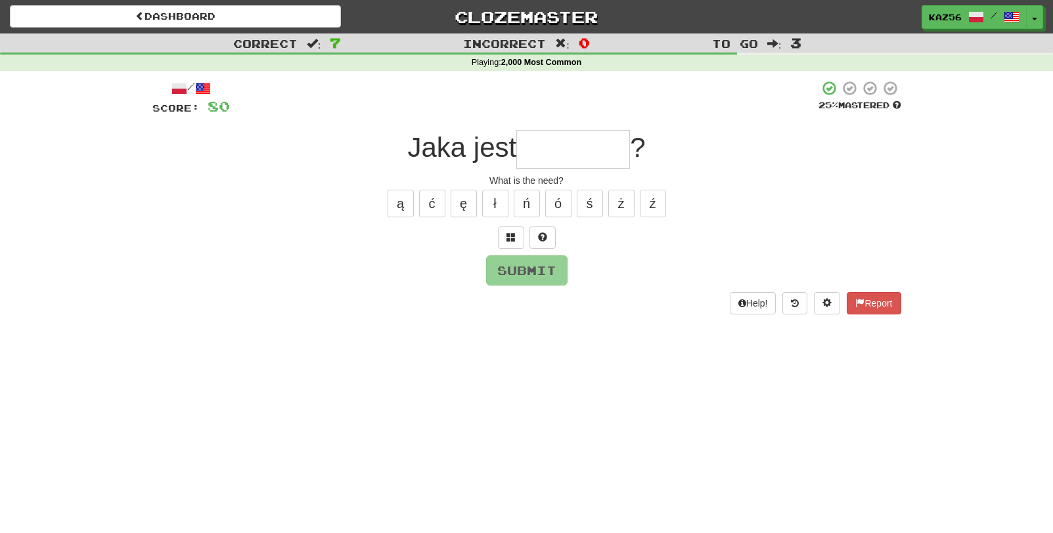
drag, startPoint x: 401, startPoint y: 150, endPoint x: 520, endPoint y: 149, distance: 118.3
click at [520, 149] on div "Jaka jest ?" at bounding box center [526, 149] width 749 height 39
drag, startPoint x: 520, startPoint y: 149, endPoint x: 573, endPoint y: 159, distance: 54.1
click at [573, 159] on input "text" at bounding box center [573, 149] width 114 height 39
type input "********"
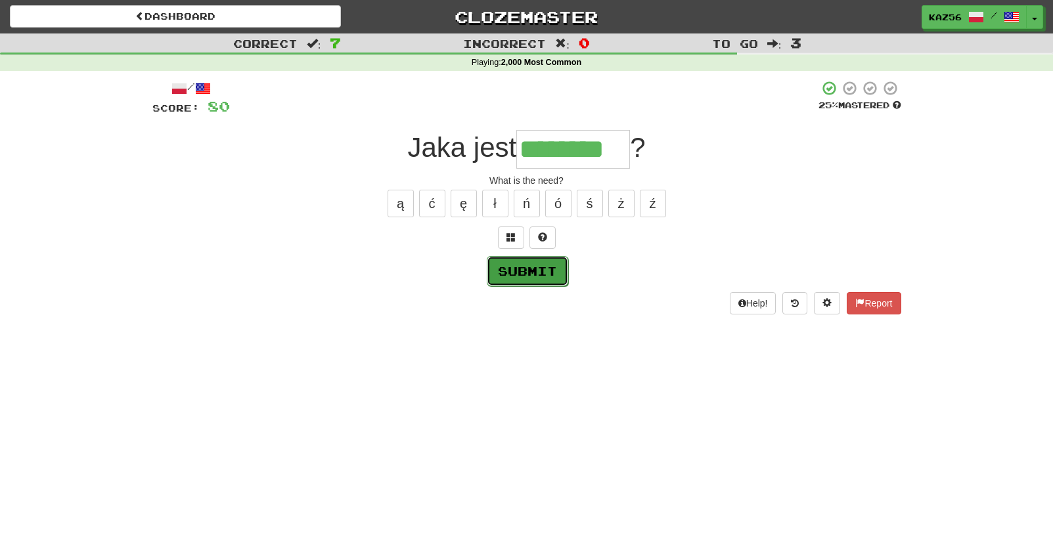
click at [529, 267] on button "Submit" at bounding box center [527, 271] width 81 height 30
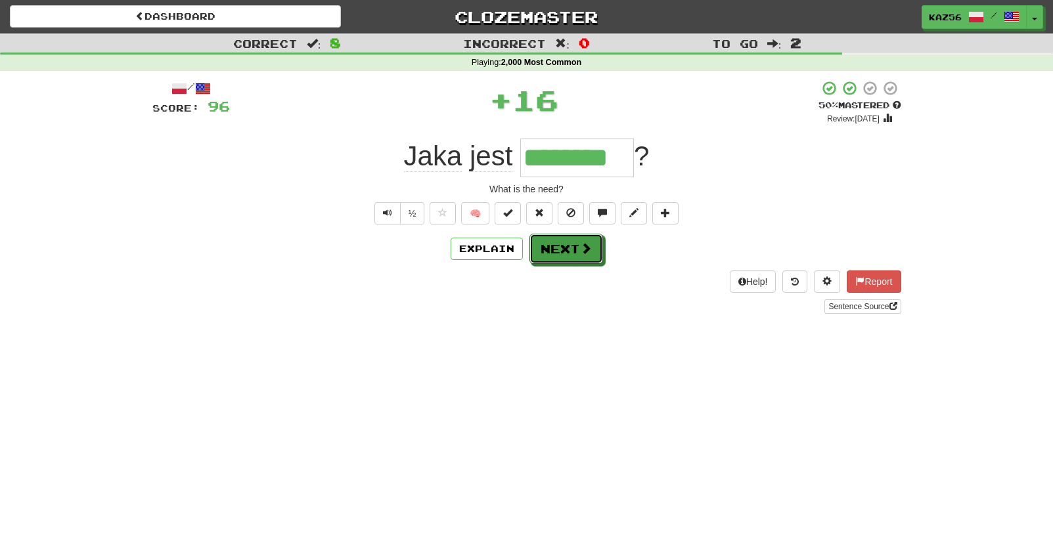
drag, startPoint x: 601, startPoint y: 256, endPoint x: 590, endPoint y: 252, distance: 11.2
click at [600, 256] on button "Next" at bounding box center [567, 249] width 74 height 30
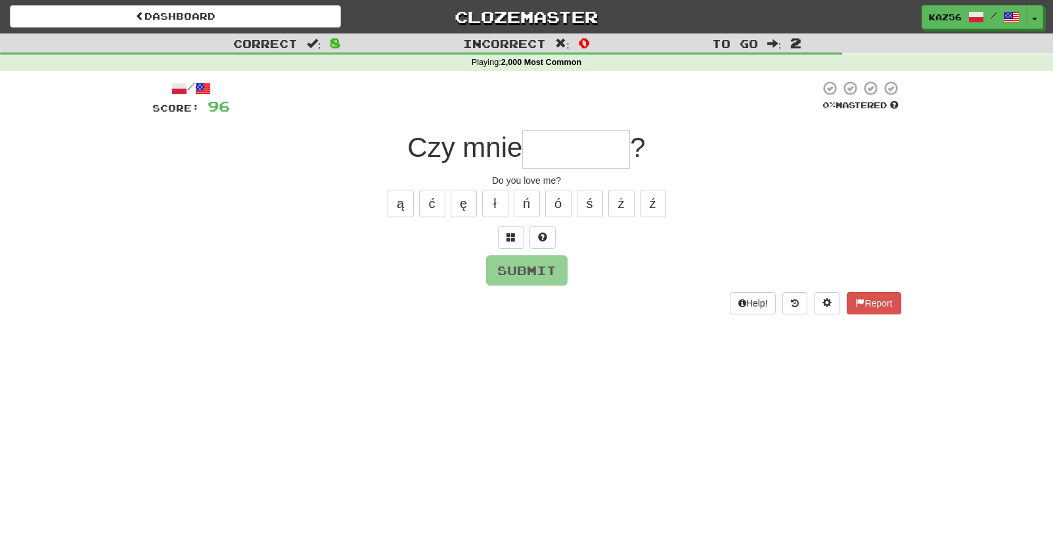
click at [549, 153] on input "text" at bounding box center [576, 149] width 108 height 39
type input "*******"
click at [545, 266] on button "Submit" at bounding box center [527, 271] width 81 height 30
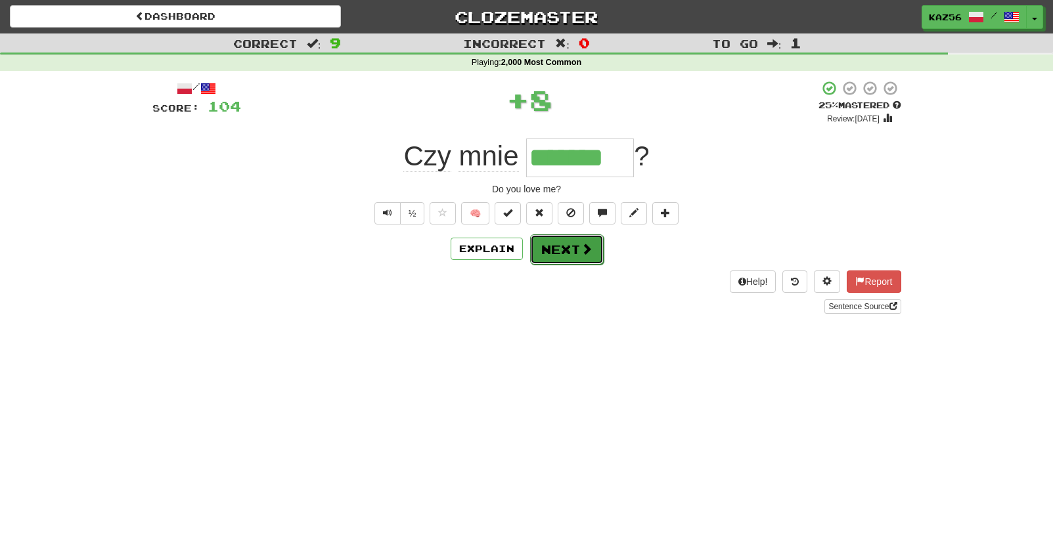
click at [560, 251] on button "Next" at bounding box center [567, 250] width 74 height 30
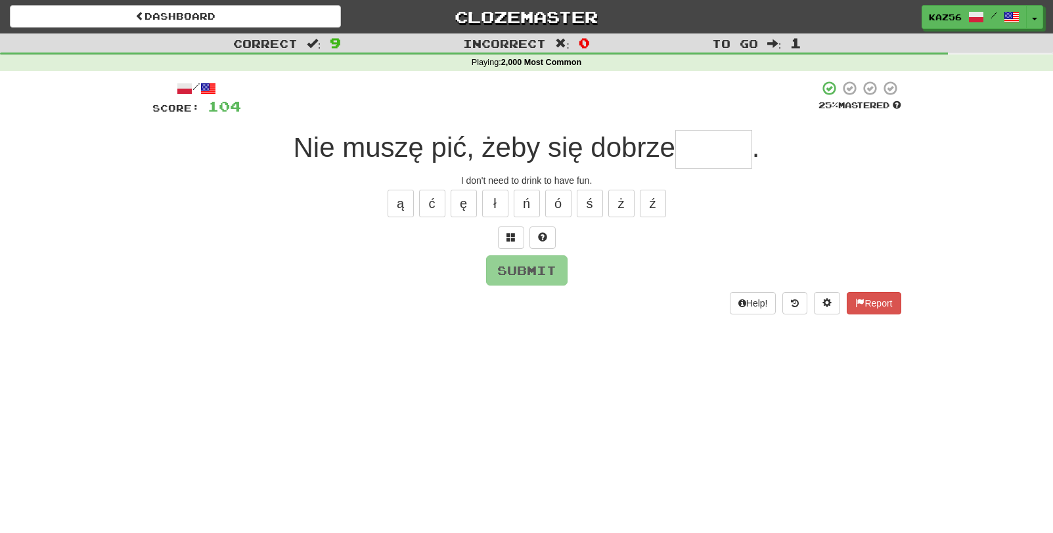
click at [710, 151] on input "text" at bounding box center [713, 149] width 77 height 39
click at [434, 202] on button "ć" at bounding box center [432, 204] width 26 height 28
type input "*****"
click at [530, 267] on button "Submit" at bounding box center [527, 271] width 81 height 30
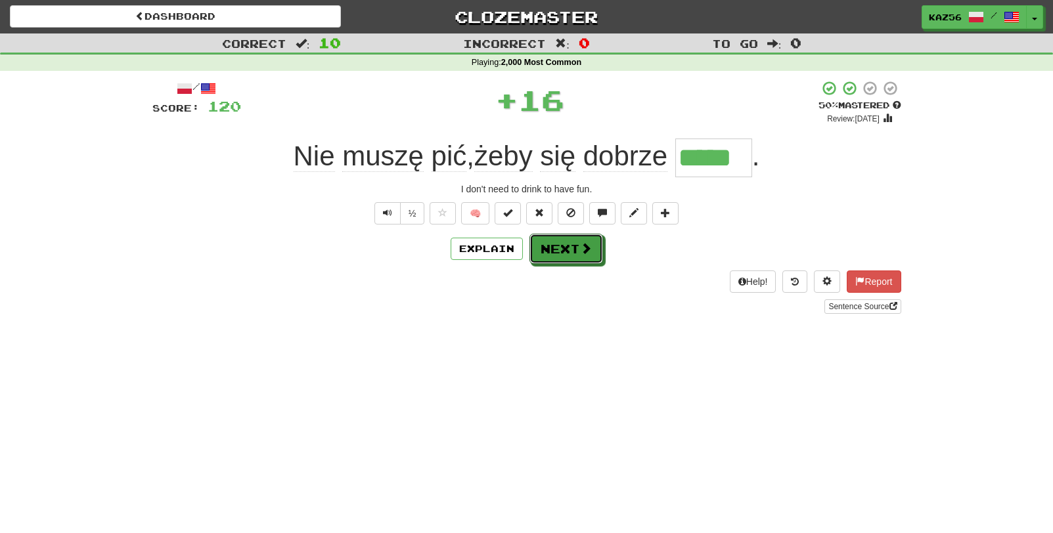
click at [552, 249] on button "Next" at bounding box center [567, 249] width 74 height 30
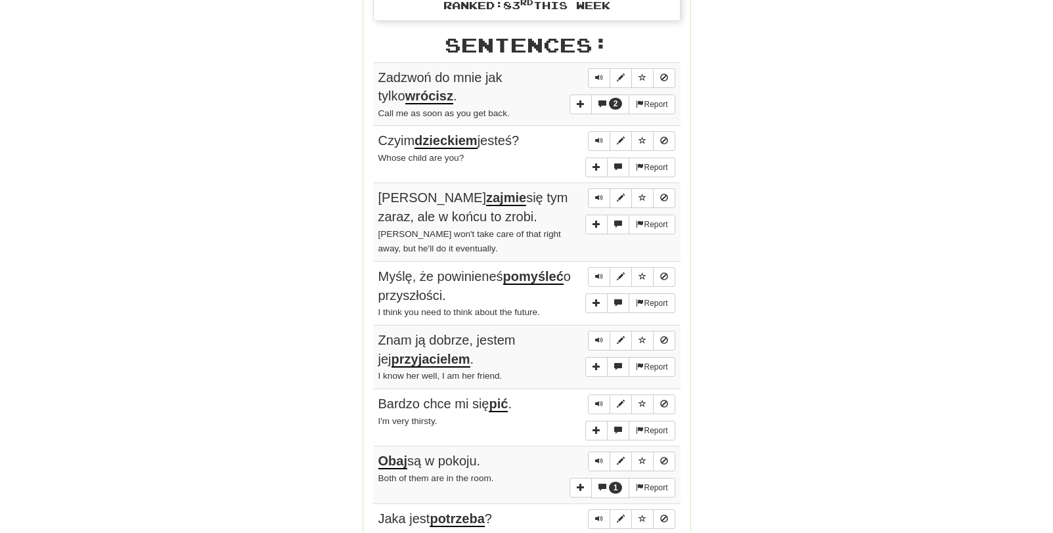
scroll to position [723, 0]
drag, startPoint x: 378, startPoint y: 135, endPoint x: 533, endPoint y: 139, distance: 155.1
click at [533, 139] on div "Czyim dzieckiem jesteś?" at bounding box center [526, 140] width 297 height 19
copy span "Czyim dzieckiem jesteś?"
drag, startPoint x: 486, startPoint y: 215, endPoint x: 383, endPoint y: 198, distance: 103.8
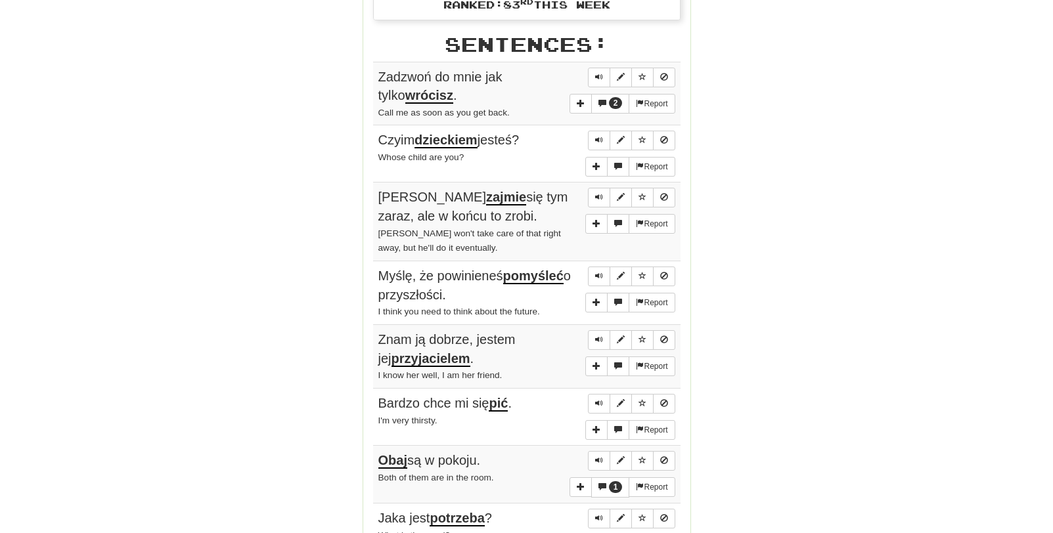
click at [383, 198] on div "Tom nie zajmie się tym zaraz, ale w końcu to zrobi." at bounding box center [526, 206] width 297 height 37
drag, startPoint x: 383, startPoint y: 198, endPoint x: 315, endPoint y: 211, distance: 68.8
click at [378, 197] on span "Tom nie zajmie się tym zaraz, ale w końcu to zrobi." at bounding box center [473, 207] width 190 height 34
drag, startPoint x: 466, startPoint y: 293, endPoint x: 372, endPoint y: 277, distance: 95.4
click at [372, 277] on div "Stats: Score: + 120 Time: 1 : 54 New: 5 Review: 5 Correct: 10 Incorrect: 0 Get …" at bounding box center [526, 81] width 327 height 1219
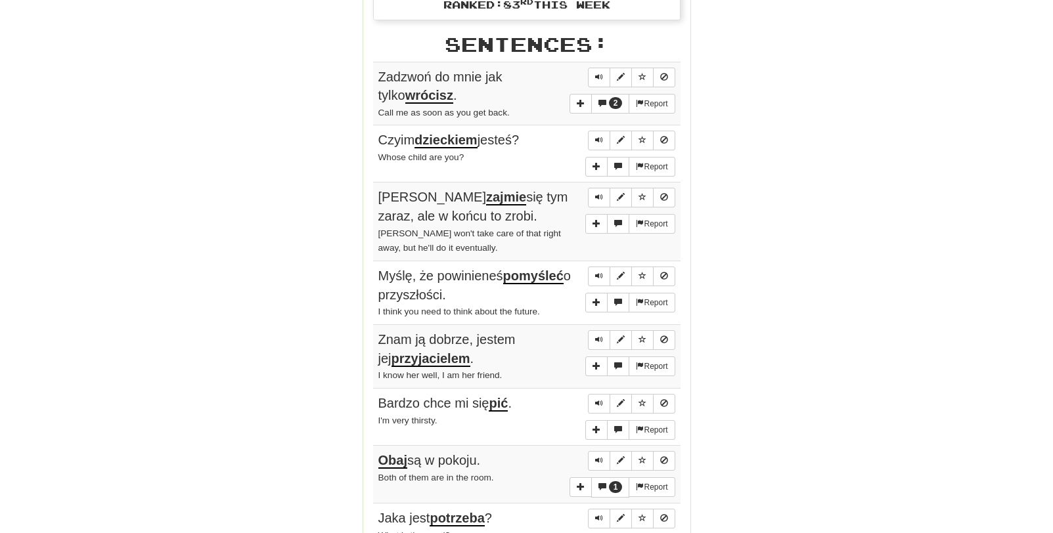
drag, startPoint x: 372, startPoint y: 277, endPoint x: 466, endPoint y: 305, distance: 98.1
click at [466, 305] on div "I think you need to think about the future." at bounding box center [526, 311] width 297 height 15
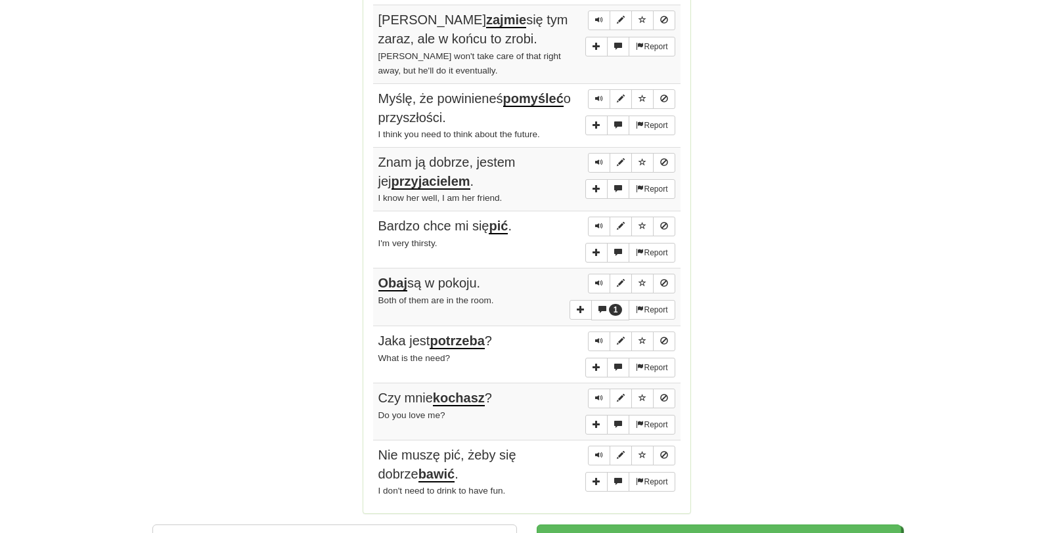
scroll to position [920, 0]
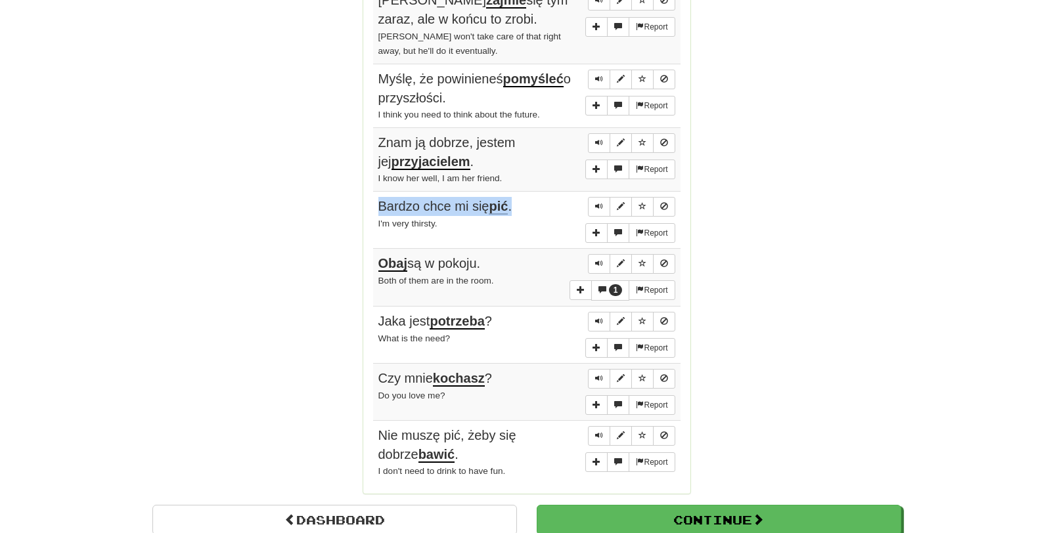
drag, startPoint x: 485, startPoint y: 209, endPoint x: 519, endPoint y: 209, distance: 34.2
click at [519, 209] on td "Report Bardzo chce mi się pić . I'm very thirsty." at bounding box center [526, 220] width 307 height 57
copy span "Bardzo chce mi się pić ."
drag, startPoint x: 472, startPoint y: 240, endPoint x: 455, endPoint y: 228, distance: 20.8
click at [472, 239] on td "Report Bardzo chce mi się pić . I'm very thirsty." at bounding box center [526, 220] width 307 height 57
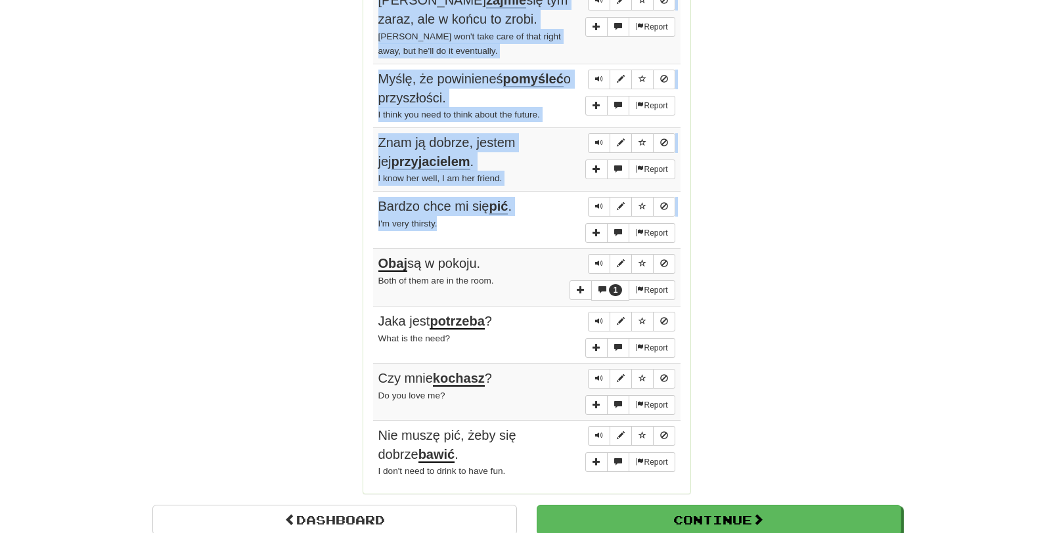
drag, startPoint x: 455, startPoint y: 228, endPoint x: 359, endPoint y: 220, distance: 96.2
drag, startPoint x: 359, startPoint y: 220, endPoint x: 405, endPoint y: 221, distance: 45.4
click at [405, 221] on small "I'm very thirsty." at bounding box center [407, 224] width 59 height 10
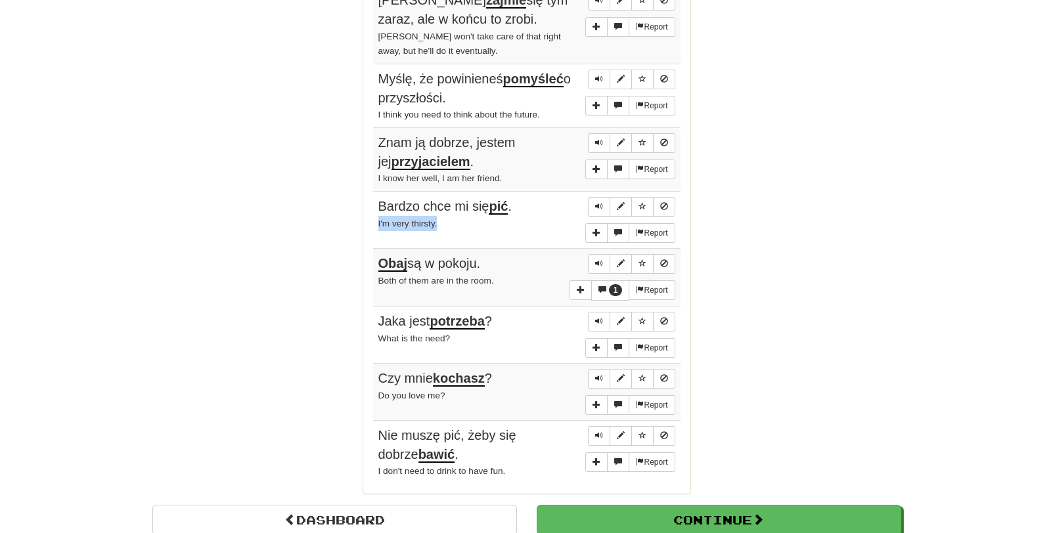
drag, startPoint x: 377, startPoint y: 222, endPoint x: 437, endPoint y: 223, distance: 59.8
click at [437, 223] on td "Report Bardzo chce mi się pić . I'm very thirsty." at bounding box center [526, 220] width 307 height 57
copy small "I'm very thirsty."
drag, startPoint x: 499, startPoint y: 225, endPoint x: 485, endPoint y: 222, distance: 14.0
click at [499, 225] on div "I'm very thirsty." at bounding box center [526, 223] width 297 height 15
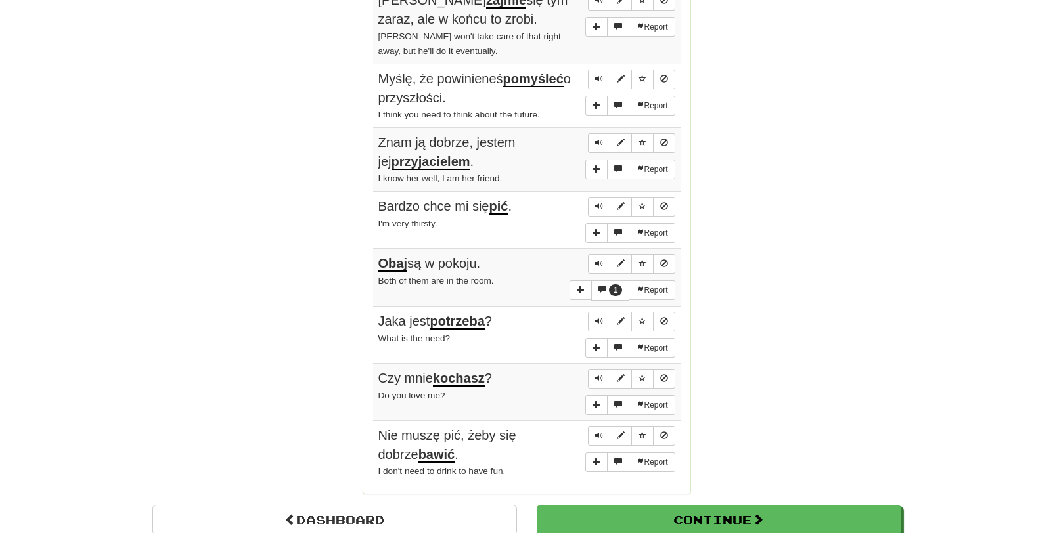
click at [512, 217] on div "I'm very thirsty." at bounding box center [526, 223] width 297 height 15
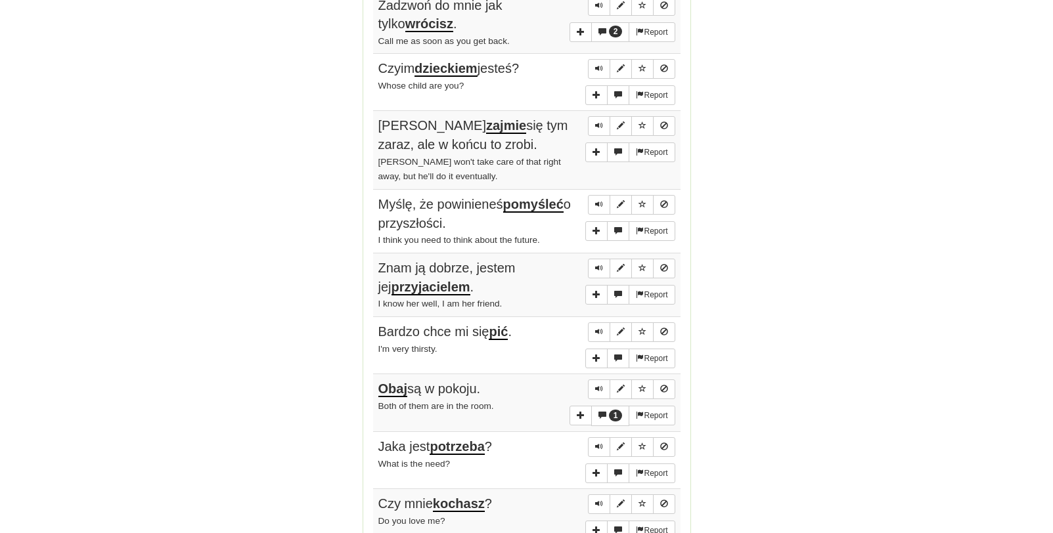
scroll to position [723, 0]
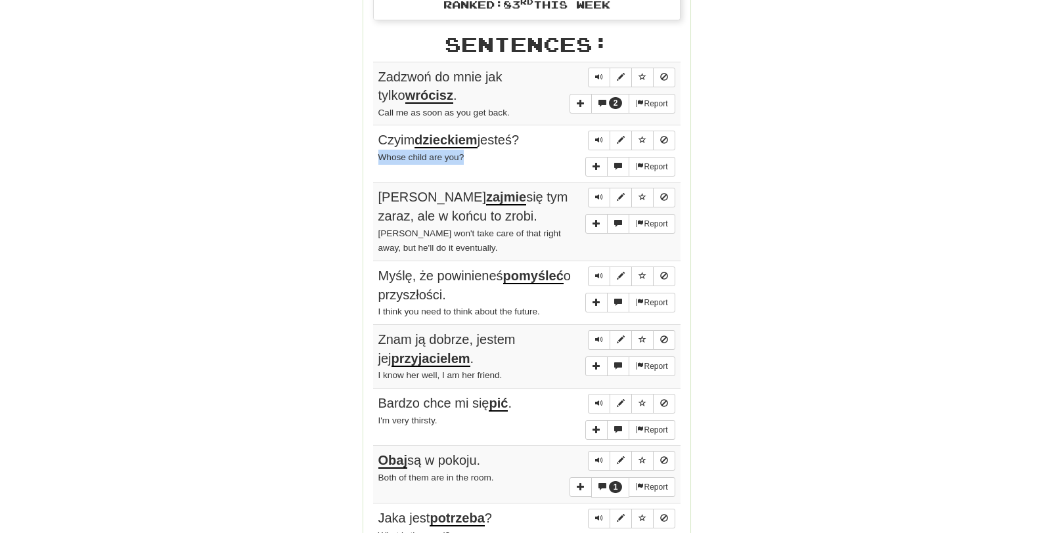
drag, startPoint x: 374, startPoint y: 155, endPoint x: 482, endPoint y: 157, distance: 107.8
click at [482, 157] on td "Report Czyim dzieckiem jesteś? Whose child are you?" at bounding box center [526, 153] width 307 height 57
copy small "Whose child are you?"
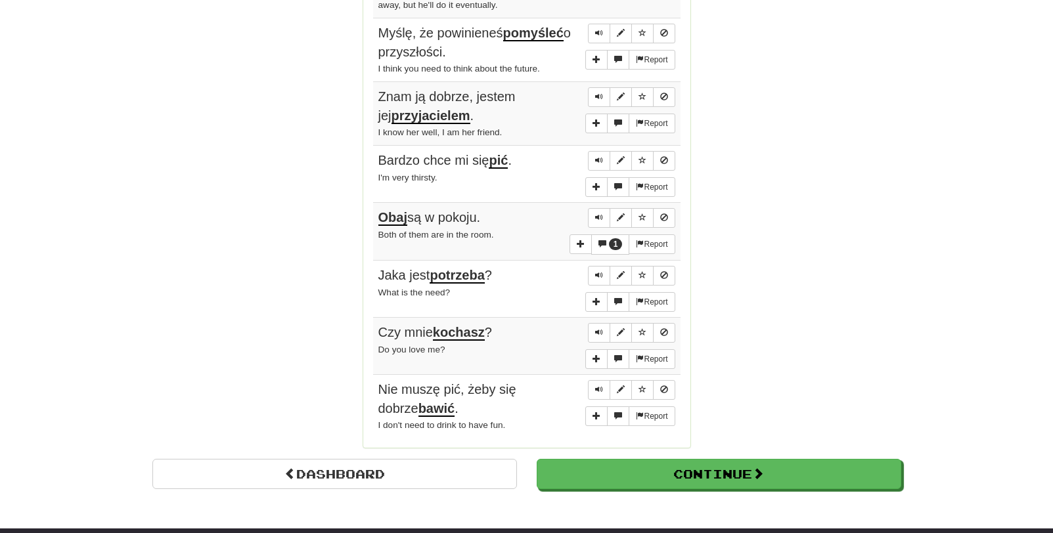
scroll to position [986, 0]
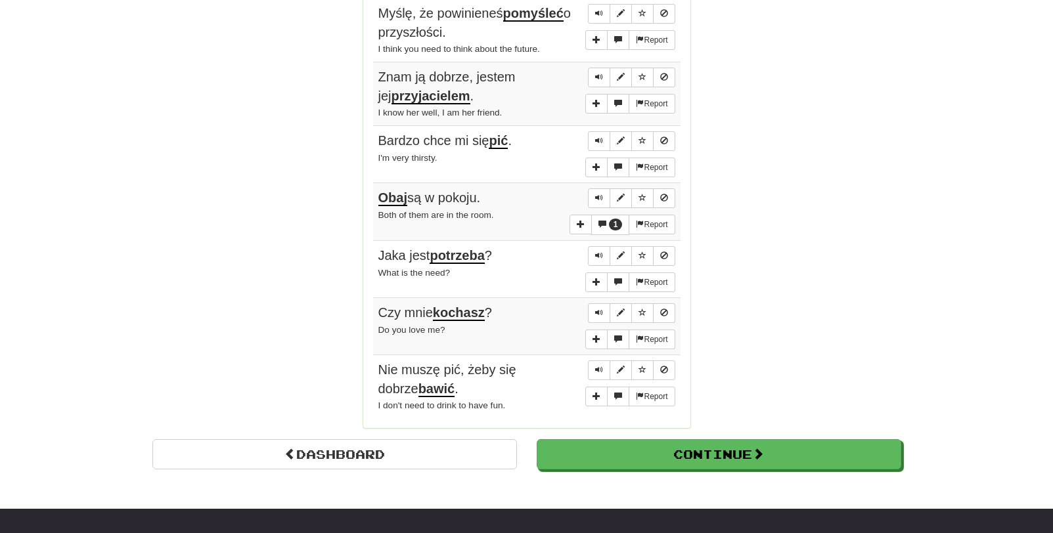
drag, startPoint x: 474, startPoint y: 198, endPoint x: 369, endPoint y: 198, distance: 105.8
click at [399, 194] on u "Obaj" at bounding box center [392, 199] width 29 height 16
click at [373, 202] on td "1 Report Obaj są w pokoju. Both of them are in the room." at bounding box center [526, 212] width 307 height 58
click at [384, 200] on u "Obaj" at bounding box center [392, 199] width 29 height 16
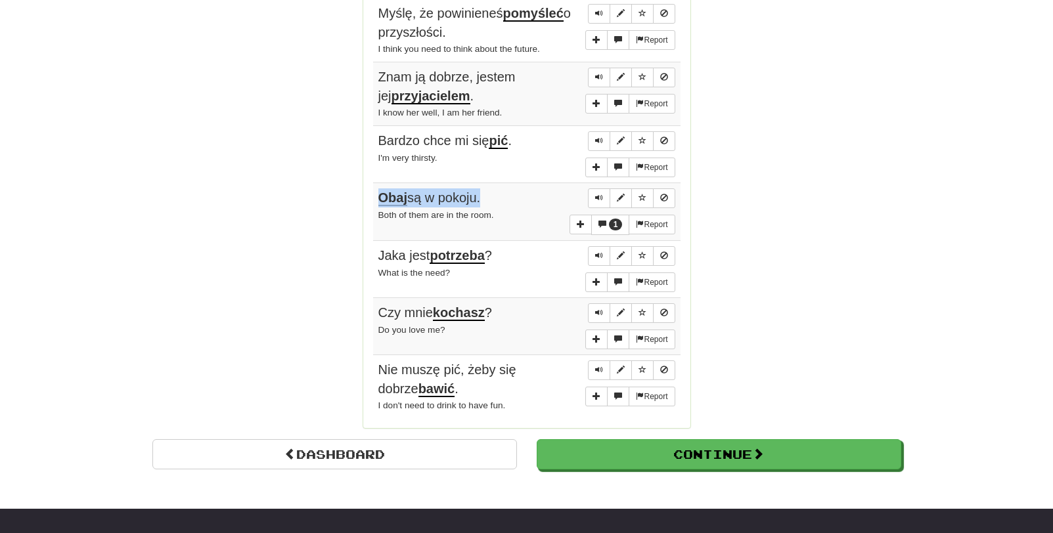
drag, startPoint x: 378, startPoint y: 200, endPoint x: 480, endPoint y: 203, distance: 101.9
click at [480, 203] on span "Obaj są w pokoju." at bounding box center [429, 199] width 102 height 16
copy span "Obaj są w pokoju"
drag, startPoint x: 497, startPoint y: 217, endPoint x: 377, endPoint y: 213, distance: 119.6
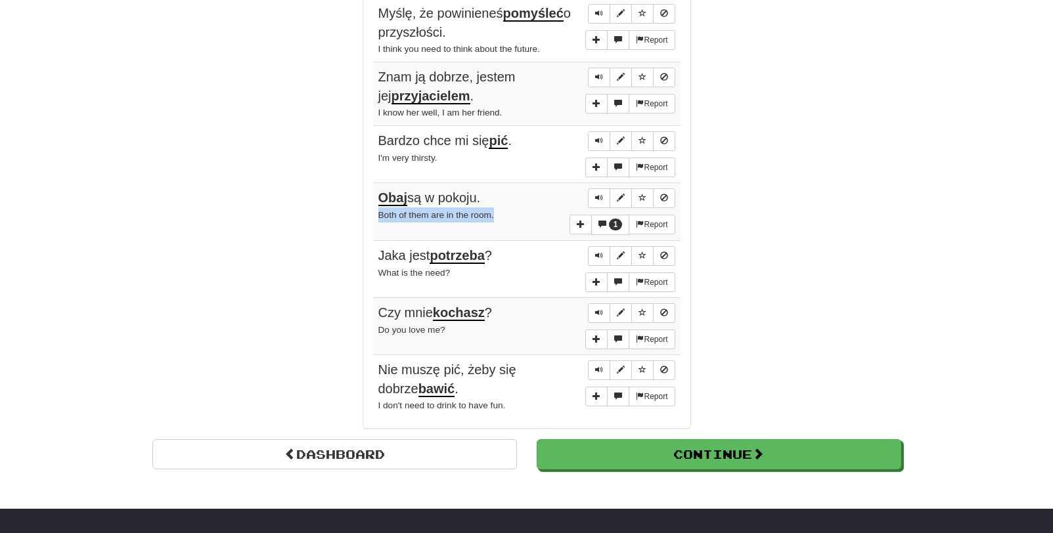
click at [377, 213] on td "1 Report Obaj są w pokoju. Both of them are in the room." at bounding box center [526, 212] width 307 height 58
copy small "Both of them are in the room."
drag, startPoint x: 516, startPoint y: 402, endPoint x: 380, endPoint y: 409, distance: 136.2
click at [380, 409] on div "I don't need to drink to have fun." at bounding box center [526, 405] width 297 height 15
click at [380, 407] on small "I don't need to drink to have fun." at bounding box center [441, 406] width 127 height 10
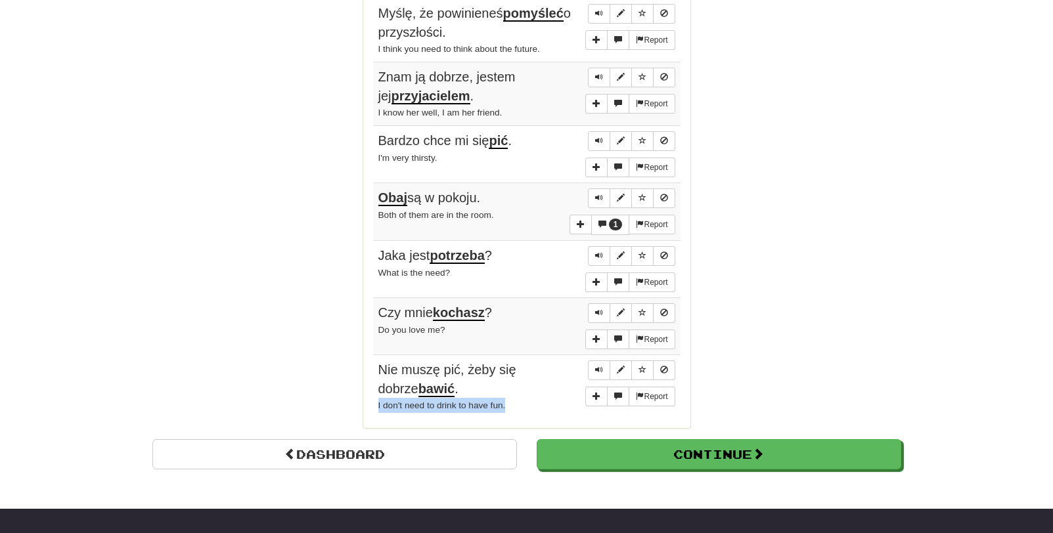
drag, startPoint x: 376, startPoint y: 407, endPoint x: 516, endPoint y: 405, distance: 139.3
click at [516, 405] on td "Report Nie muszę pić, żeby się dobrze bawić . I don't need to drink to have fun." at bounding box center [526, 386] width 307 height 63
copy small "I don't need to drink to have fun."
click at [430, 369] on span "Nie muszę pić, żeby się dobrze bawić ." at bounding box center [447, 380] width 138 height 35
drag, startPoint x: 428, startPoint y: 392, endPoint x: 378, endPoint y: 374, distance: 53.0
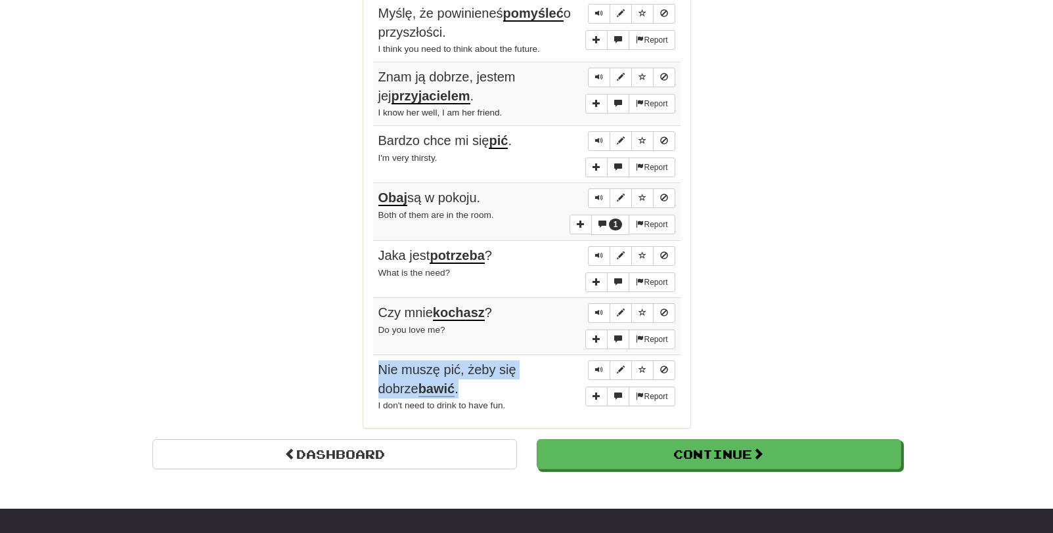
click at [378, 374] on div "Nie muszę pić, żeby się dobrze bawić ." at bounding box center [526, 379] width 297 height 37
copy span "Nie muszę pić, żeby się dobrze bawić ."
click at [495, 321] on div "Czy mnie kochasz ?" at bounding box center [526, 313] width 297 height 19
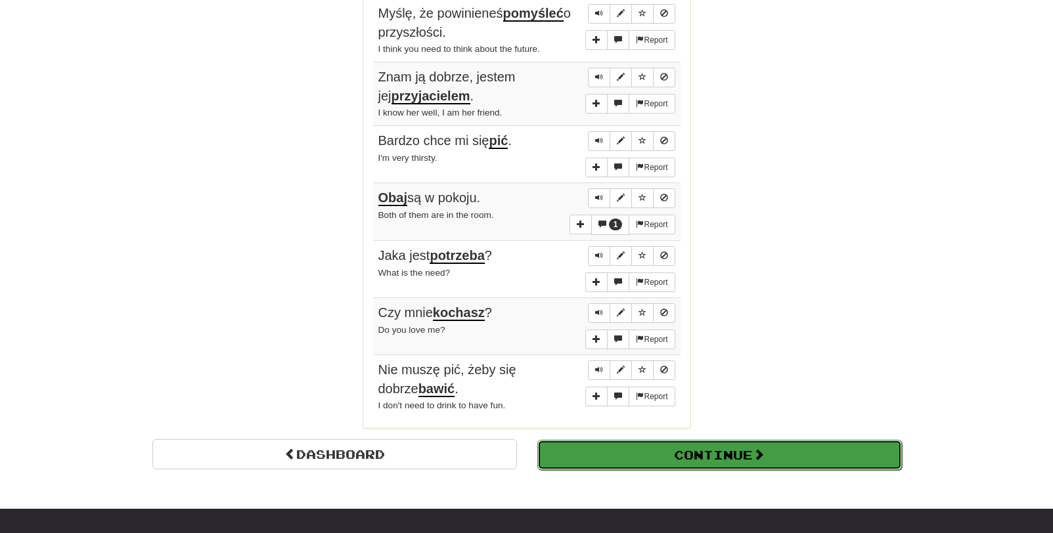
click at [685, 448] on button "Continue" at bounding box center [719, 455] width 365 height 30
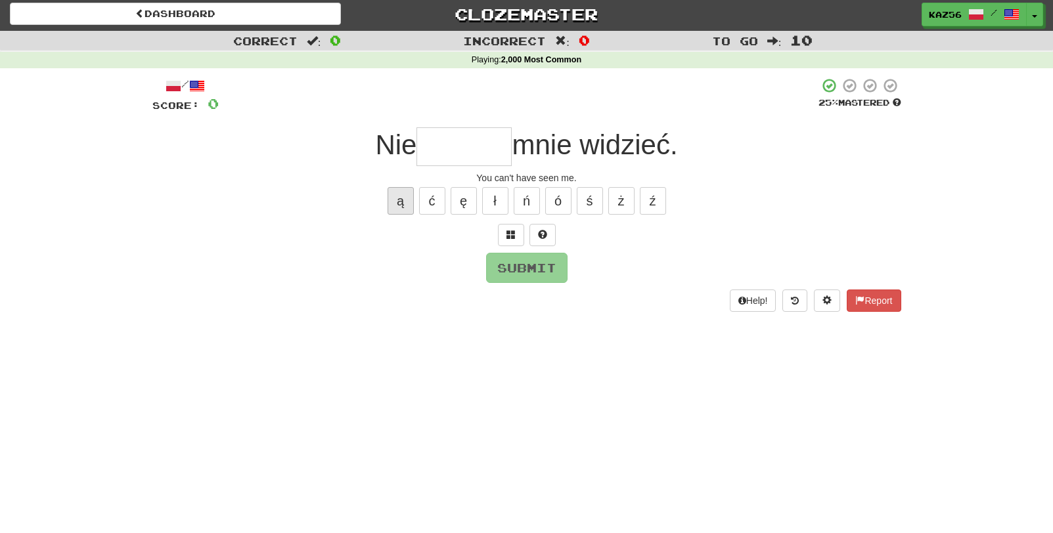
scroll to position [0, 0]
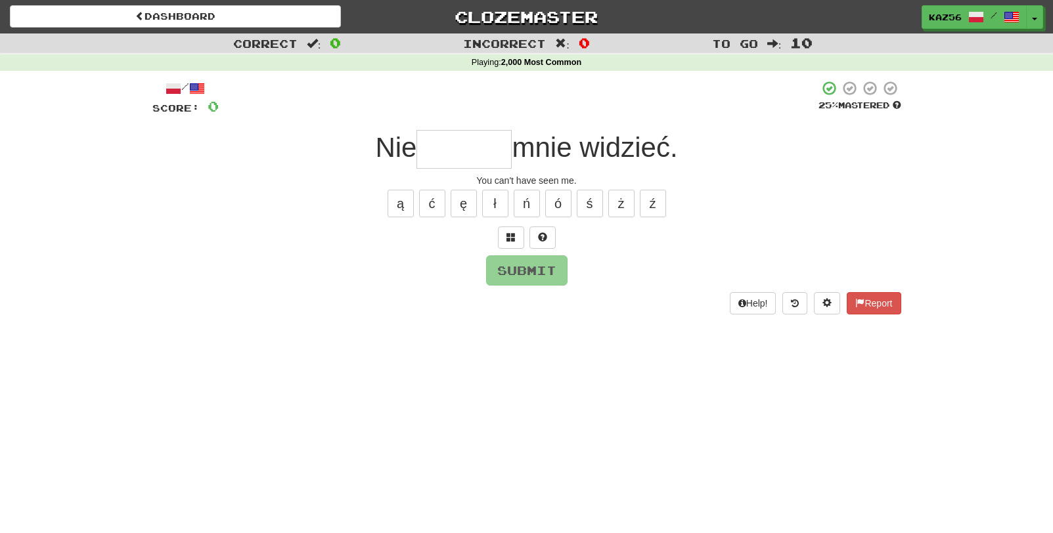
click at [445, 142] on input "text" at bounding box center [464, 149] width 95 height 39
click at [499, 203] on button "ł" at bounding box center [495, 204] width 26 height 28
click at [585, 208] on button "ś" at bounding box center [590, 204] width 26 height 28
click at [518, 269] on button "Submit" at bounding box center [527, 271] width 81 height 30
type input "******"
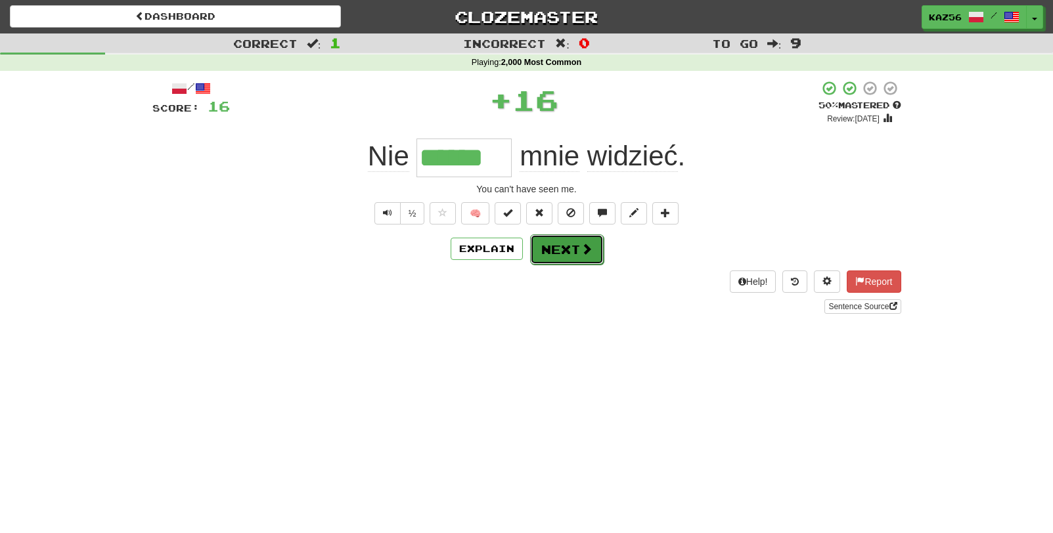
click at [556, 252] on button "Next" at bounding box center [567, 250] width 74 height 30
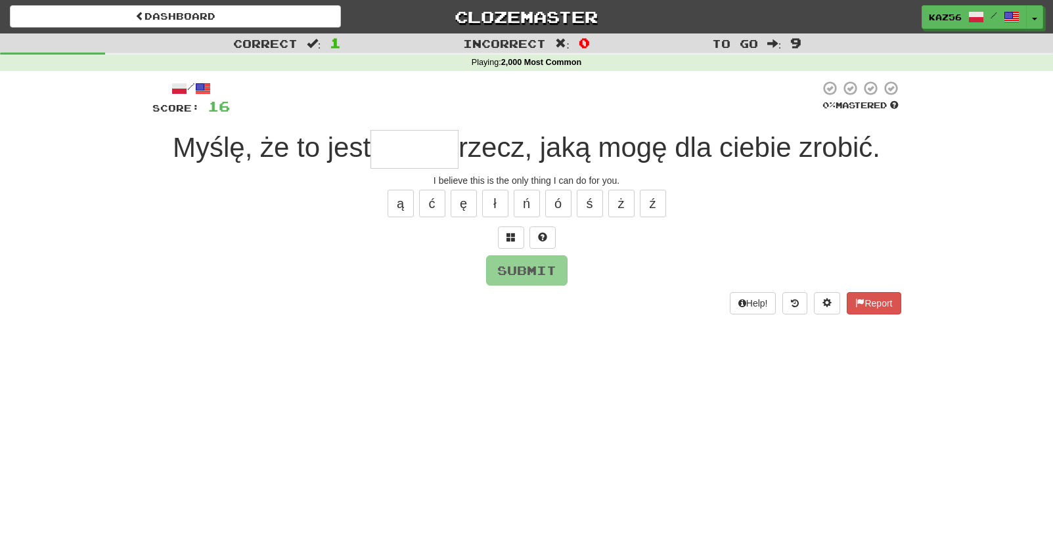
click at [407, 148] on input "text" at bounding box center [415, 149] width 88 height 39
type input "*"
type input "******"
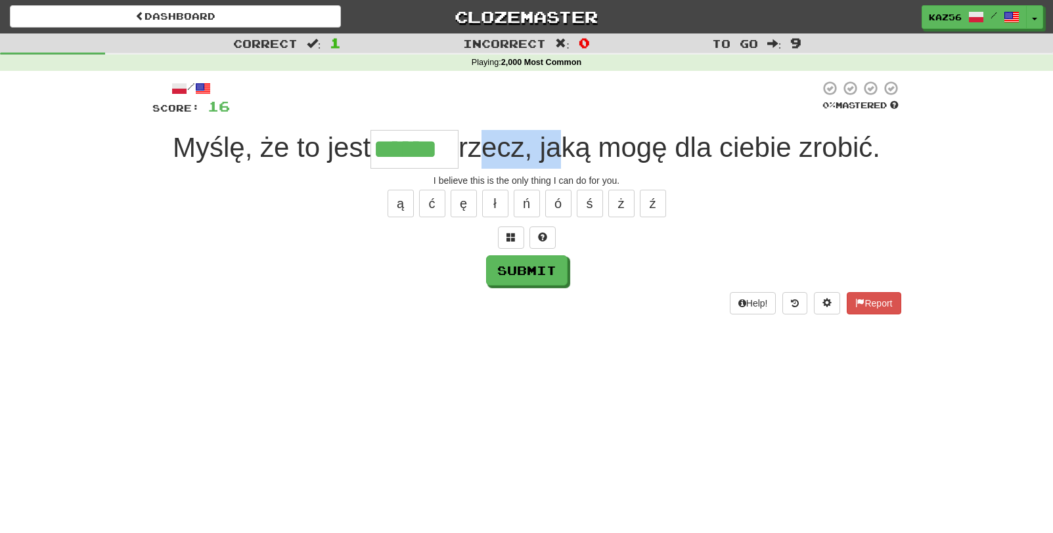
drag, startPoint x: 524, startPoint y: 151, endPoint x: 478, endPoint y: 151, distance: 46.0
click at [478, 151] on span "rzecz, jaką mogę dla ciebie zrobić." at bounding box center [670, 147] width 422 height 31
drag, startPoint x: 478, startPoint y: 151, endPoint x: 470, endPoint y: 150, distance: 8.6
click at [470, 150] on span "rzecz, jaką mogę dla ciebie zrobić." at bounding box center [670, 147] width 422 height 31
drag, startPoint x: 470, startPoint y: 150, endPoint x: 604, endPoint y: 155, distance: 134.1
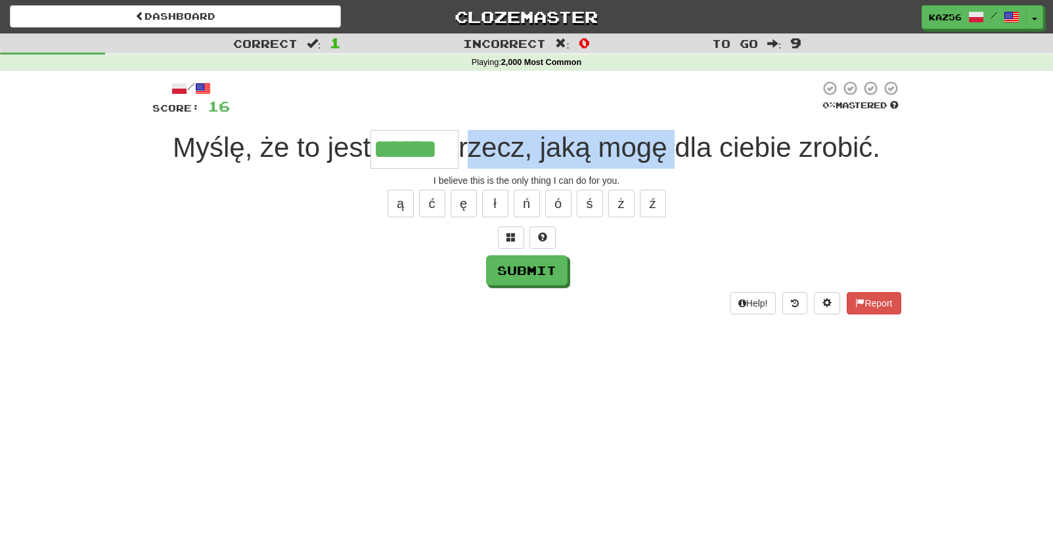
click at [604, 155] on span "rzecz, jaką mogę dla ciebie zrobić." at bounding box center [670, 147] width 422 height 31
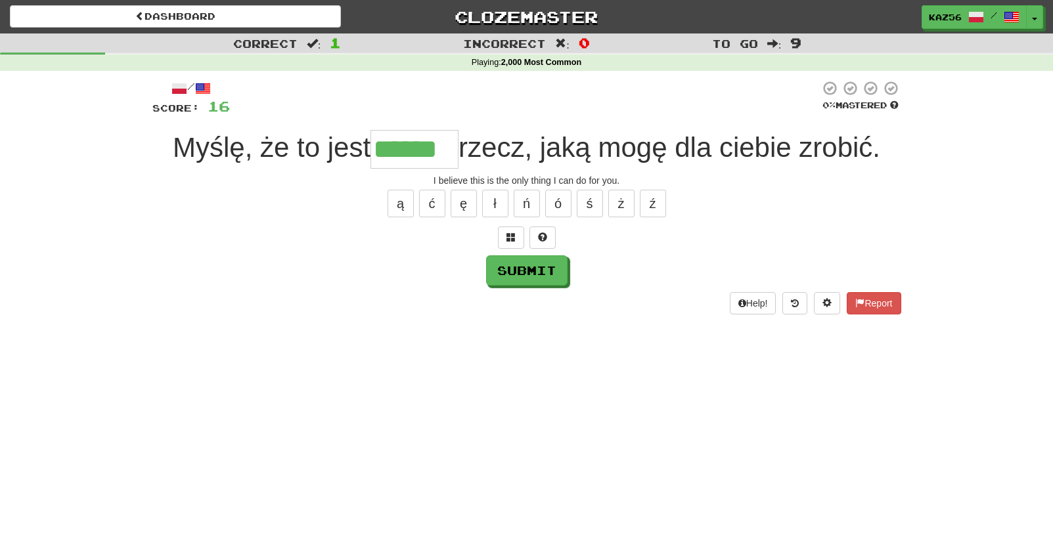
click at [541, 286] on div "/ Score: 16 0 % Mastered Myślę, że to jest ****** rzecz, jaką mogę dla ciebie z…" at bounding box center [526, 197] width 749 height 234
click at [537, 275] on button "Submit" at bounding box center [527, 271] width 81 height 30
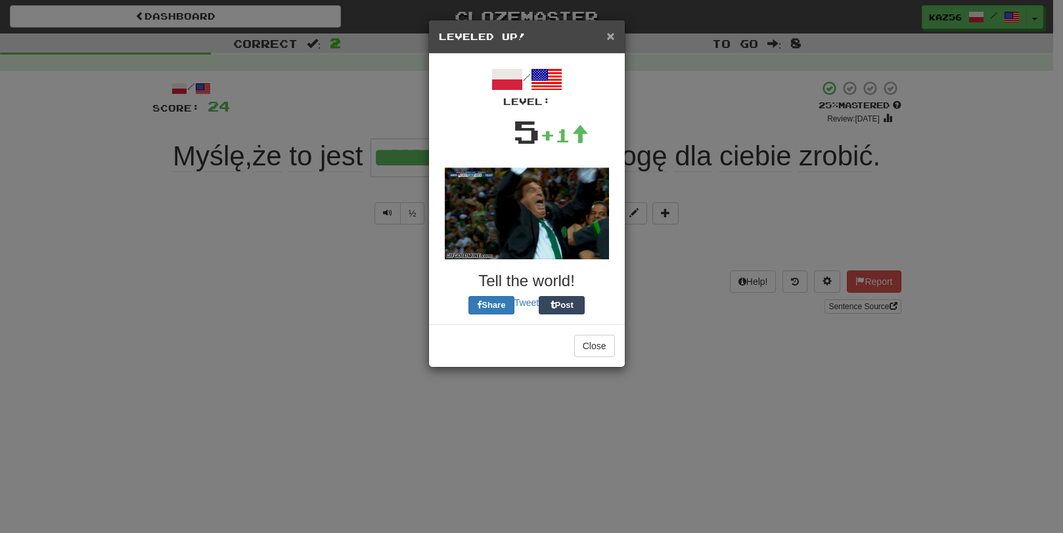
click at [612, 30] on span "×" at bounding box center [610, 35] width 8 height 15
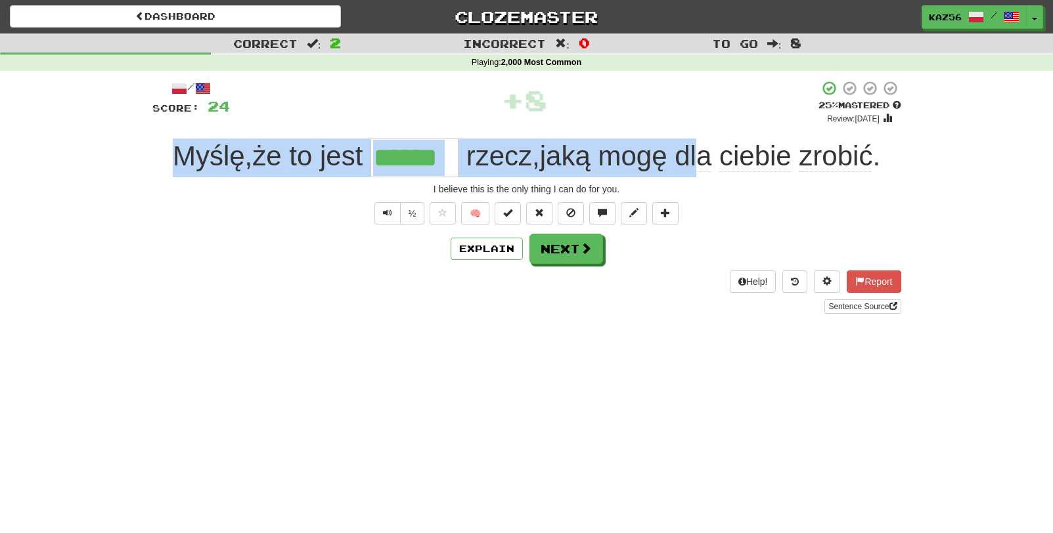
drag, startPoint x: 167, startPoint y: 156, endPoint x: 704, endPoint y: 164, distance: 536.8
click at [704, 164] on div "Myślę , że to jest ****** rzecz , jaką mogę dla ciebie zrobić ." at bounding box center [526, 158] width 749 height 39
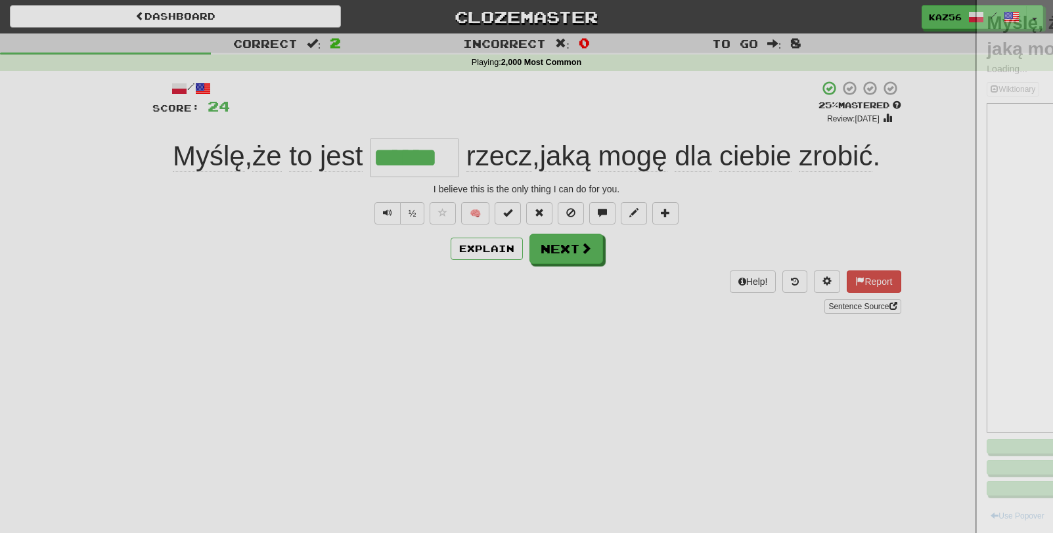
click at [681, 175] on div at bounding box center [526, 266] width 1053 height 533
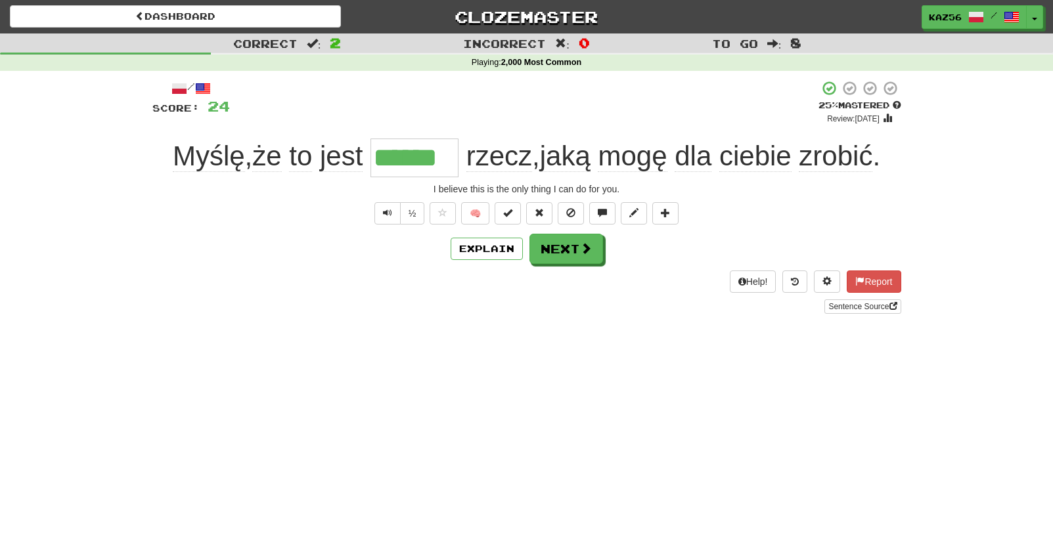
click at [712, 168] on span "dla" at bounding box center [693, 157] width 37 height 32
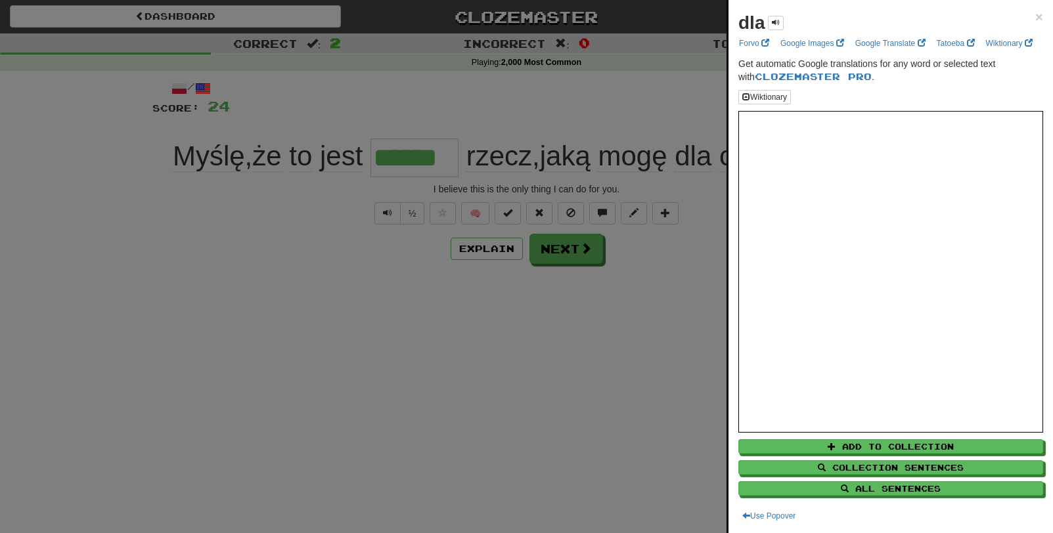
click at [376, 188] on div at bounding box center [526, 266] width 1053 height 533
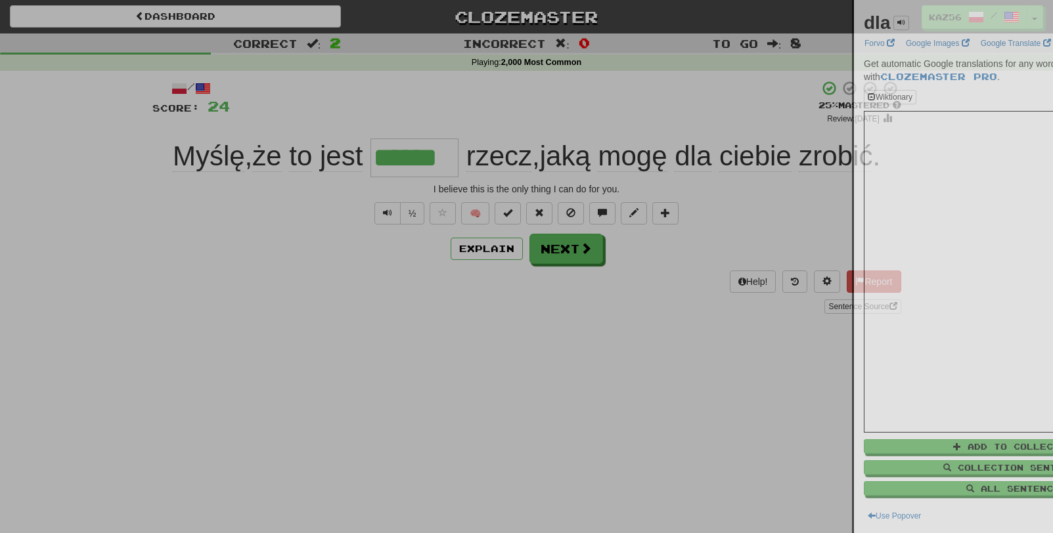
click at [413, 152] on div at bounding box center [526, 266] width 1053 height 533
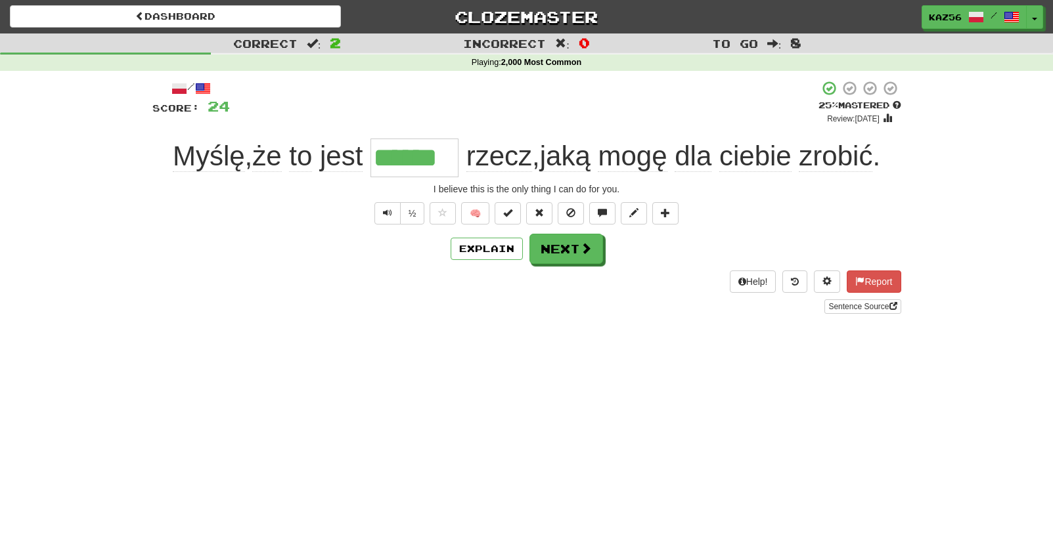
click at [413, 152] on input "******" at bounding box center [415, 158] width 88 height 39
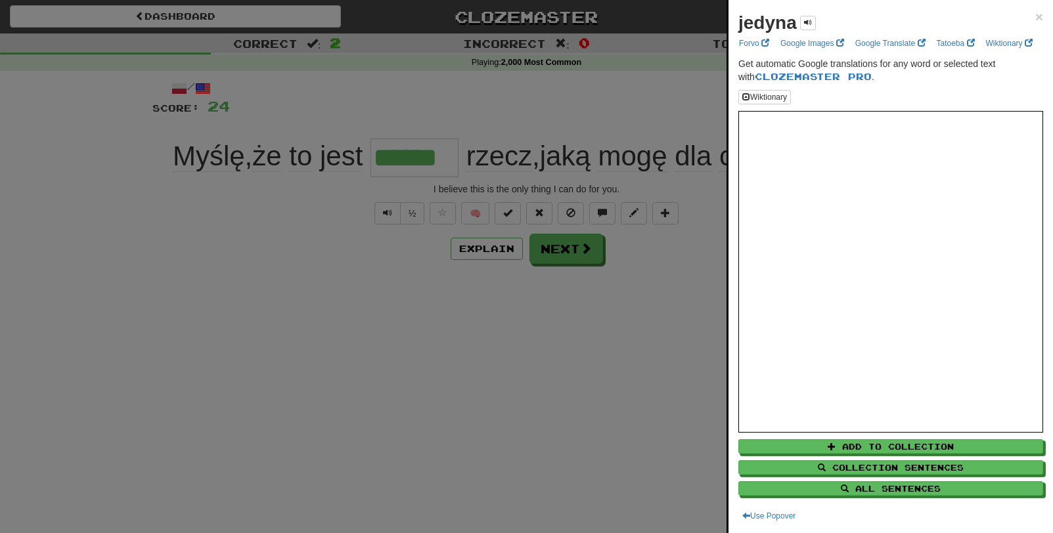
click at [643, 304] on div at bounding box center [526, 266] width 1053 height 533
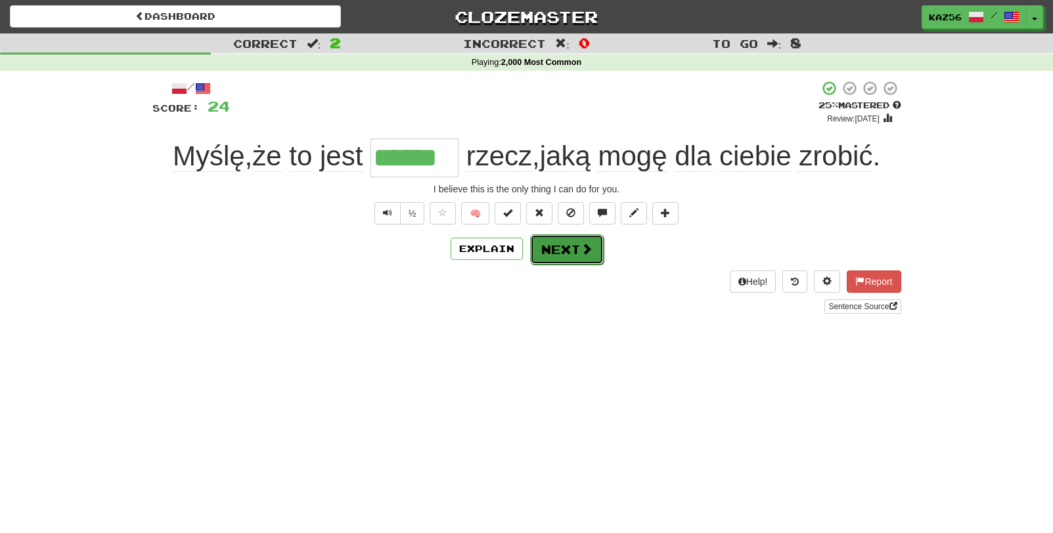
click at [585, 250] on span at bounding box center [587, 249] width 12 height 12
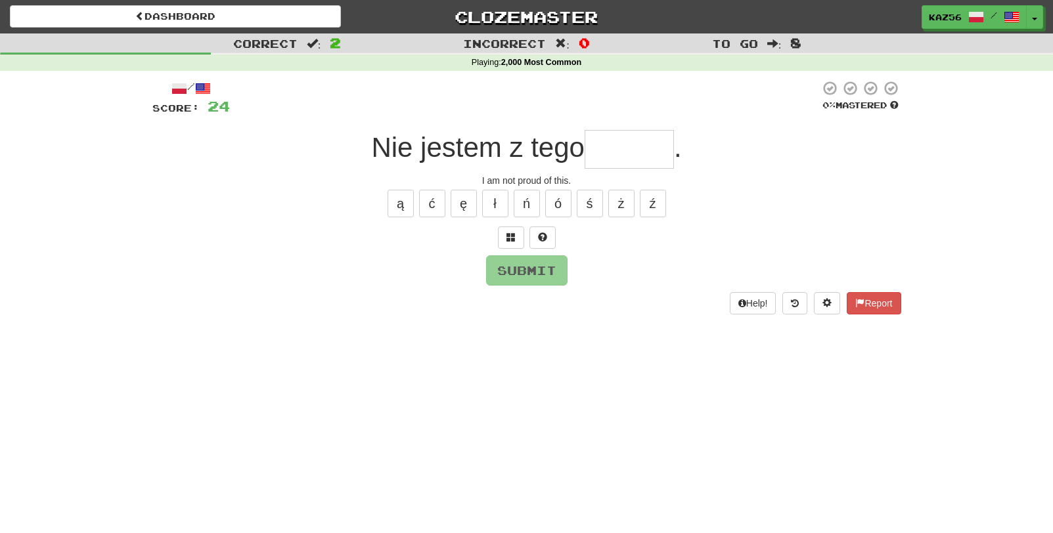
drag, startPoint x: 471, startPoint y: 161, endPoint x: 595, endPoint y: 160, distance: 123.5
click at [595, 160] on div "Nie jestem z tego ." at bounding box center [526, 149] width 749 height 39
click at [577, 163] on span "Nie jestem z tego" at bounding box center [477, 147] width 213 height 31
click at [620, 155] on input "text" at bounding box center [629, 149] width 89 height 39
click at [507, 283] on button "Submit" at bounding box center [527, 271] width 81 height 30
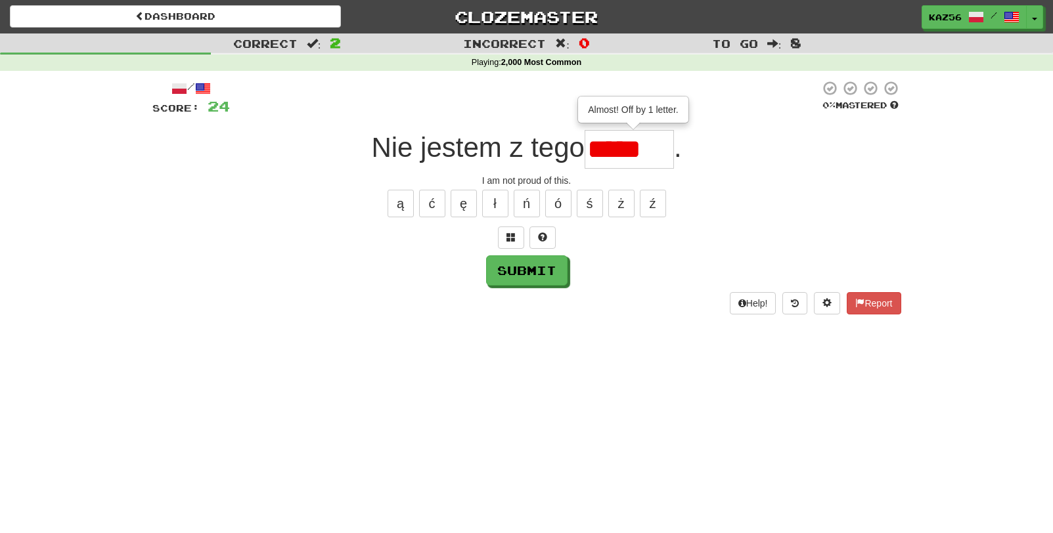
click at [666, 145] on input "*****" at bounding box center [629, 149] width 89 height 39
drag, startPoint x: 671, startPoint y: 147, endPoint x: 661, endPoint y: 149, distance: 10.1
click at [661, 149] on input "*****" at bounding box center [629, 149] width 89 height 39
type input "*****"
click at [530, 271] on button "Submit" at bounding box center [527, 271] width 81 height 30
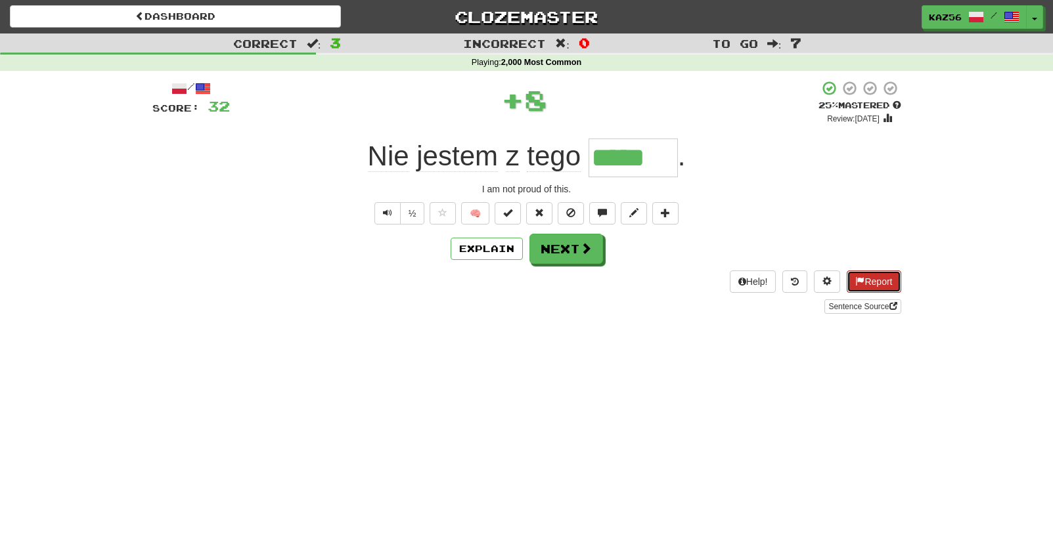
click at [867, 279] on button "Report" at bounding box center [874, 282] width 54 height 22
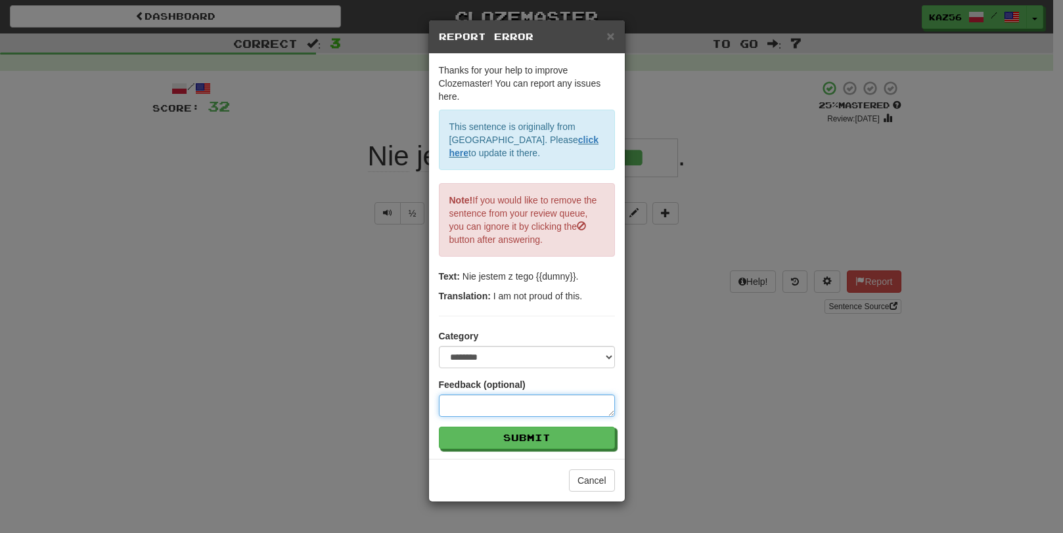
click at [516, 401] on textarea at bounding box center [527, 406] width 176 height 22
click at [531, 356] on select "**********" at bounding box center [527, 357] width 176 height 22
click at [439, 346] on select "**********" at bounding box center [527, 357] width 176 height 22
click at [520, 397] on textarea at bounding box center [527, 406] width 176 height 22
type textarea "**********"
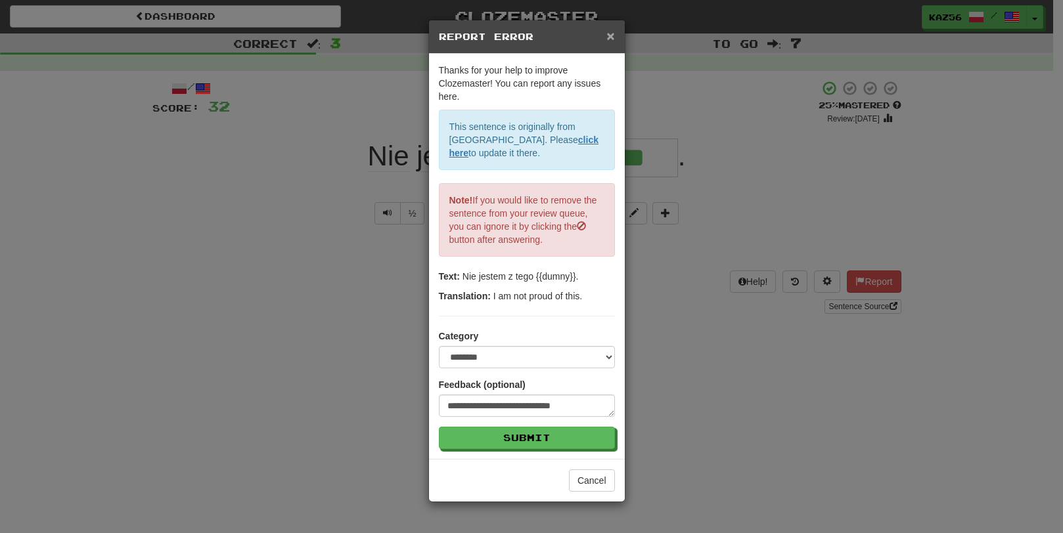
click at [614, 34] on span "×" at bounding box center [610, 35] width 8 height 15
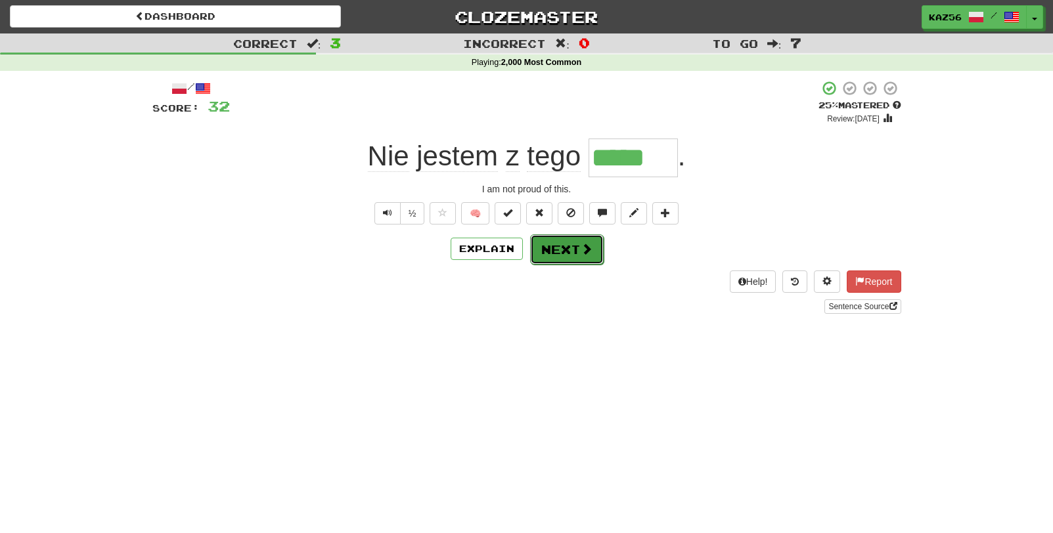
click at [594, 254] on button "Next" at bounding box center [567, 250] width 74 height 30
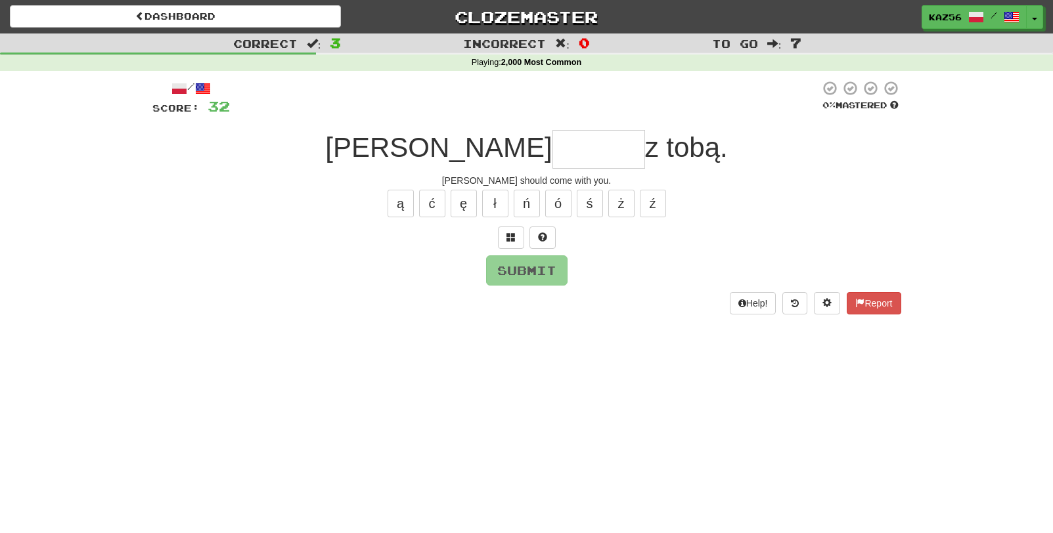
click at [553, 154] on input "text" at bounding box center [599, 149] width 93 height 39
type input "*"
click at [582, 204] on button "ś" at bounding box center [590, 204] width 26 height 28
click at [430, 209] on button "ć" at bounding box center [432, 204] width 26 height 28
type input "*******"
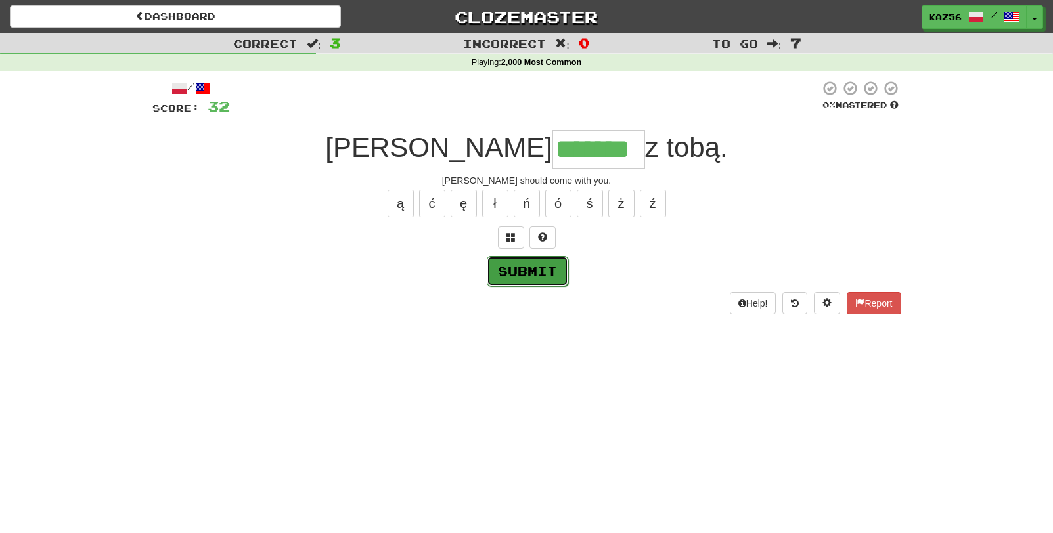
click at [522, 274] on button "Submit" at bounding box center [527, 271] width 81 height 30
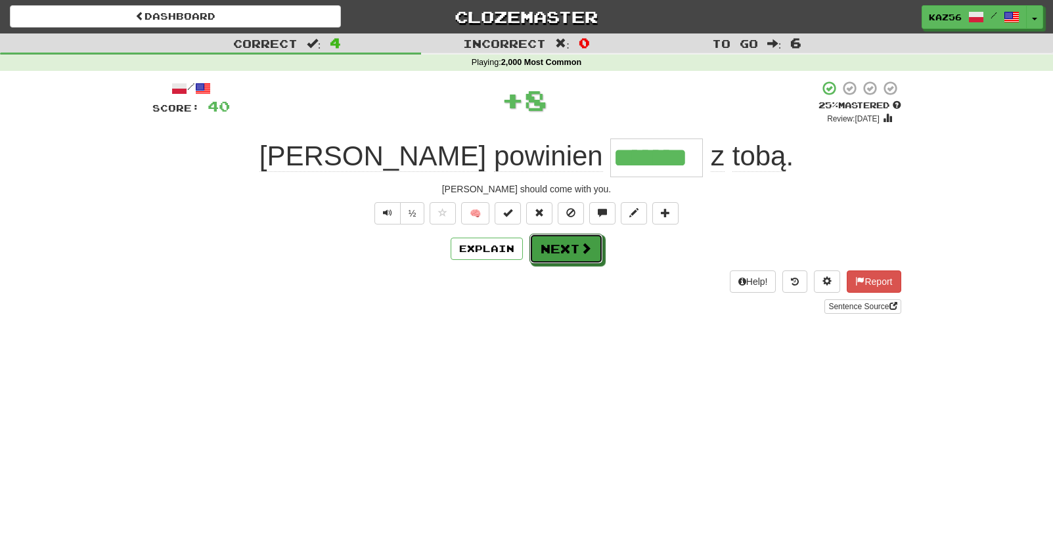
click at [587, 253] on span at bounding box center [586, 248] width 12 height 12
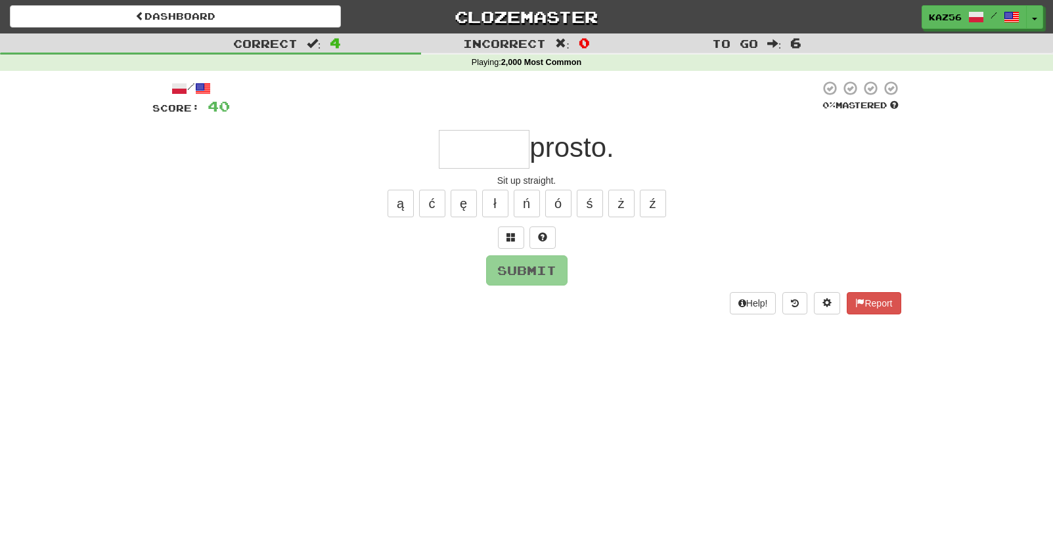
click at [486, 146] on input "text" at bounding box center [484, 149] width 91 height 39
type input "*"
click at [399, 209] on button "ą" at bounding box center [401, 204] width 26 height 28
click at [620, 210] on button "ż" at bounding box center [621, 204] width 26 height 28
click at [652, 206] on button "ź" at bounding box center [653, 204] width 26 height 28
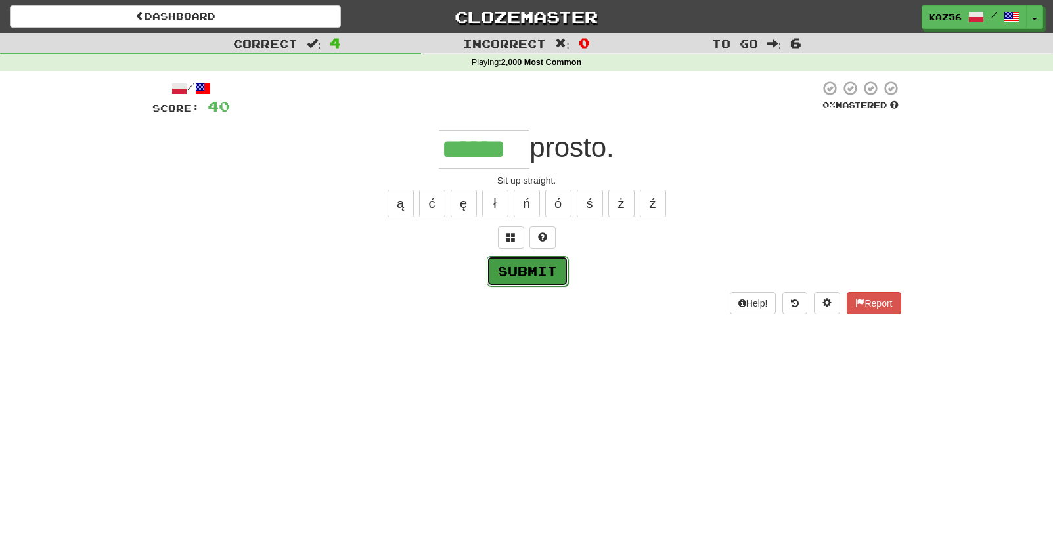
click at [541, 268] on button "Submit" at bounding box center [527, 271] width 81 height 30
type input "******"
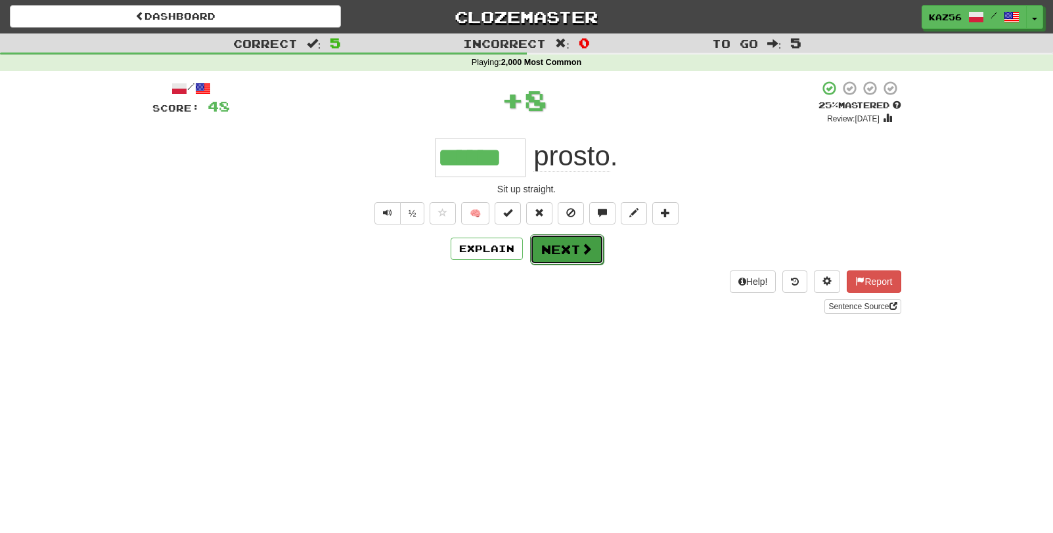
click at [571, 250] on button "Next" at bounding box center [567, 250] width 74 height 30
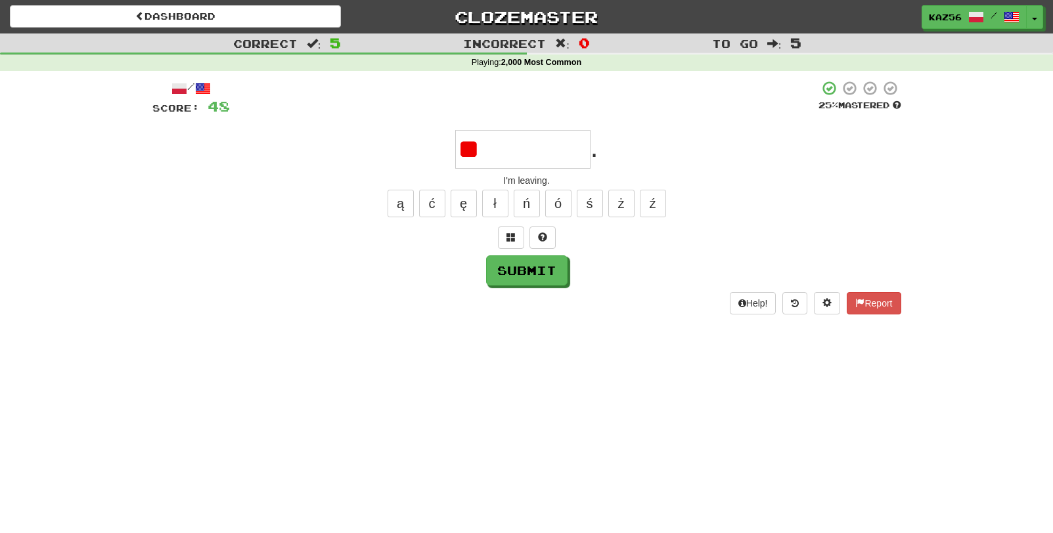
type input "*"
drag, startPoint x: 459, startPoint y: 213, endPoint x: 540, endPoint y: 273, distance: 101.1
click at [459, 213] on button "ę" at bounding box center [464, 204] width 26 height 28
click at [549, 283] on button "Submit" at bounding box center [526, 271] width 81 height 30
type input "********"
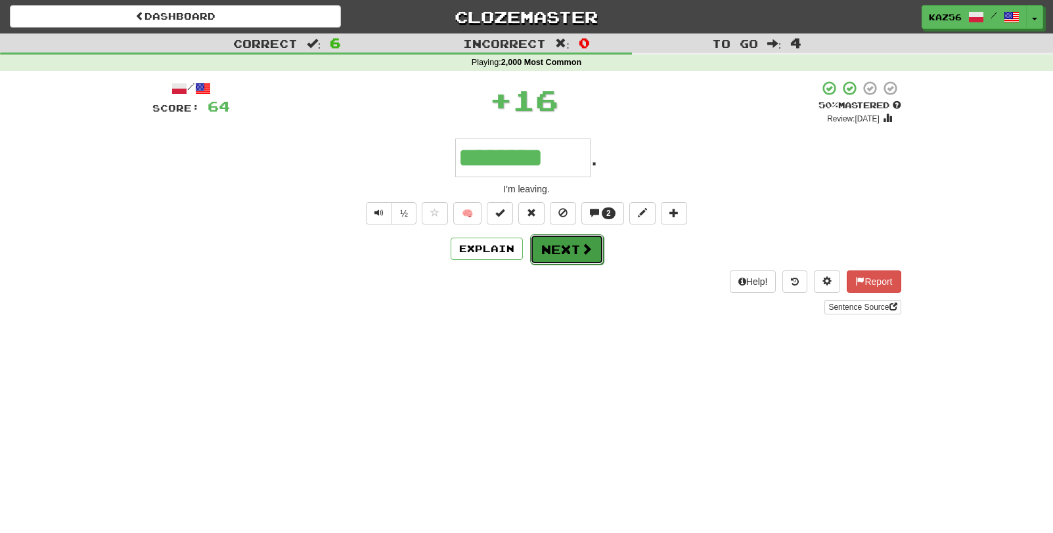
click at [559, 244] on button "Next" at bounding box center [567, 250] width 74 height 30
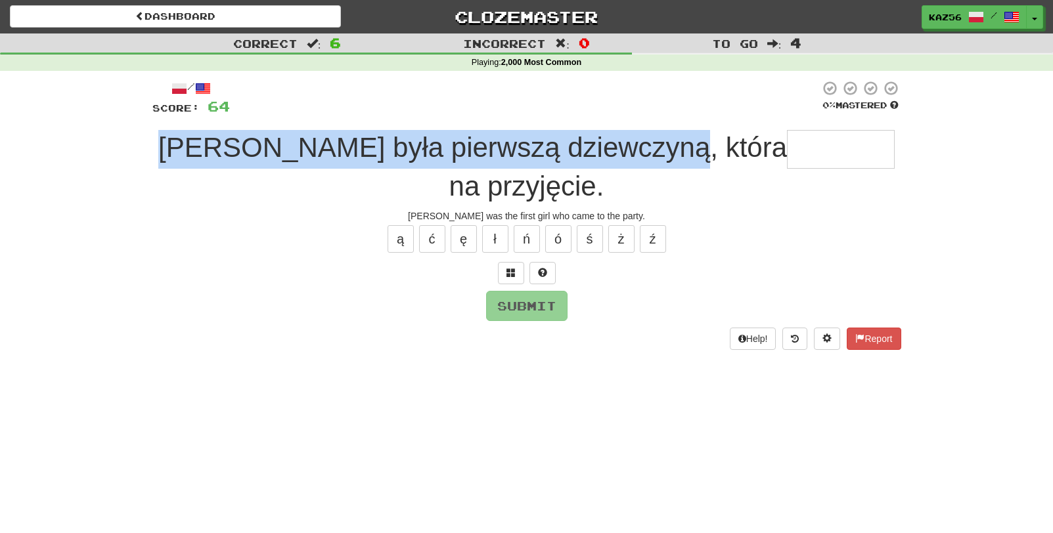
drag, startPoint x: 183, startPoint y: 155, endPoint x: 641, endPoint y: 156, distance: 458.6
click at [641, 156] on div "Betty była pierwszą dziewczyną, która na przyjęcie." at bounding box center [526, 167] width 749 height 74
click at [365, 157] on span "Betty była pierwszą dziewczyną, która" at bounding box center [472, 147] width 629 height 31
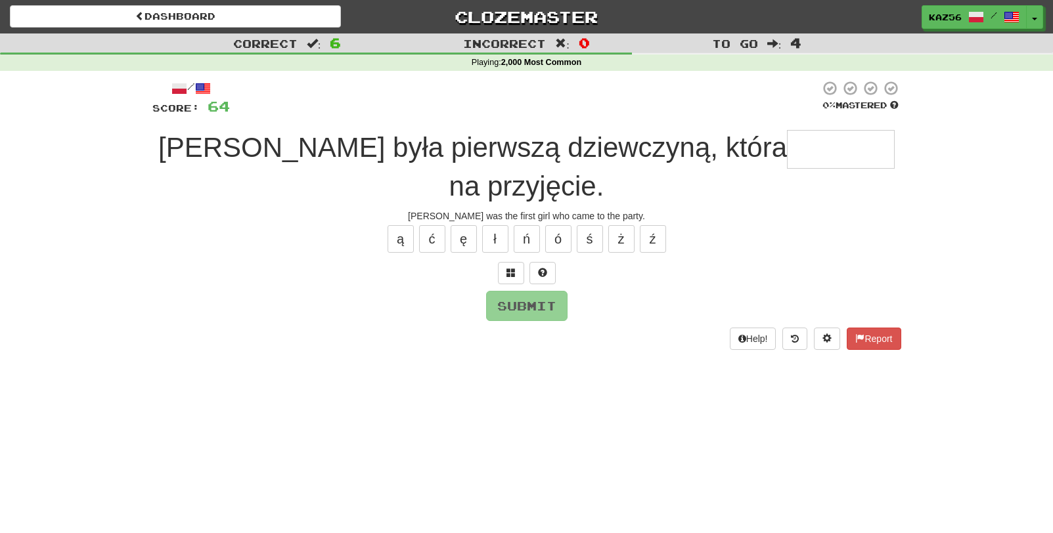
click at [787, 151] on input "text" at bounding box center [841, 149] width 108 height 39
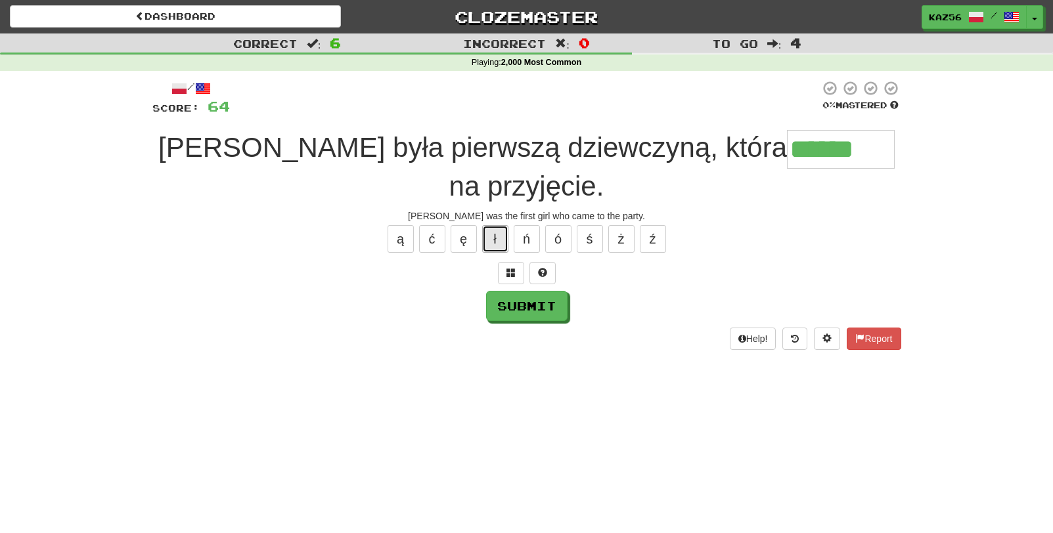
click at [503, 225] on button "ł" at bounding box center [495, 239] width 26 height 28
type input "********"
click at [531, 292] on button "Submit" at bounding box center [527, 307] width 81 height 30
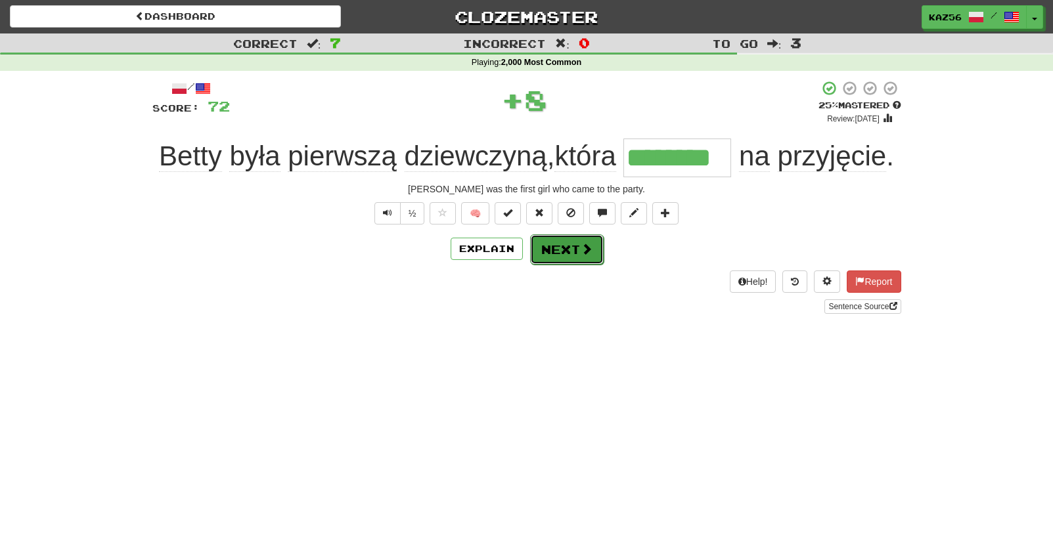
click at [571, 260] on button "Next" at bounding box center [567, 250] width 74 height 30
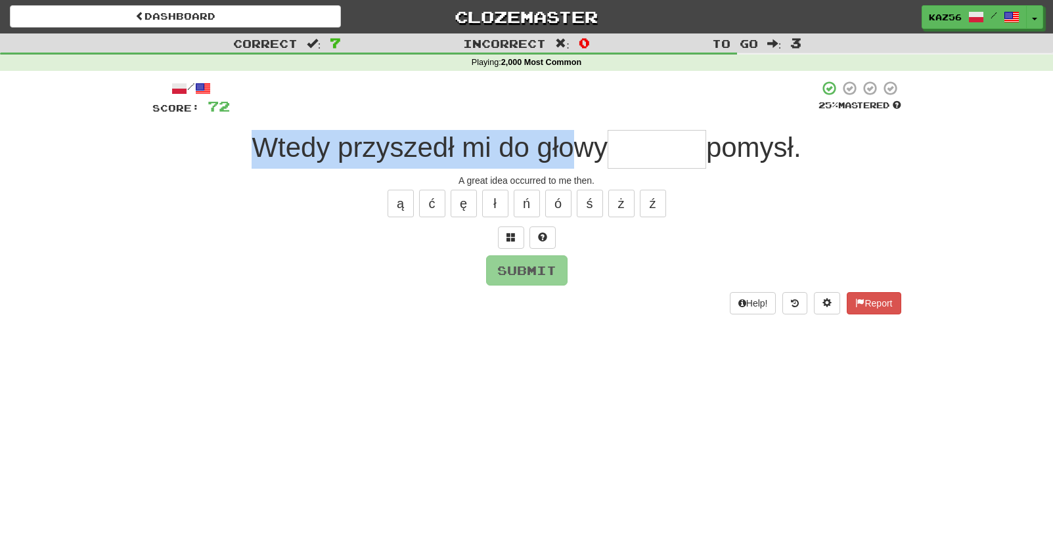
drag, startPoint x: 504, startPoint y: 158, endPoint x: 569, endPoint y: 158, distance: 65.0
click at [569, 158] on div "Wtedy przyszedł mi do głowy pomysł." at bounding box center [526, 149] width 749 height 39
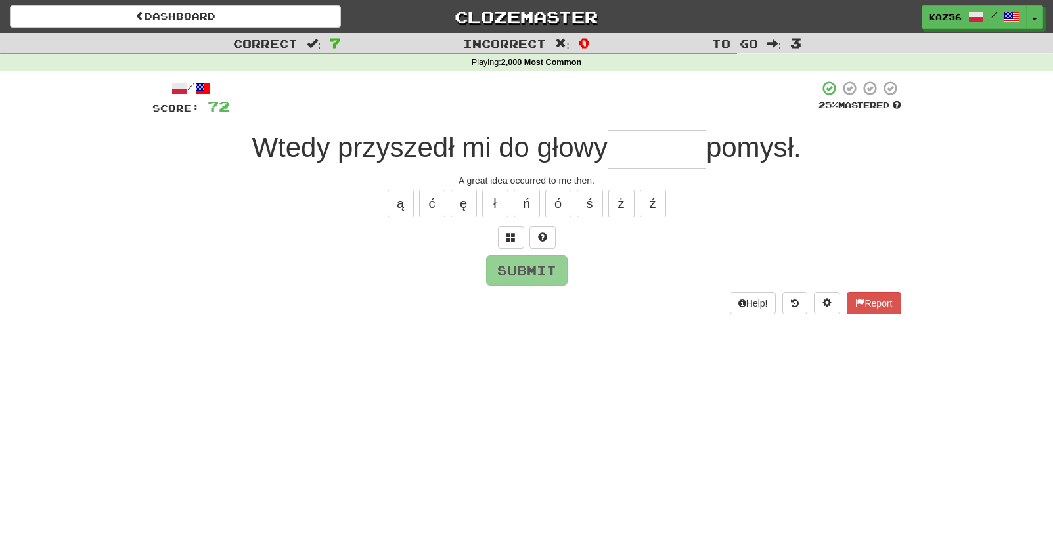
drag, startPoint x: 569, startPoint y: 158, endPoint x: 585, endPoint y: 160, distance: 15.9
click at [585, 159] on span "Wtedy przyszedł mi do głowy" at bounding box center [430, 147] width 356 height 31
click at [634, 148] on input "text" at bounding box center [657, 149] width 99 height 39
type input "*"
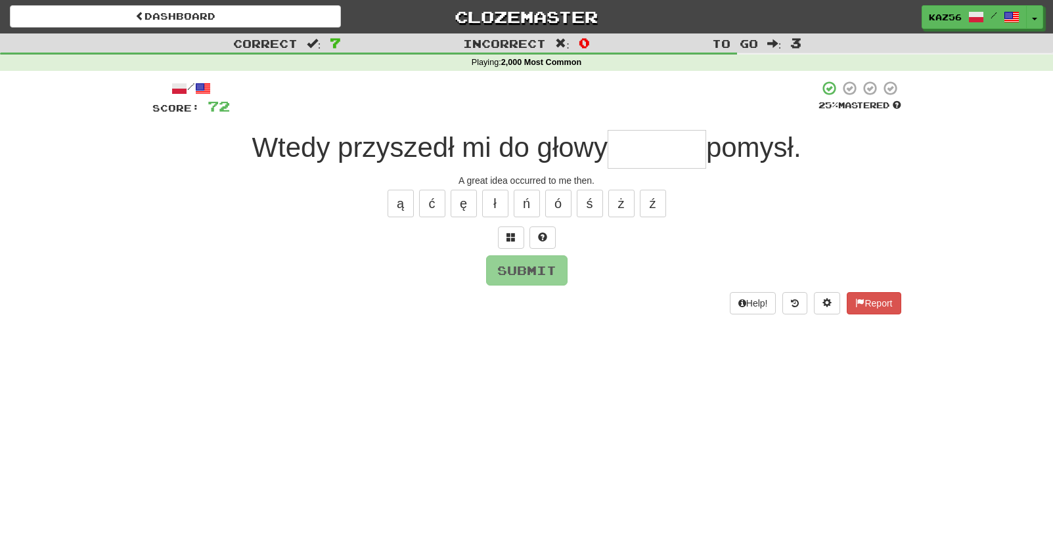
click at [604, 204] on div "ą ć ę ł ń ó ś ż ź" at bounding box center [526, 203] width 749 height 33
click at [589, 207] on button "ś" at bounding box center [590, 204] width 26 height 28
type input "*******"
click at [522, 275] on button "Submit" at bounding box center [527, 271] width 81 height 30
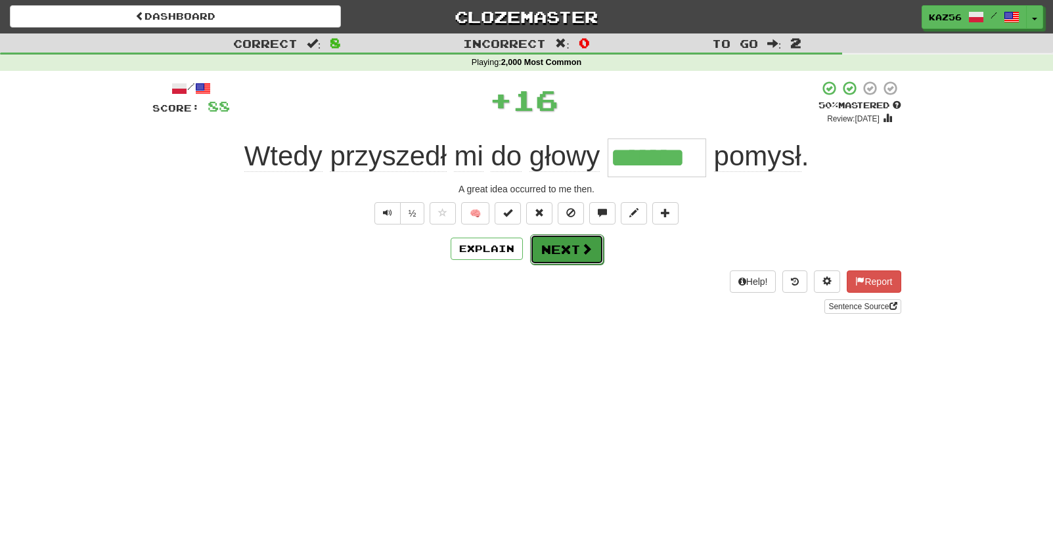
click at [555, 252] on button "Next" at bounding box center [567, 250] width 74 height 30
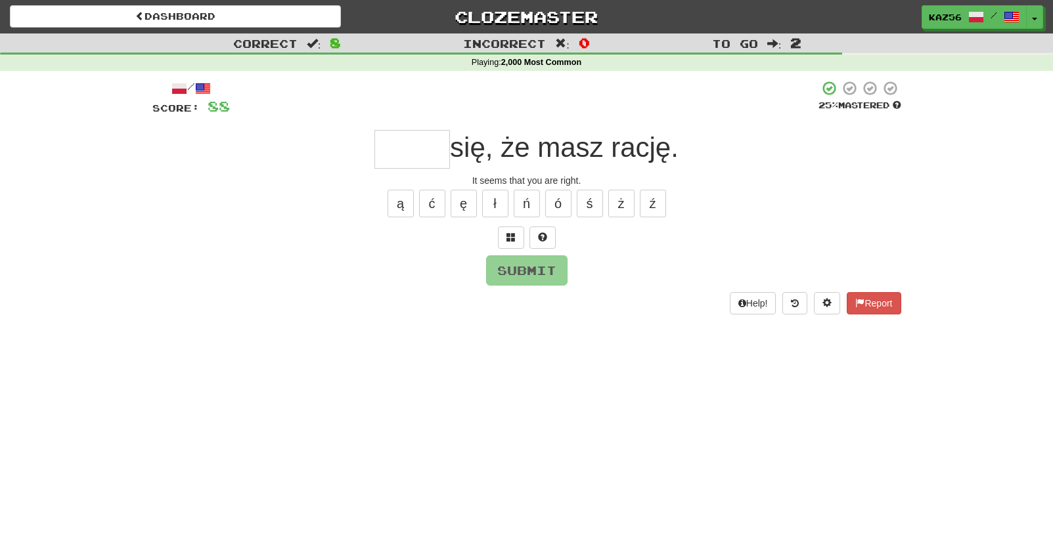
click at [407, 154] on input "text" at bounding box center [412, 149] width 76 height 39
type input "*"
click at [525, 273] on button "Submit" at bounding box center [526, 271] width 81 height 30
type input "*****"
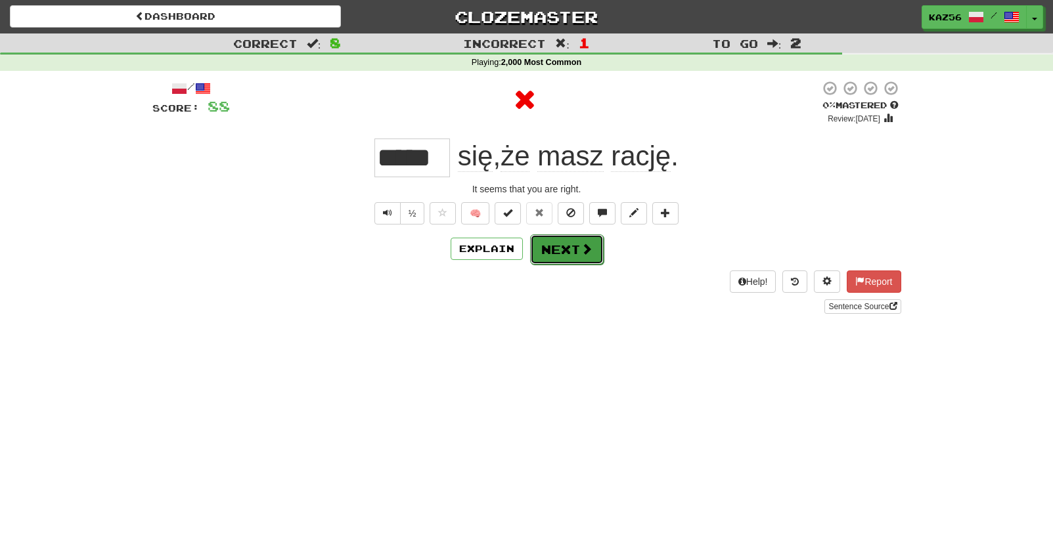
click at [584, 258] on button "Next" at bounding box center [567, 250] width 74 height 30
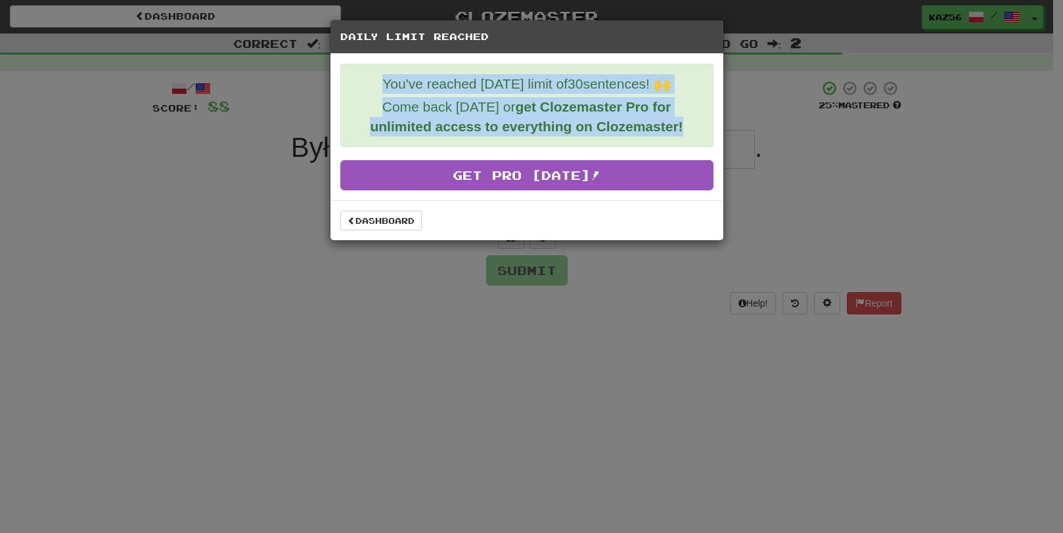
drag, startPoint x: 608, startPoint y: 95, endPoint x: 716, endPoint y: 136, distance: 115.8
click at [716, 136] on div "You've reached today's limit of 30 sentences! 🙌 Come back tomorrow or get Cloze…" at bounding box center [526, 127] width 393 height 147
click at [530, 120] on strong "get Clozemaster Pro for unlimited access to everything on Clozemaster!" at bounding box center [526, 116] width 313 height 35
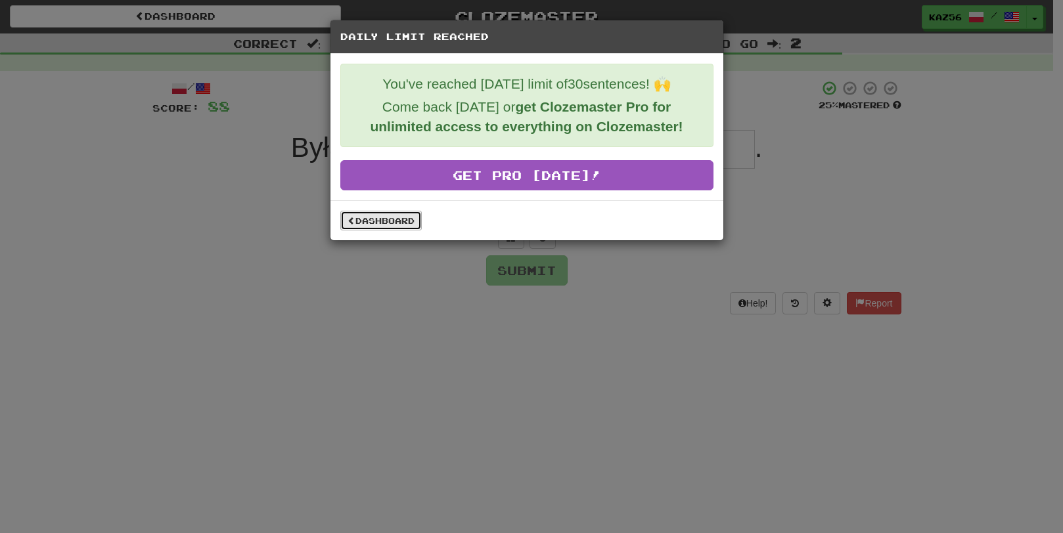
click at [395, 219] on link "Dashboard" at bounding box center [380, 221] width 81 height 20
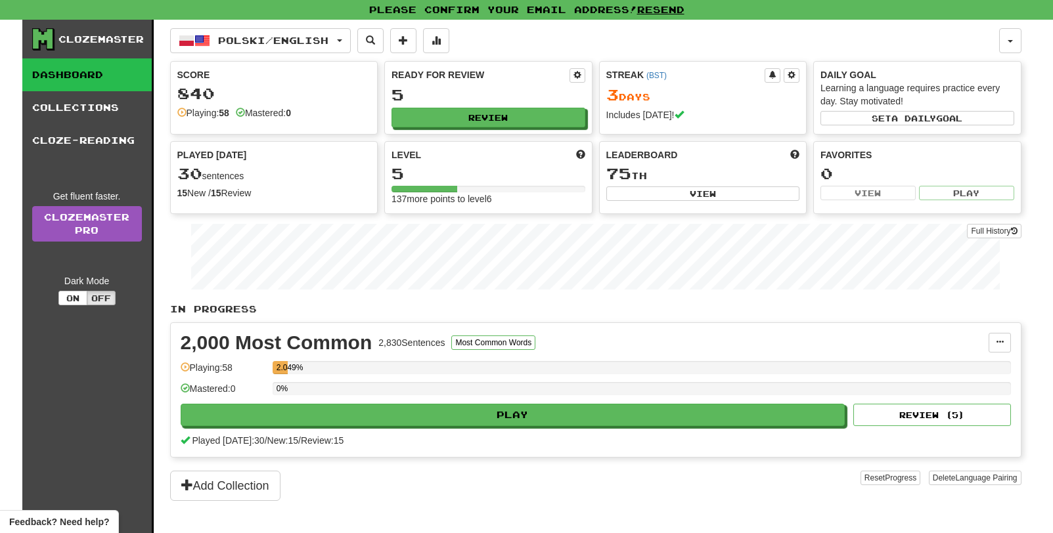
click at [97, 74] on link "Dashboard" at bounding box center [86, 74] width 129 height 33
click at [110, 116] on link "Collections" at bounding box center [86, 107] width 129 height 33
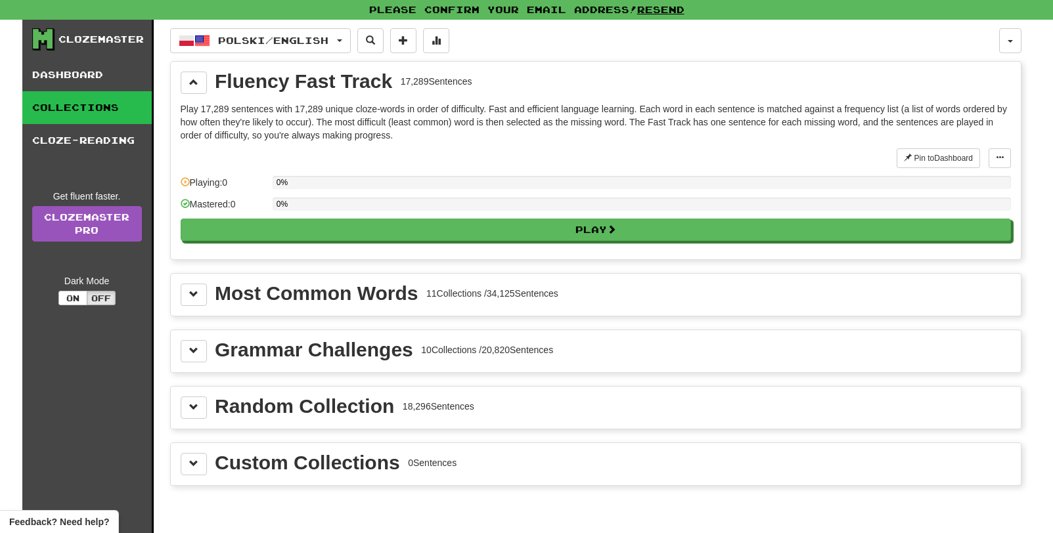
scroll to position [131, 0]
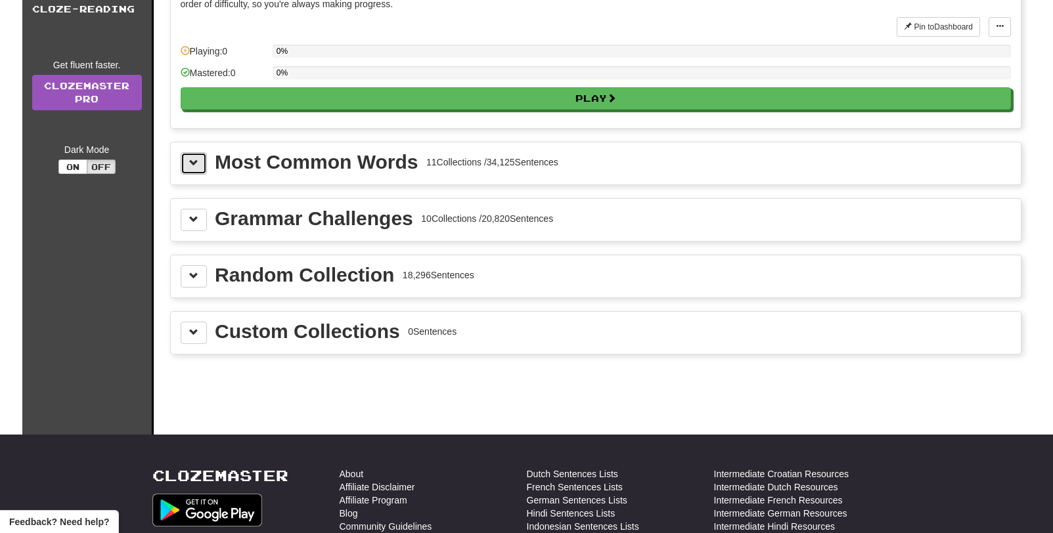
click at [188, 162] on button at bounding box center [194, 163] width 26 height 22
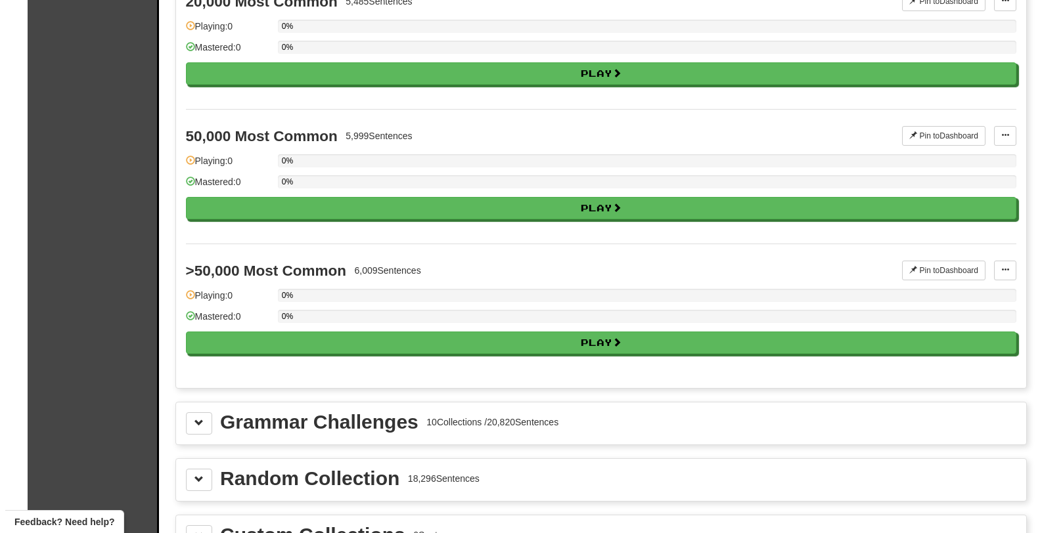
scroll to position [1511, 0]
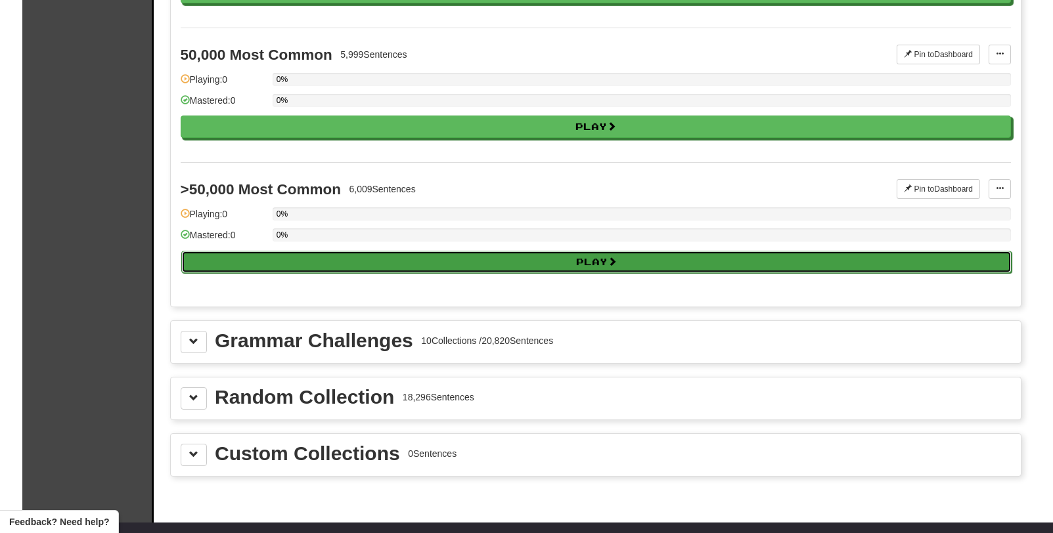
click at [287, 256] on button "Play" at bounding box center [596, 262] width 830 height 22
select select "**"
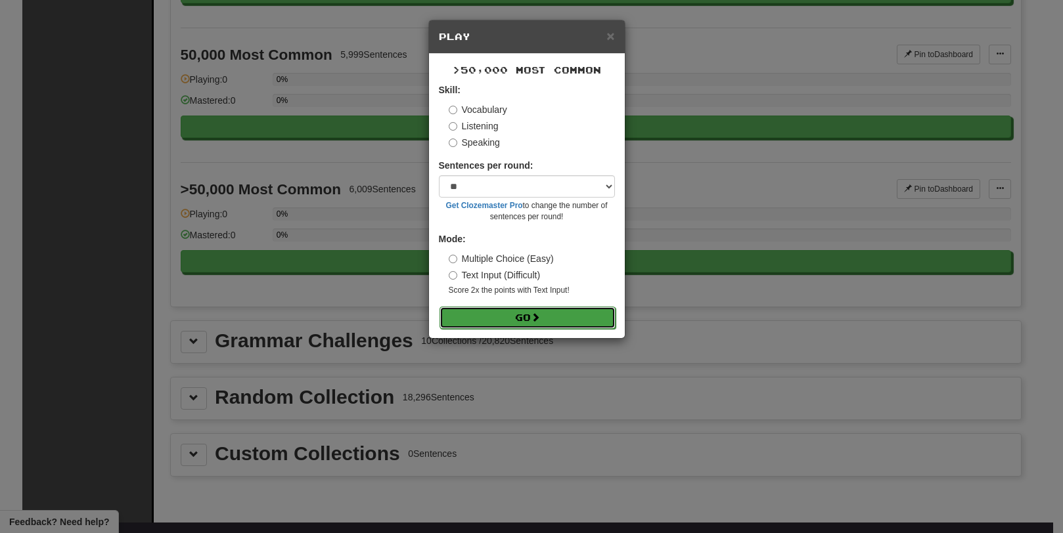
click at [563, 322] on button "Go" at bounding box center [528, 318] width 176 height 22
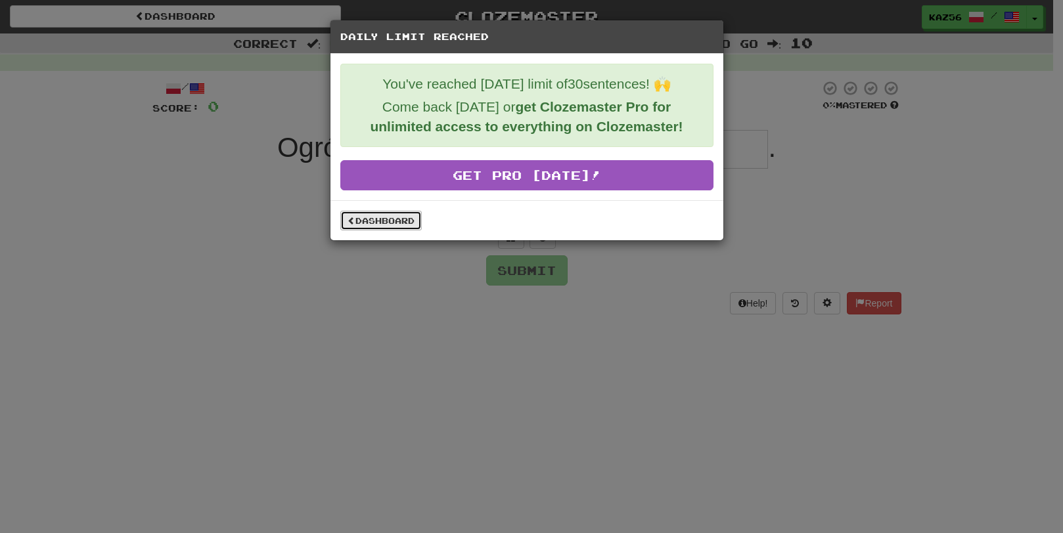
click at [398, 224] on link "Dashboard" at bounding box center [380, 221] width 81 height 20
